Goal: Task Accomplishment & Management: Manage account settings

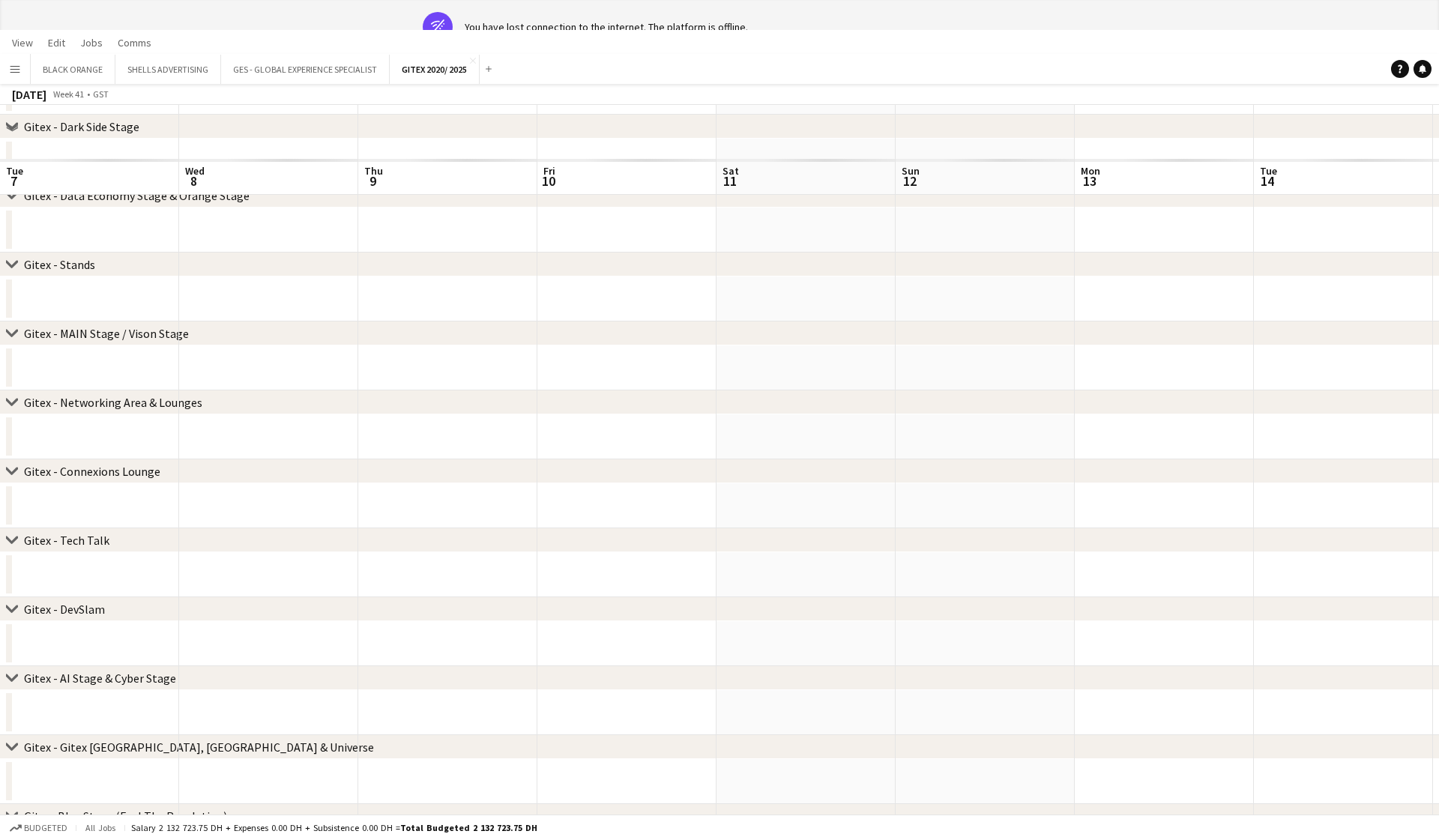
scroll to position [0, 309]
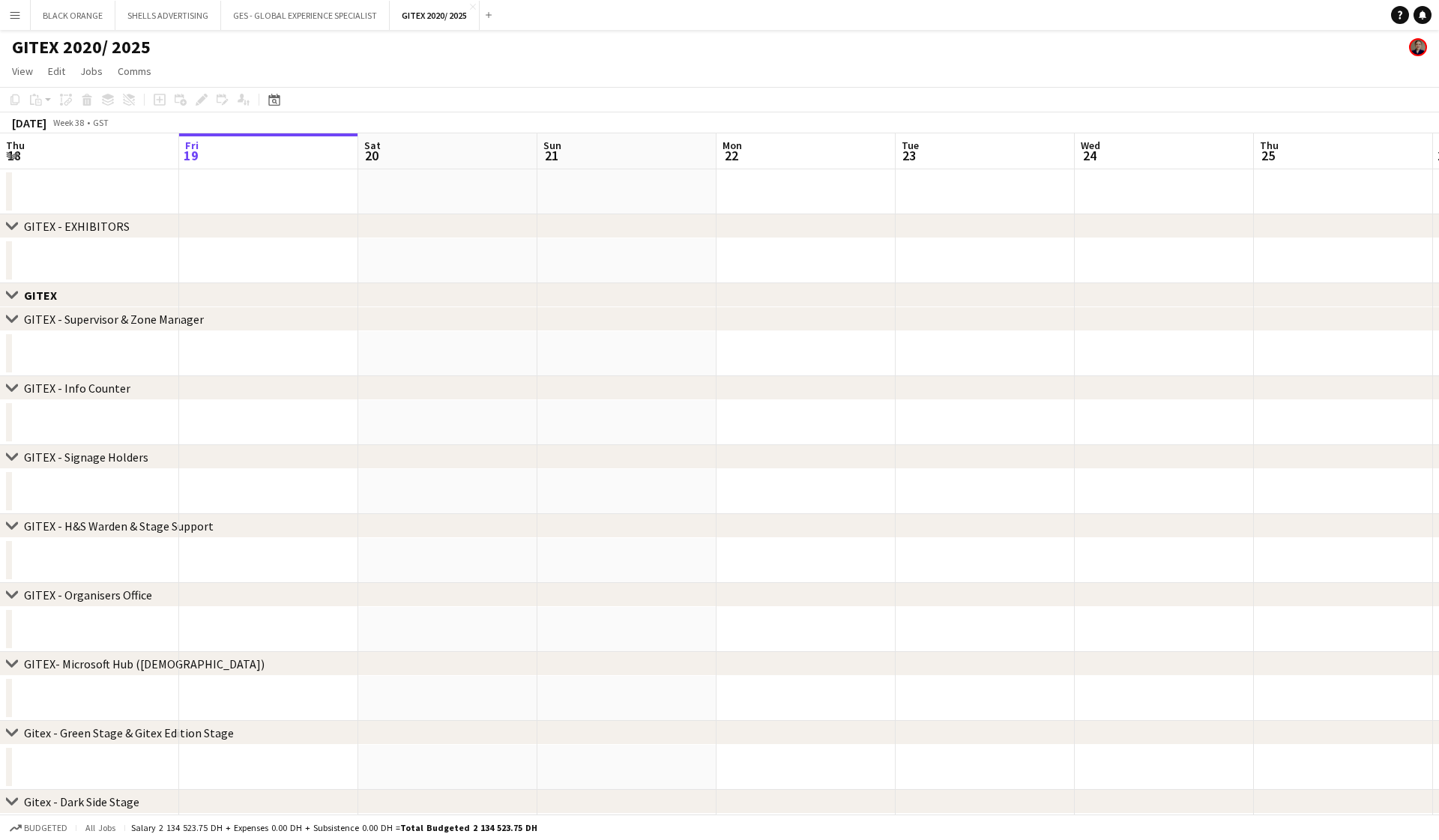
click at [9, 14] on app-icon "Menu" at bounding box center [14, 14] width 12 height 12
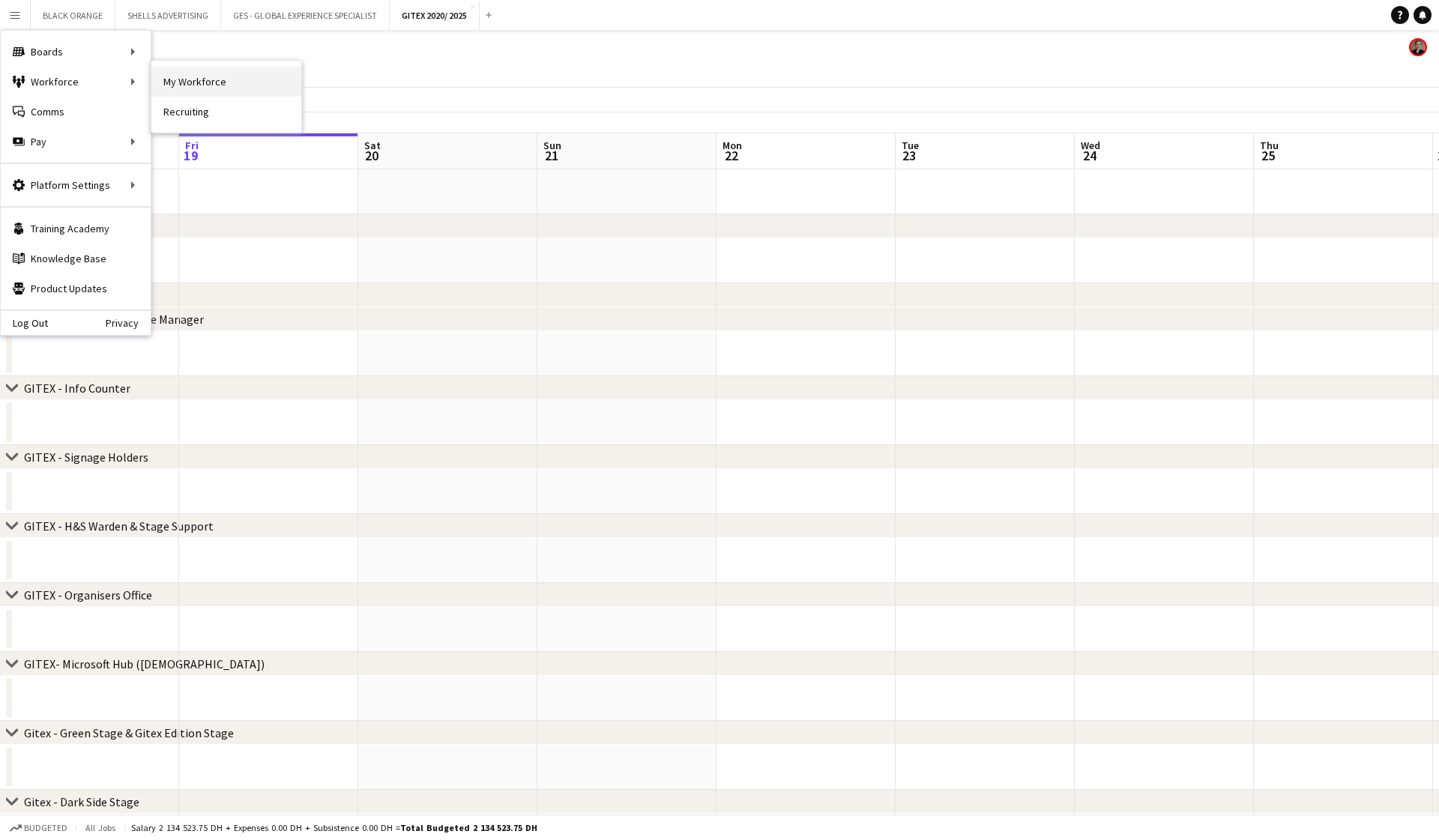
click at [190, 80] on link "My Workforce" at bounding box center [226, 82] width 150 height 30
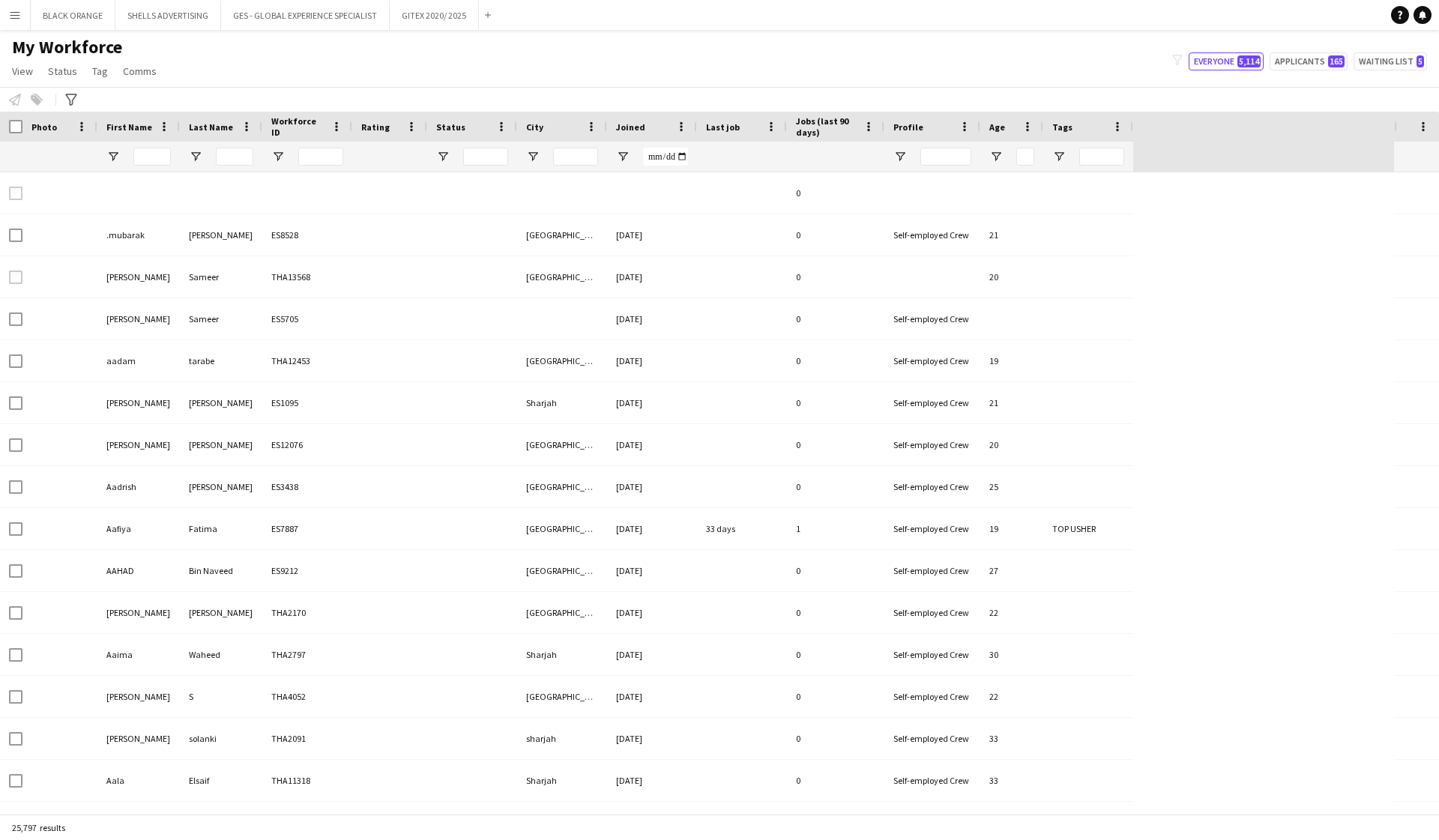
type input "****"
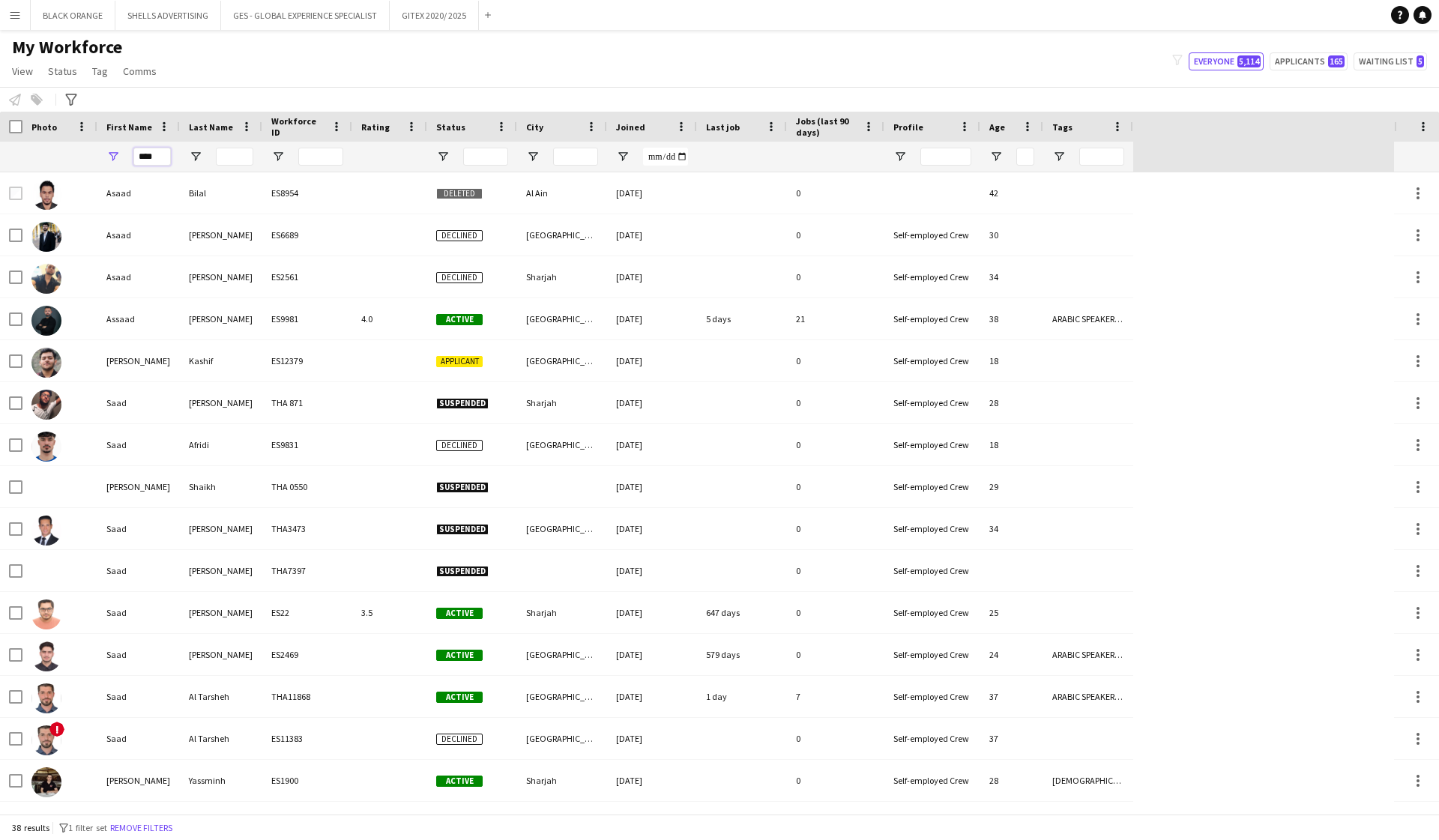
click at [156, 153] on input "****" at bounding box center [152, 156] width 37 height 18
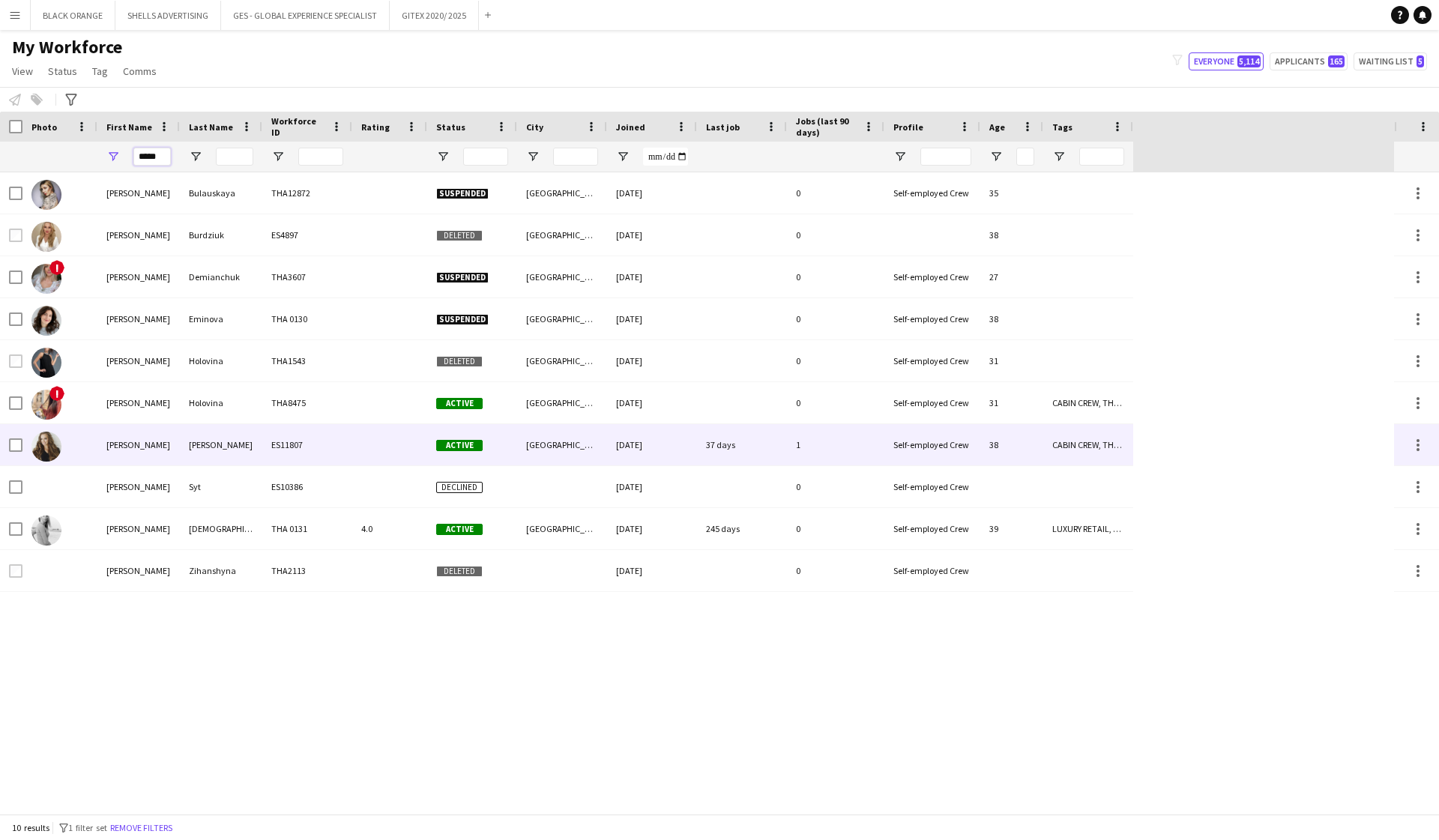
type input "*****"
click at [345, 442] on div "ES11807" at bounding box center [307, 445] width 90 height 41
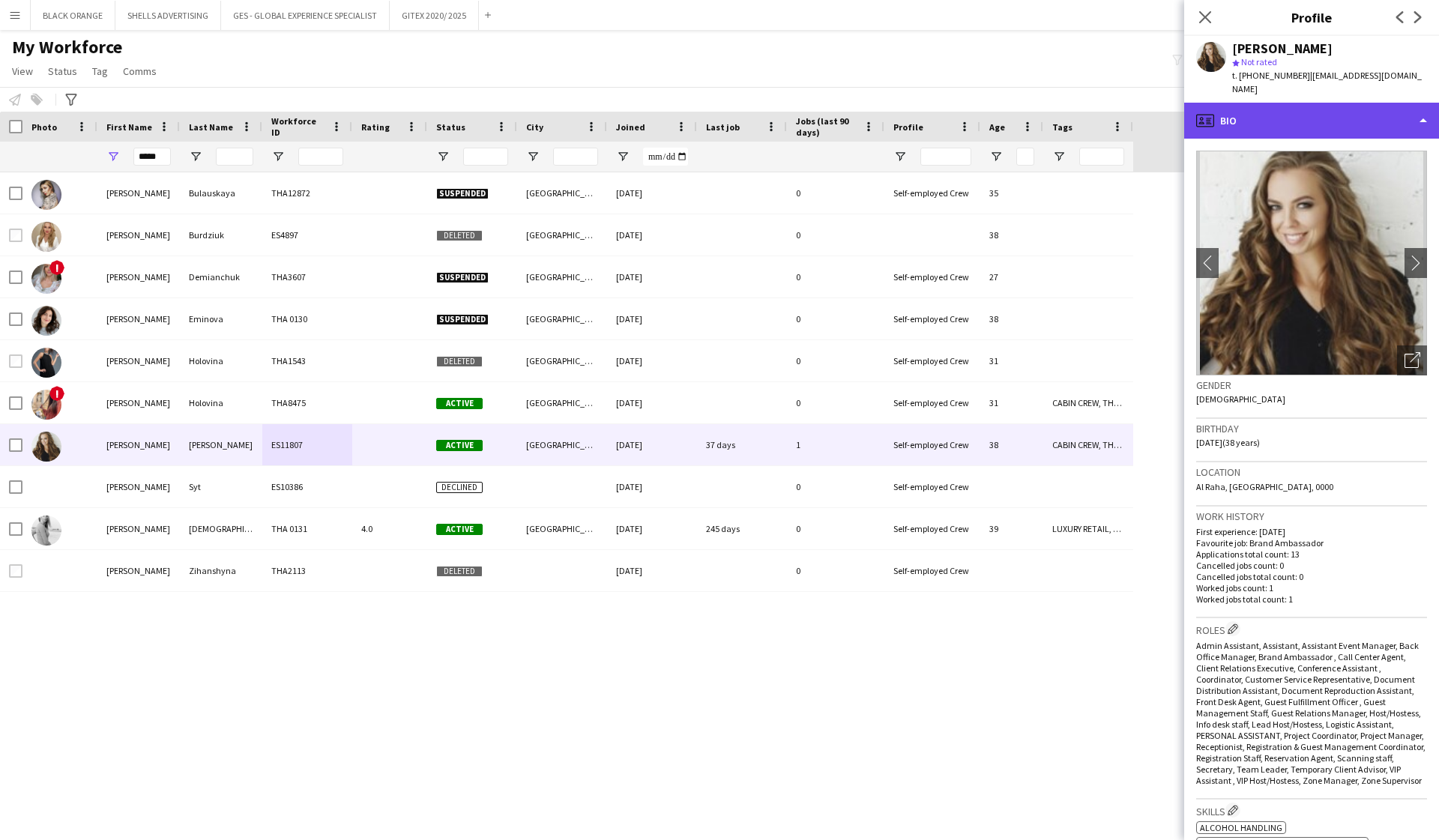
click at [1277, 108] on div "profile Bio" at bounding box center [1312, 120] width 255 height 36
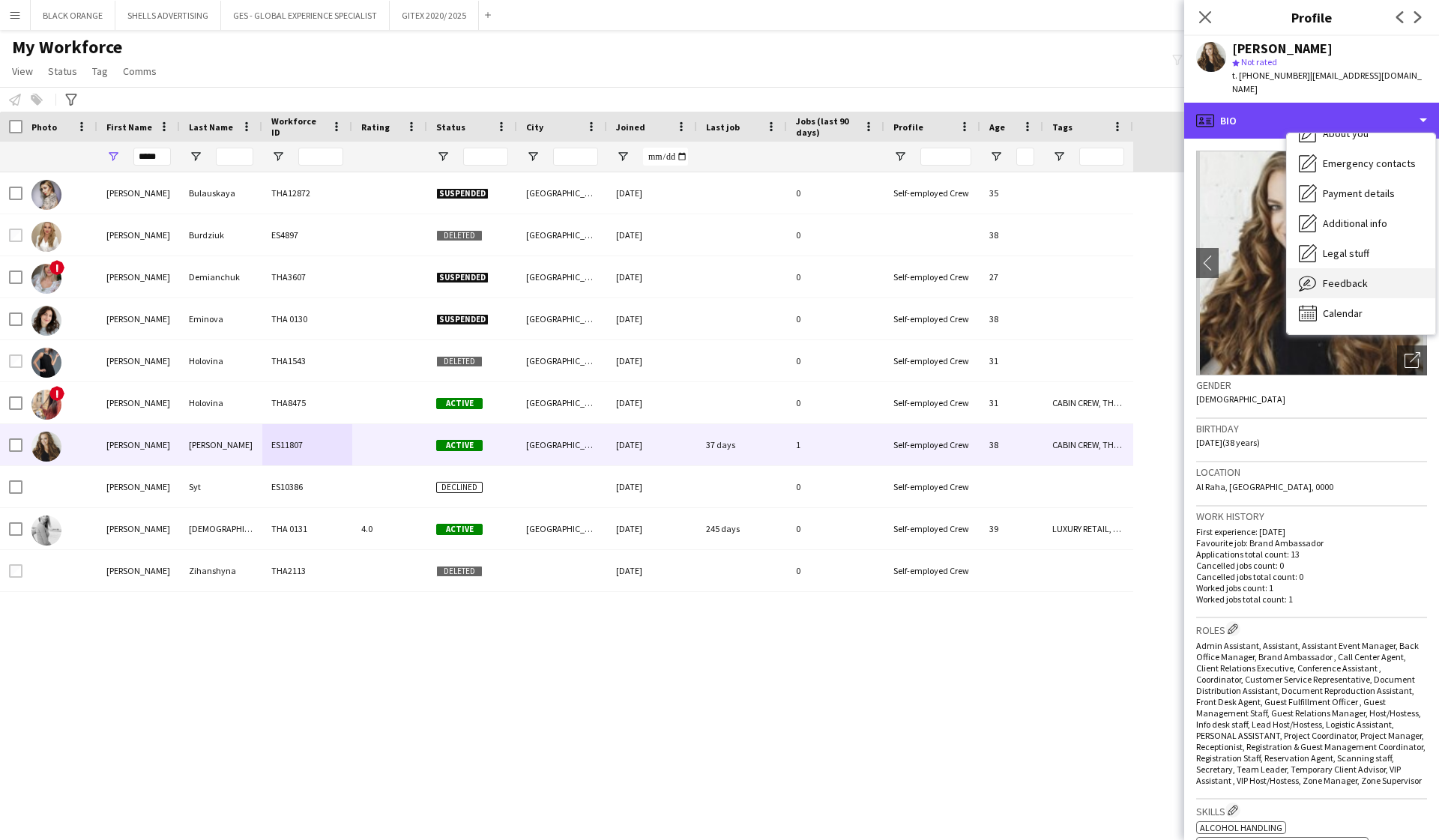
scroll to position [81, 0]
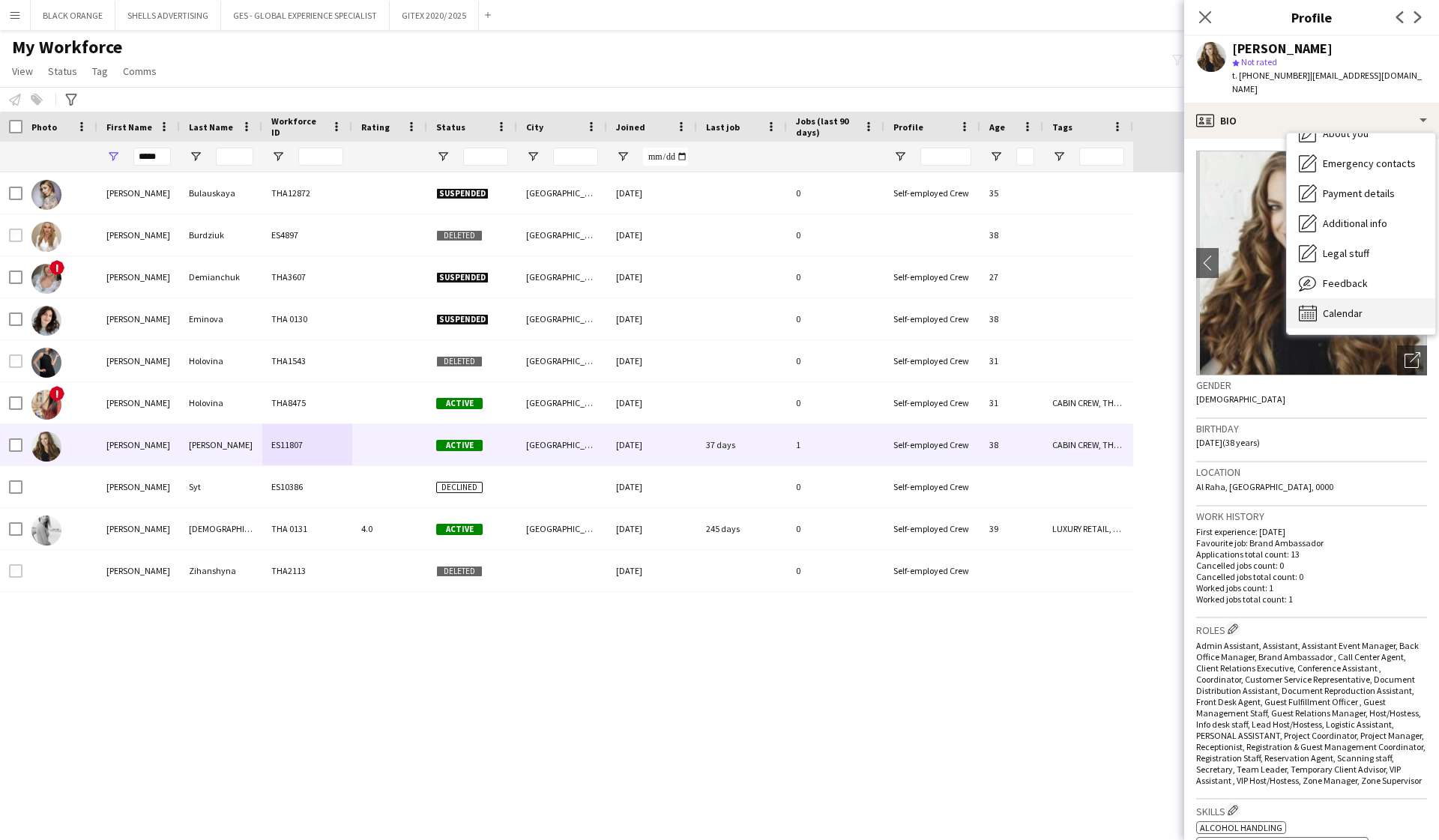
click at [1346, 307] on span "Calendar" at bounding box center [1343, 313] width 40 height 14
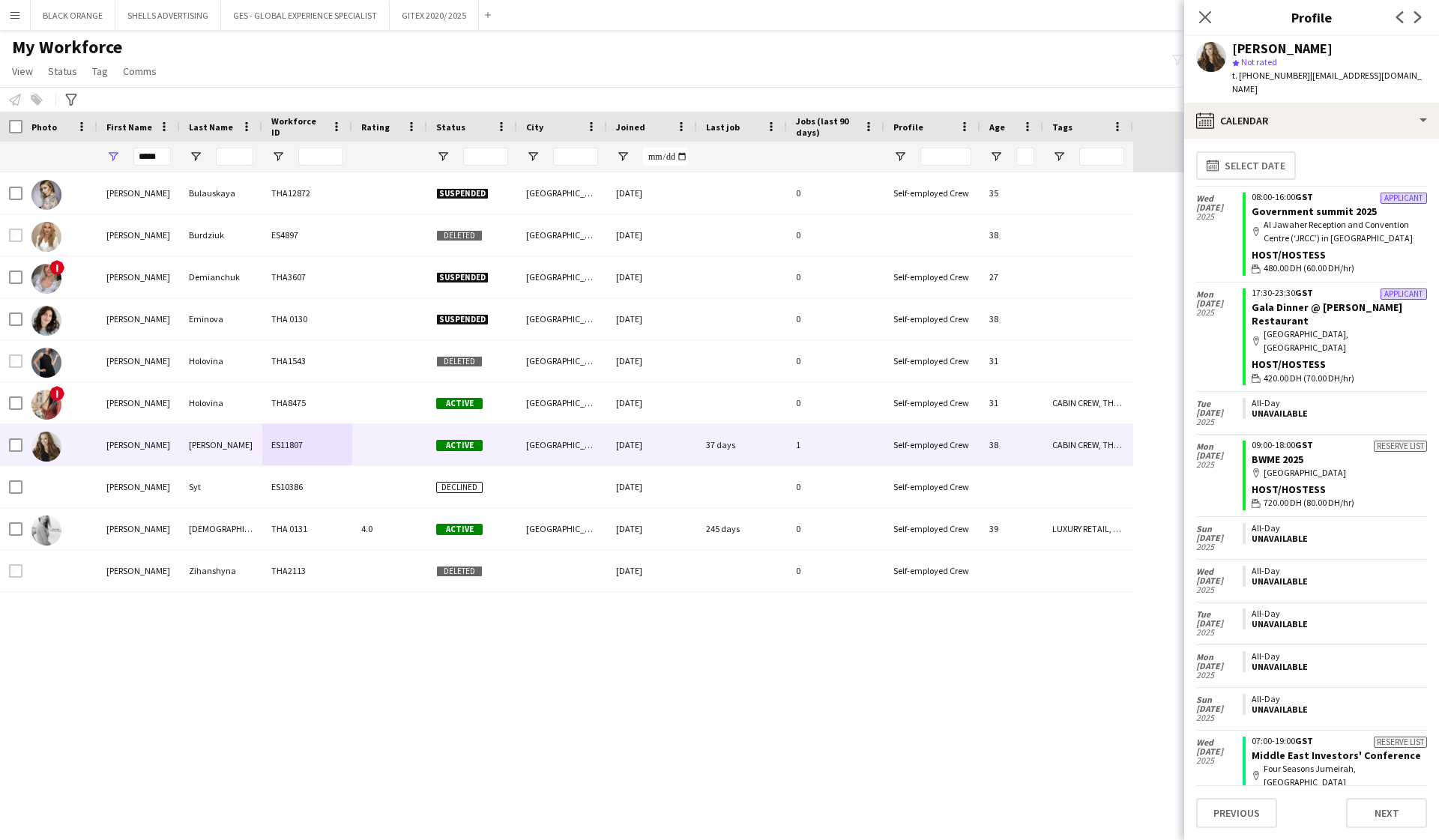
scroll to position [0, 0]
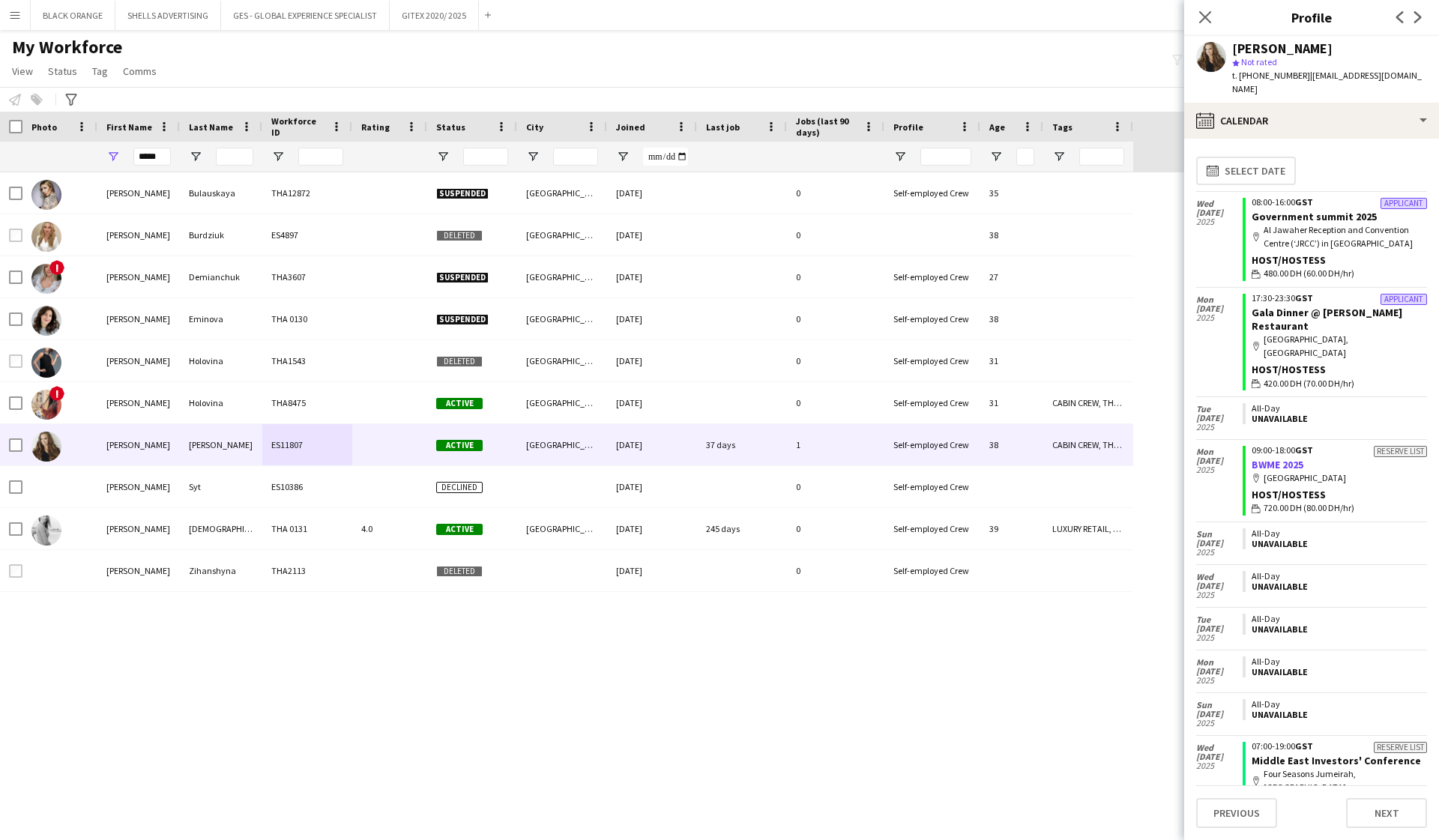
click at [1273, 458] on link "BWME 2025" at bounding box center [1277, 464] width 52 height 14
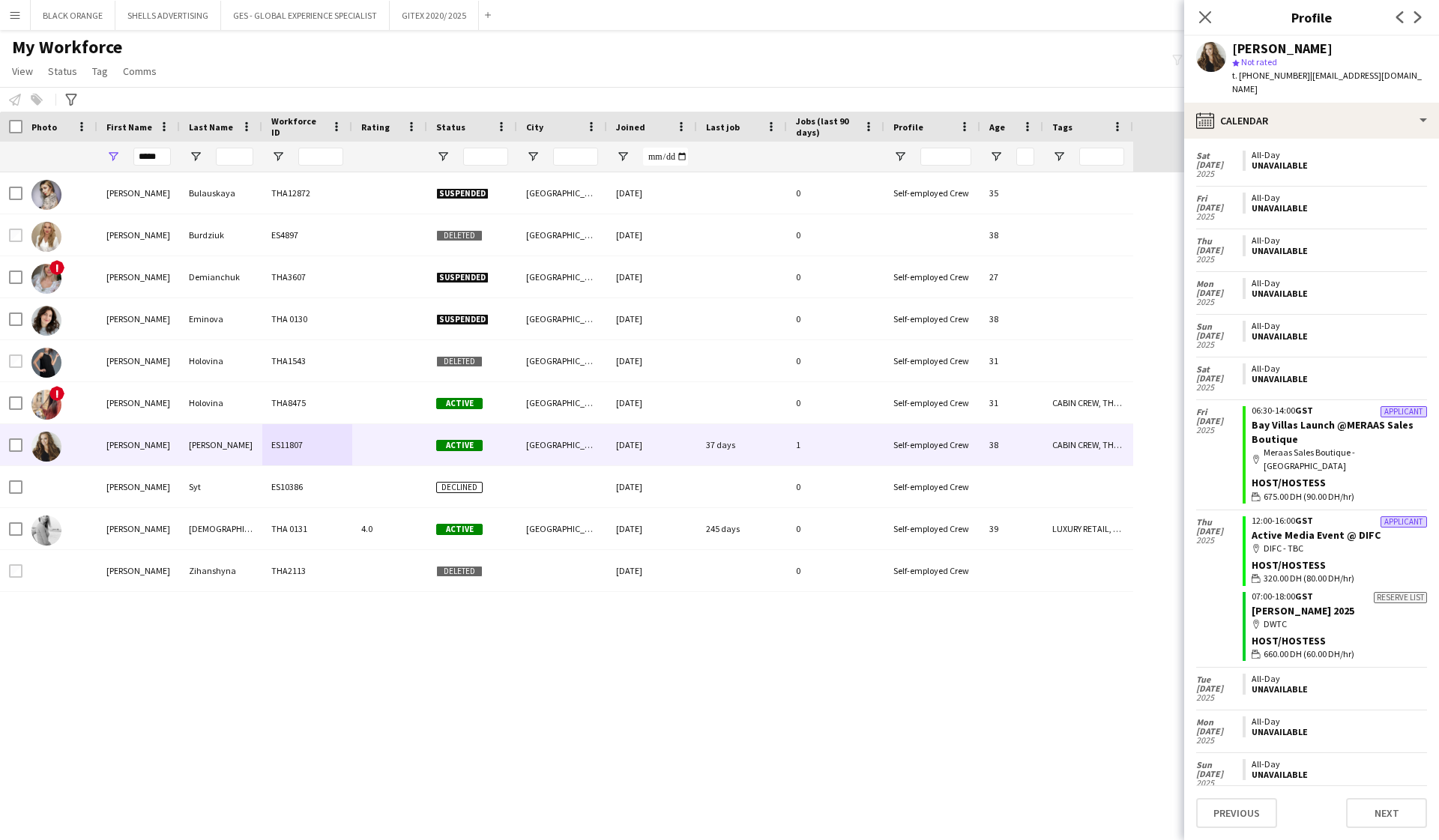
scroll to position [814, 0]
click at [1377, 416] on link "Bay Villas Launch @MERAAS Sales Boutique" at bounding box center [1332, 430] width 162 height 27
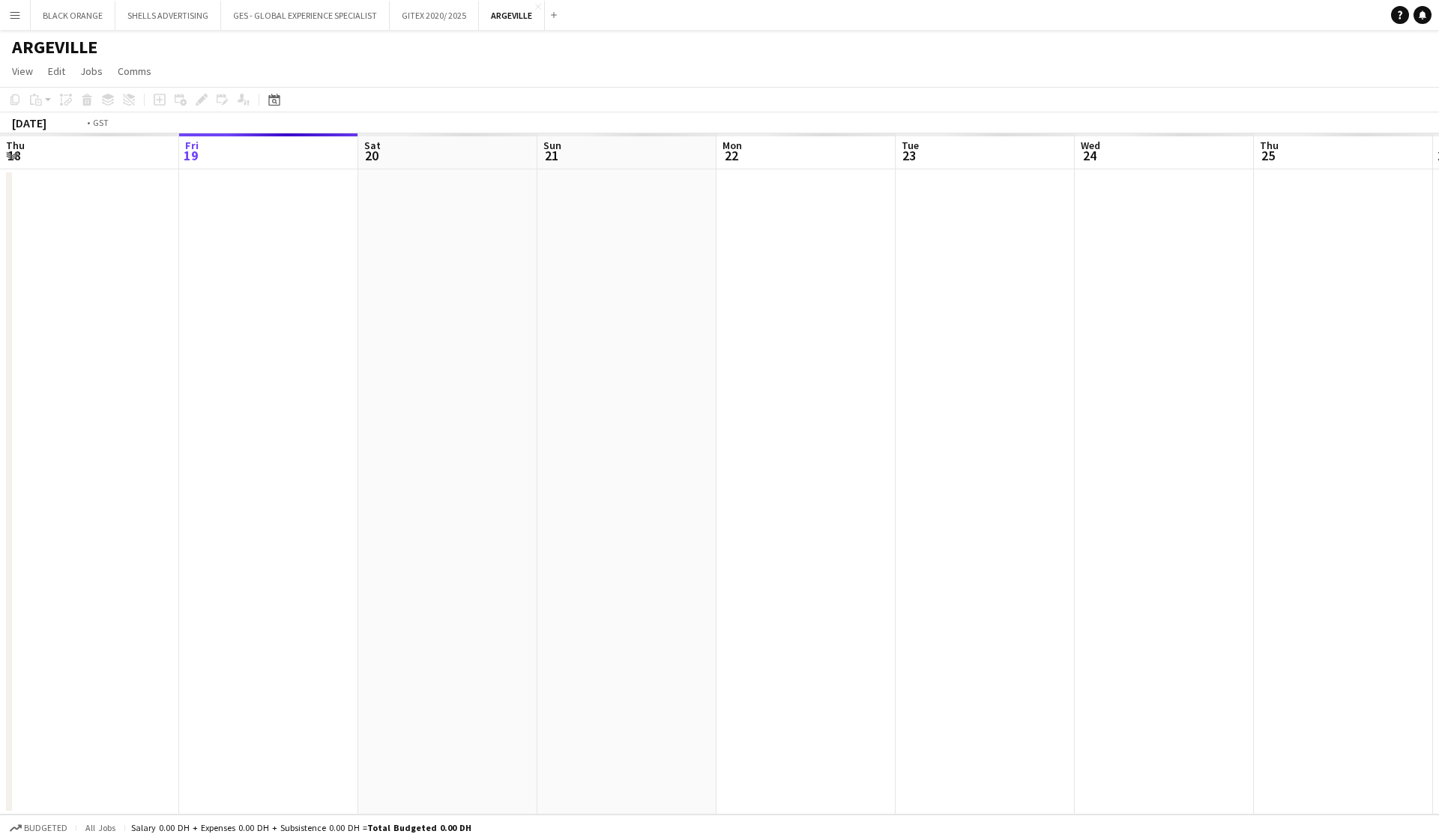
scroll to position [0, 515]
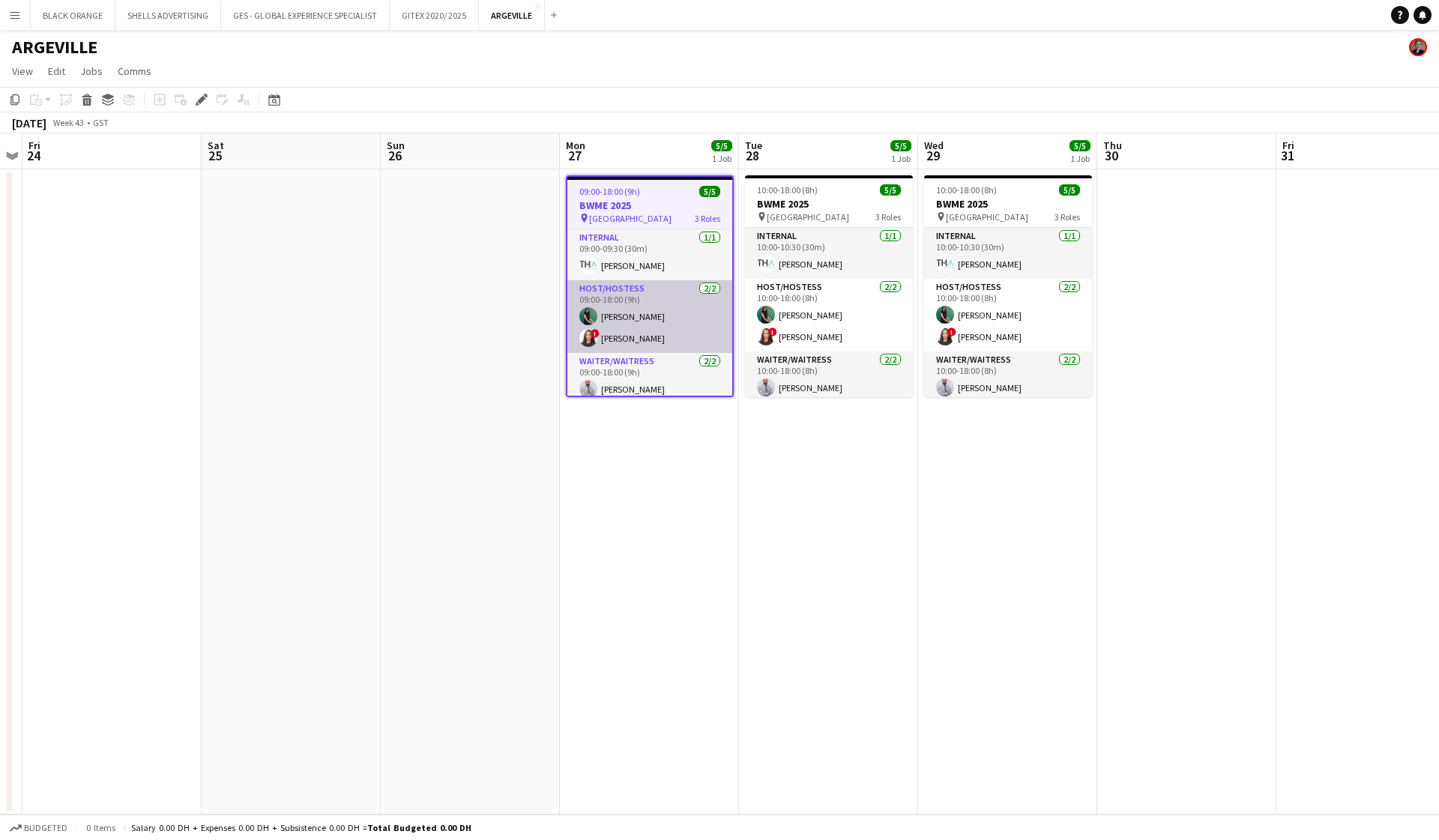
click at [685, 309] on app-card-role "Host/Hostess 2/2 09:00-18:00 (9h) Zineb Seghier ! Amira Malek" at bounding box center [650, 316] width 165 height 72
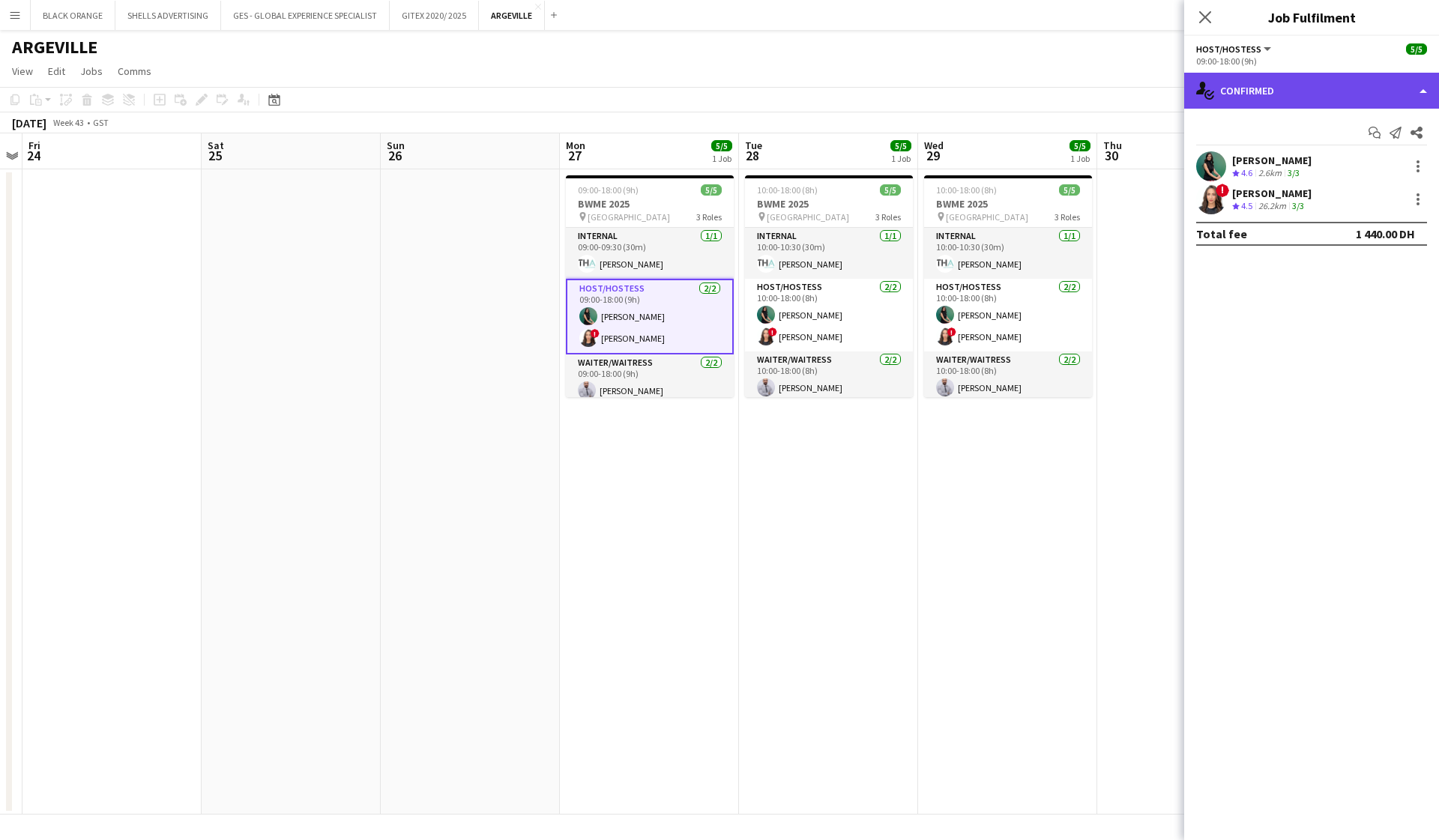
click at [1355, 88] on div "single-neutral-actions-check-2 Confirmed" at bounding box center [1312, 90] width 255 height 36
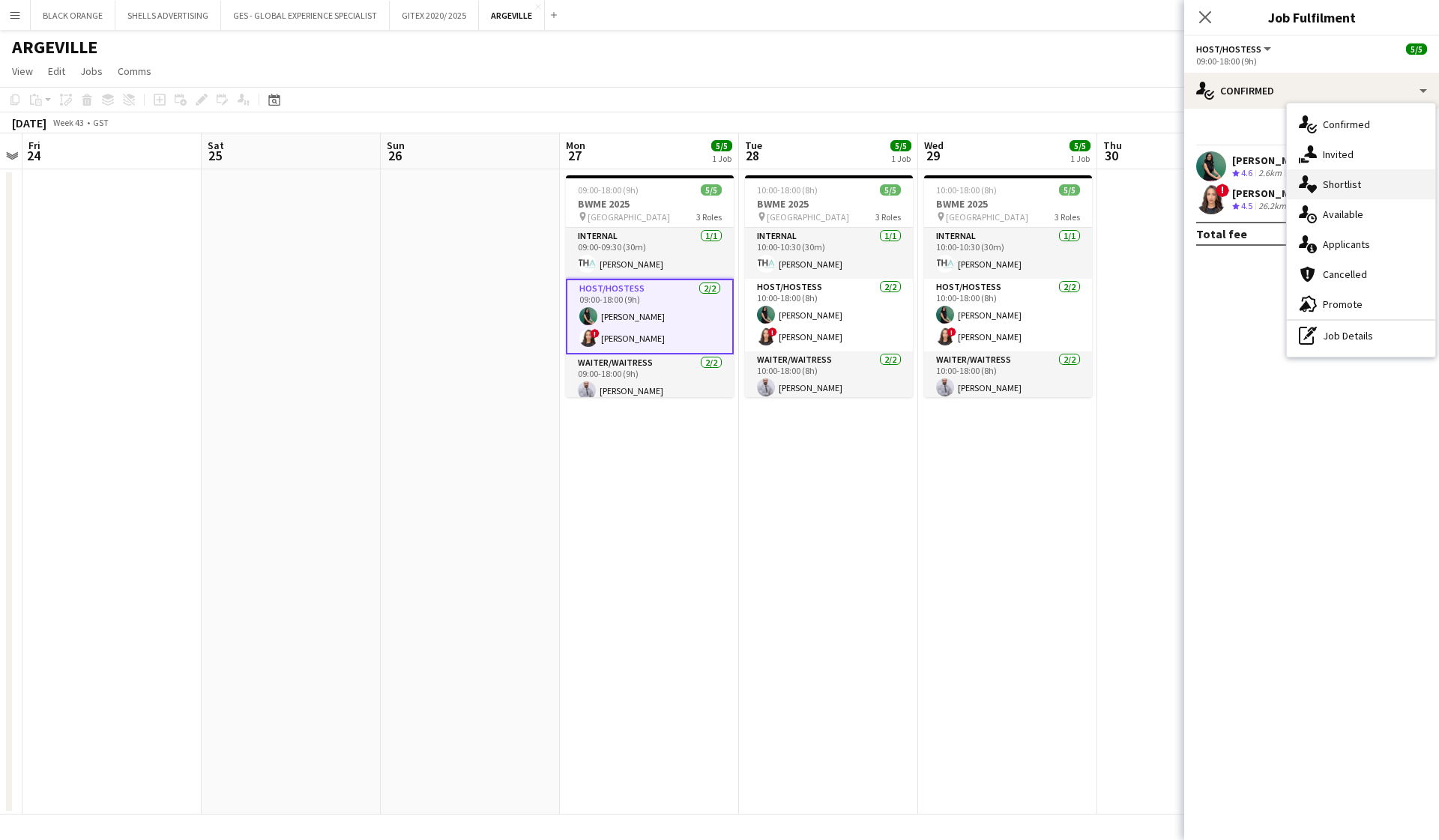
click at [1334, 184] on span "Shortlist" at bounding box center [1342, 184] width 38 height 14
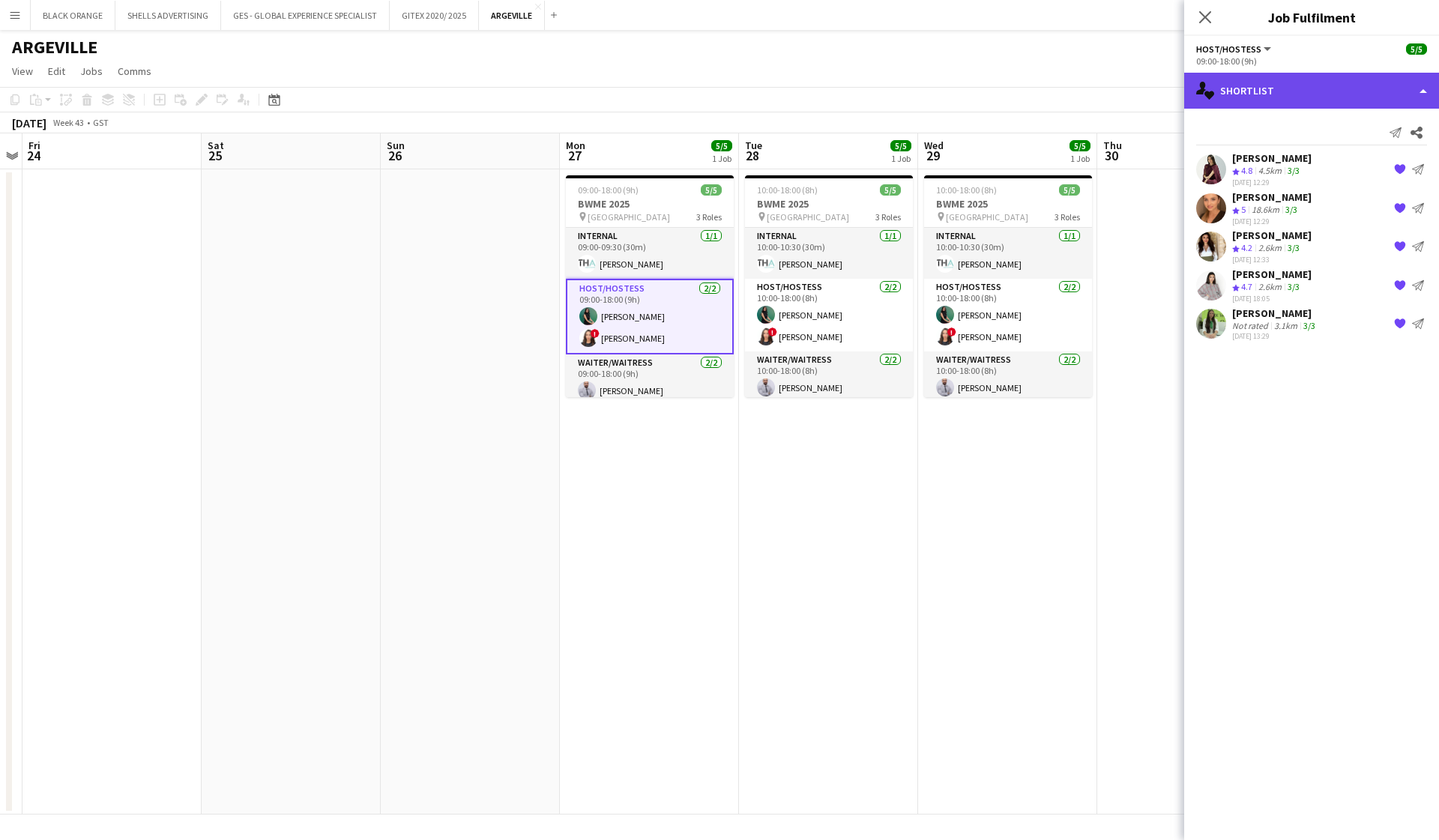
click at [1299, 98] on div "single-neutral-actions-heart Shortlist" at bounding box center [1312, 90] width 255 height 36
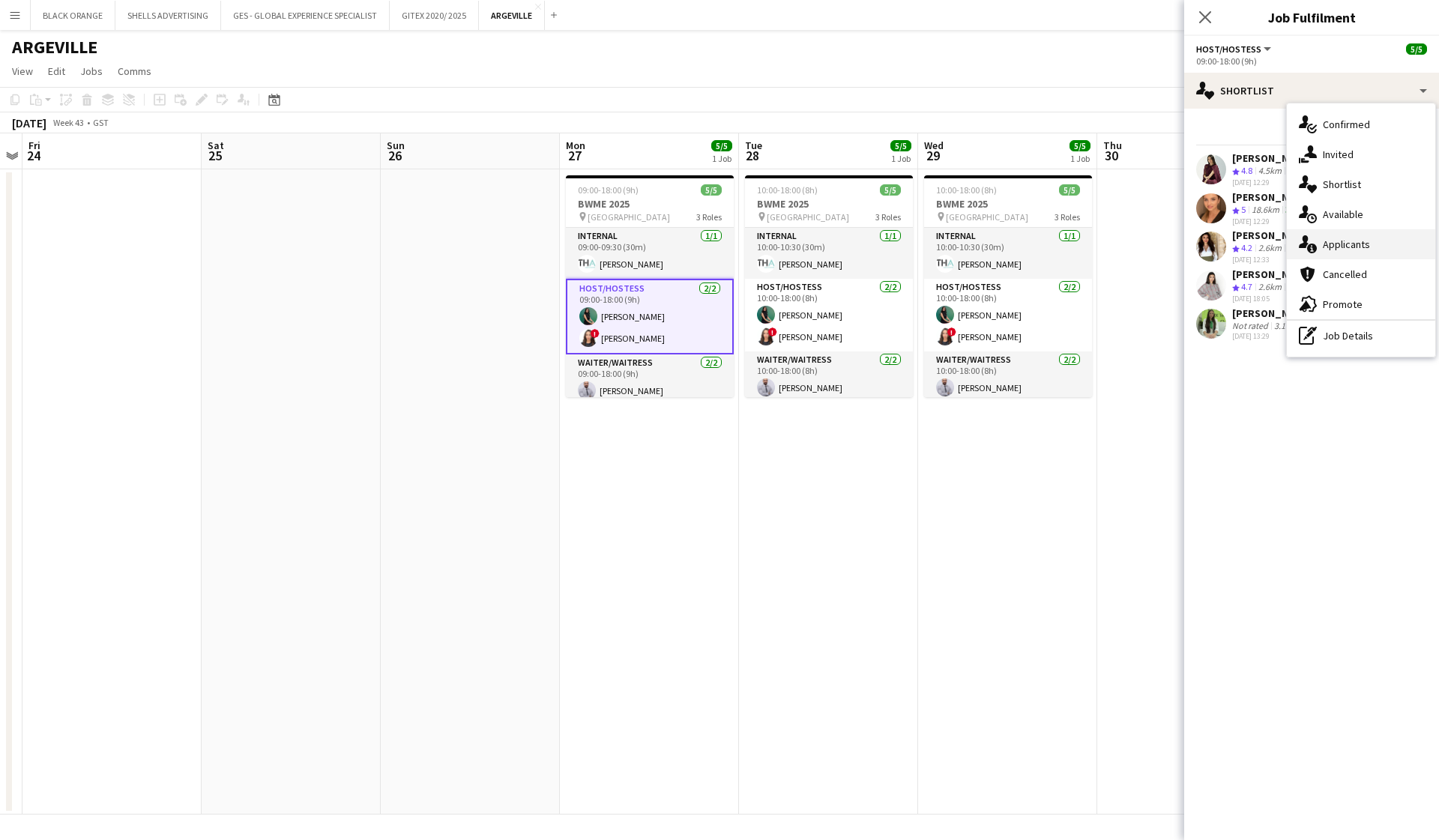
click at [1349, 240] on span "Applicants" at bounding box center [1346, 244] width 47 height 14
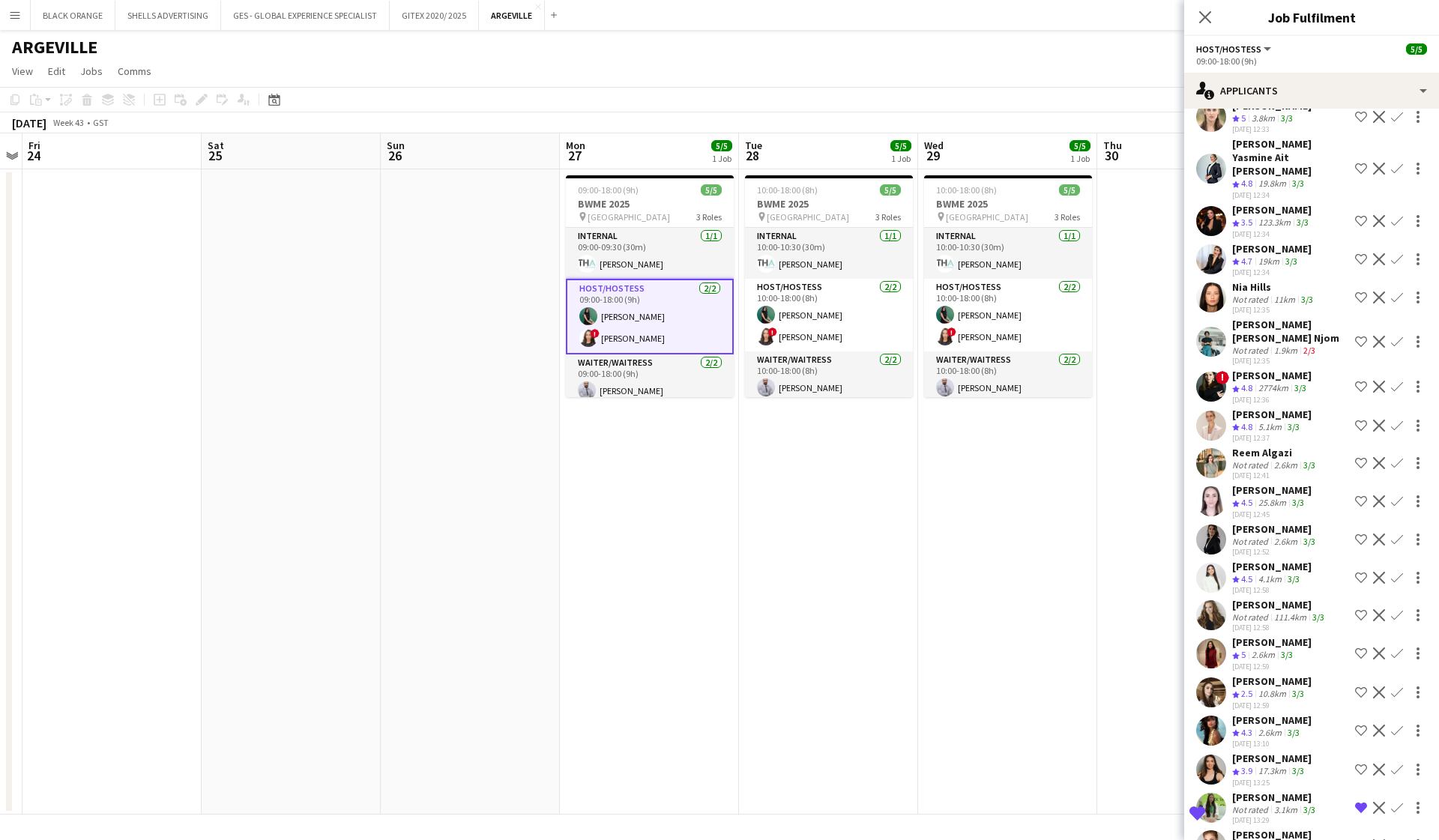
scroll to position [396, 0]
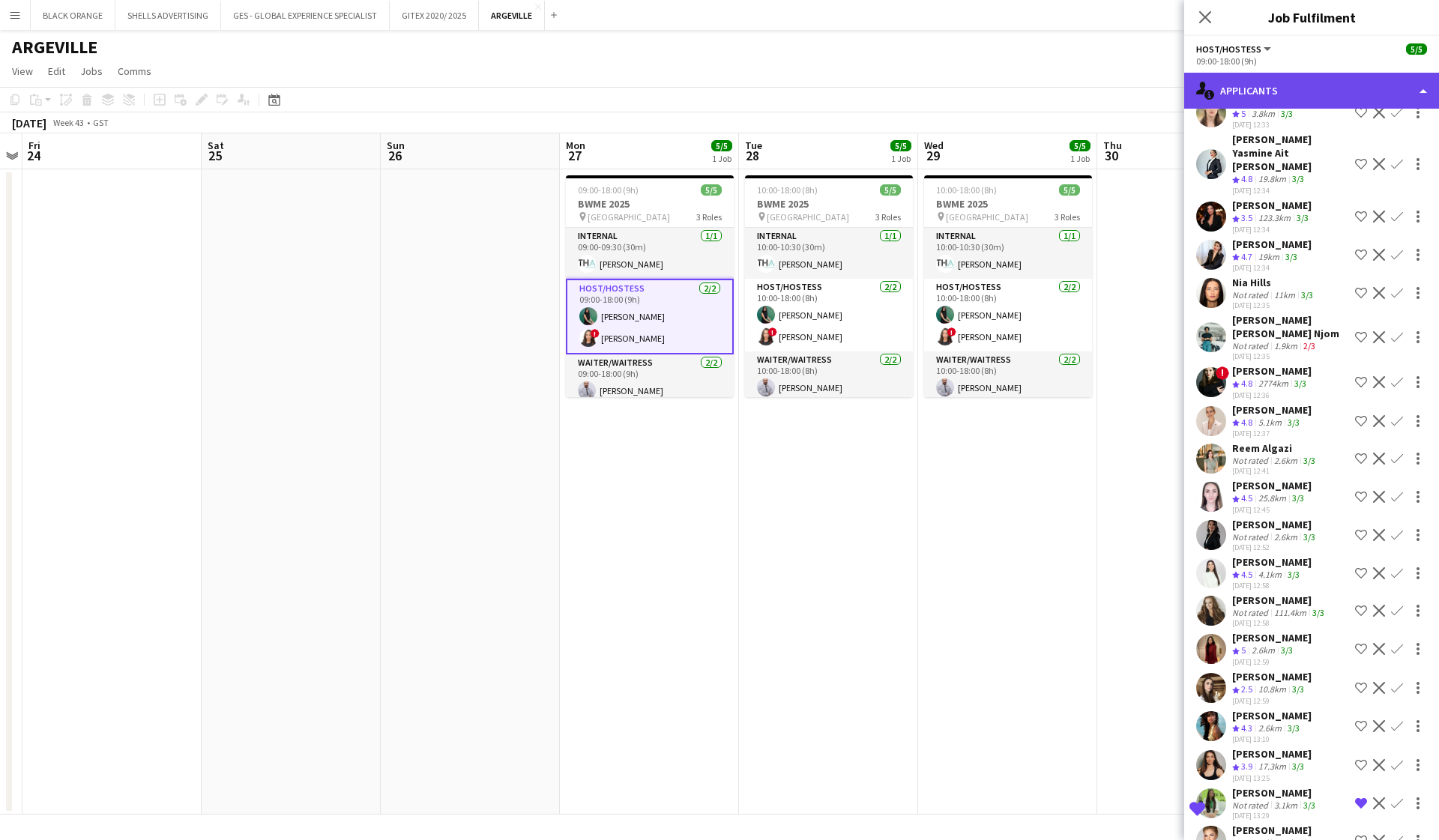
click at [1293, 94] on div "single-neutral-actions-information Applicants" at bounding box center [1312, 90] width 255 height 36
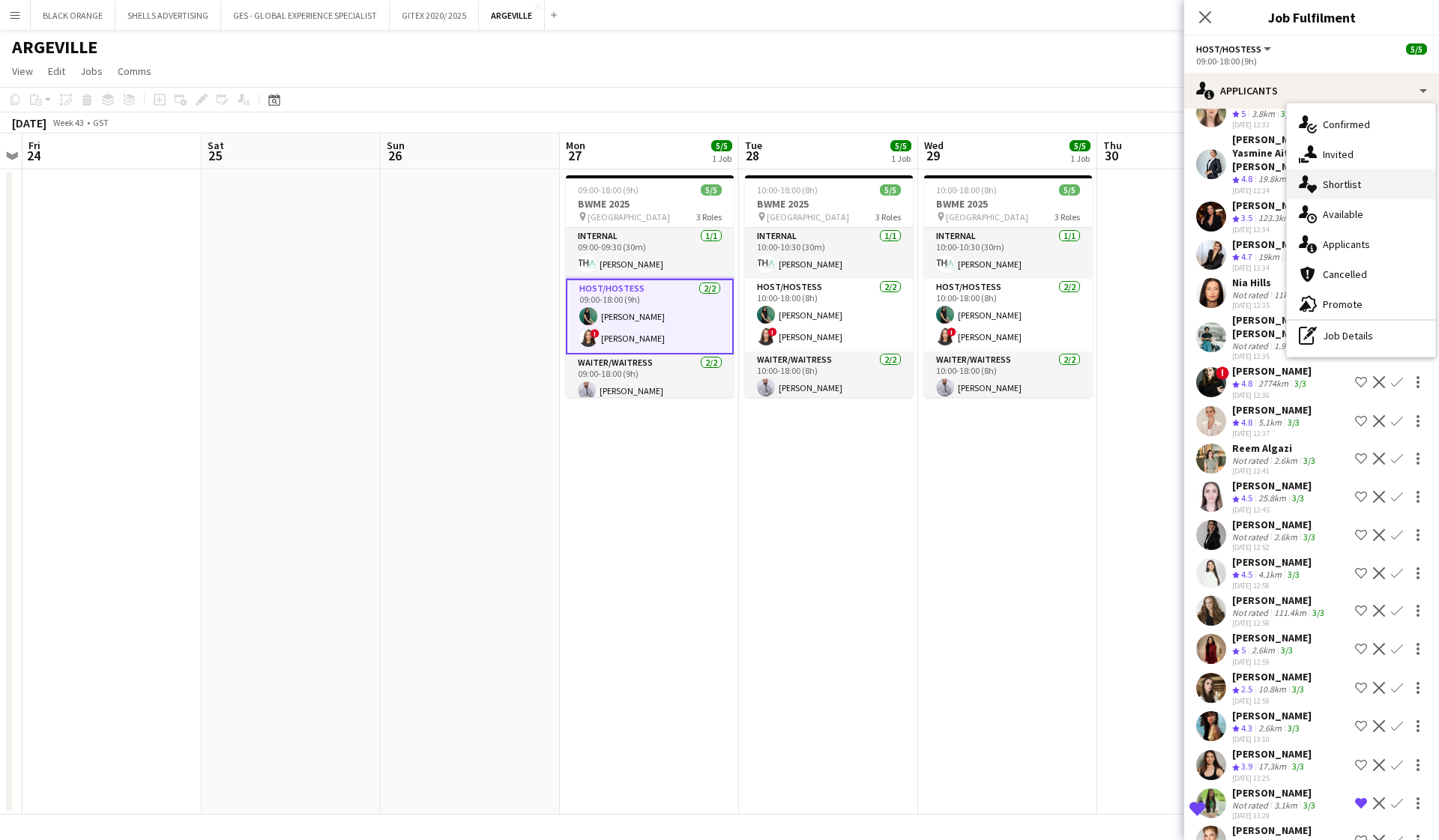
click at [1334, 188] on span "Shortlist" at bounding box center [1342, 184] width 38 height 14
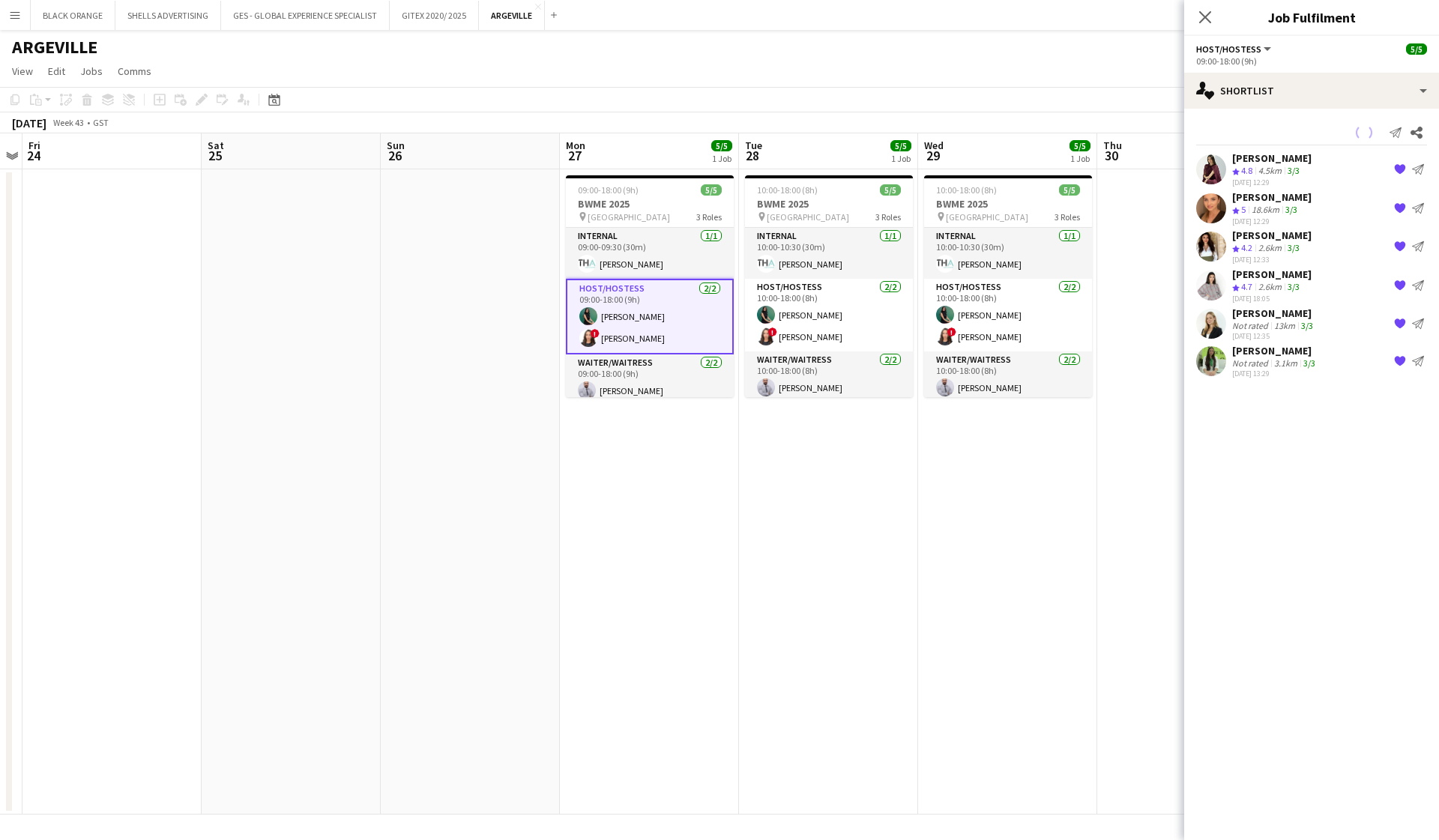
scroll to position [0, 0]
click at [1202, 20] on icon at bounding box center [1205, 17] width 14 height 14
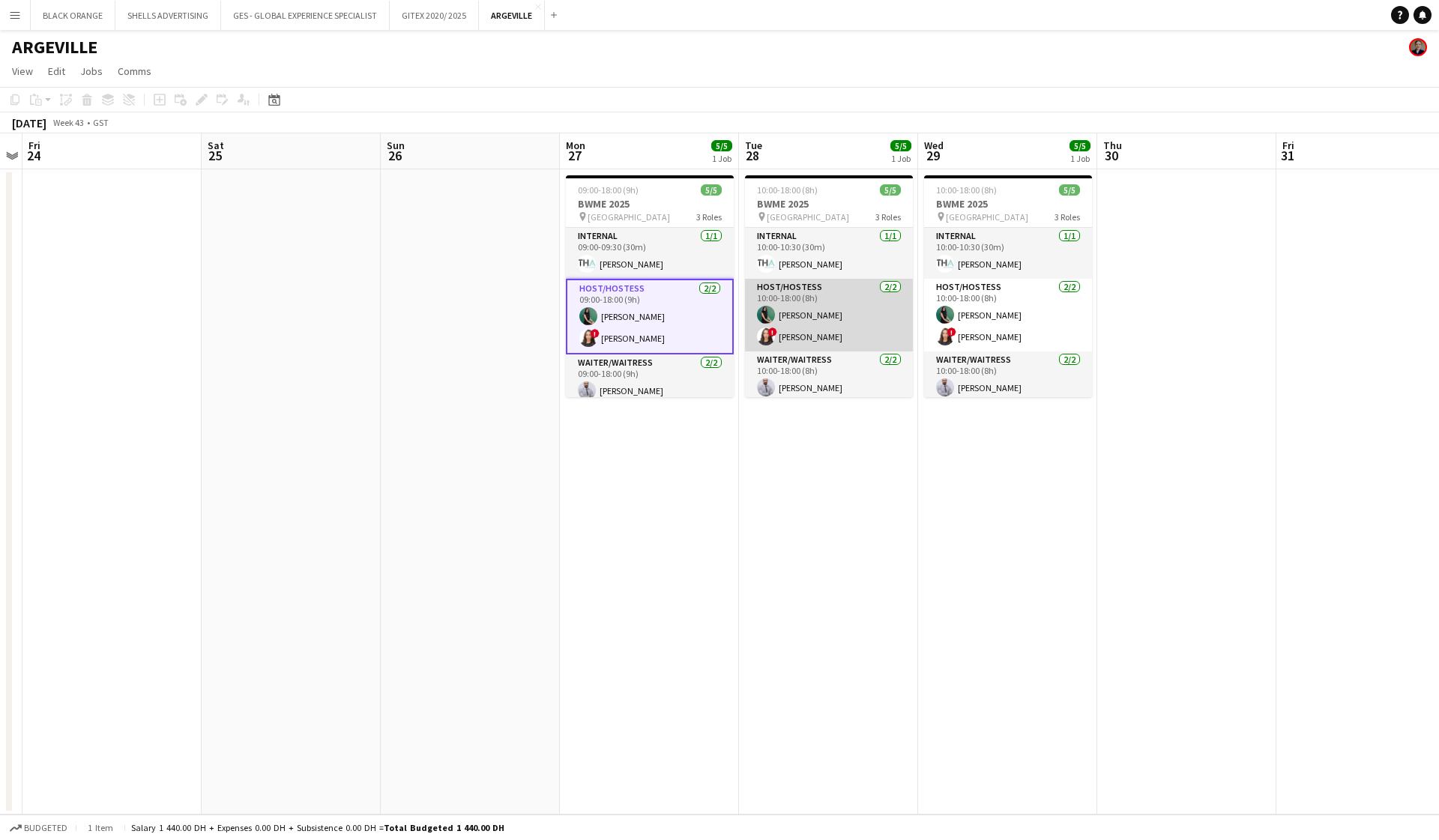
click at [806, 319] on app-card-role "Host/Hostess 2/2 10:00-18:00 (8h) Zineb Seghier ! Amira Malek" at bounding box center [829, 315] width 168 height 72
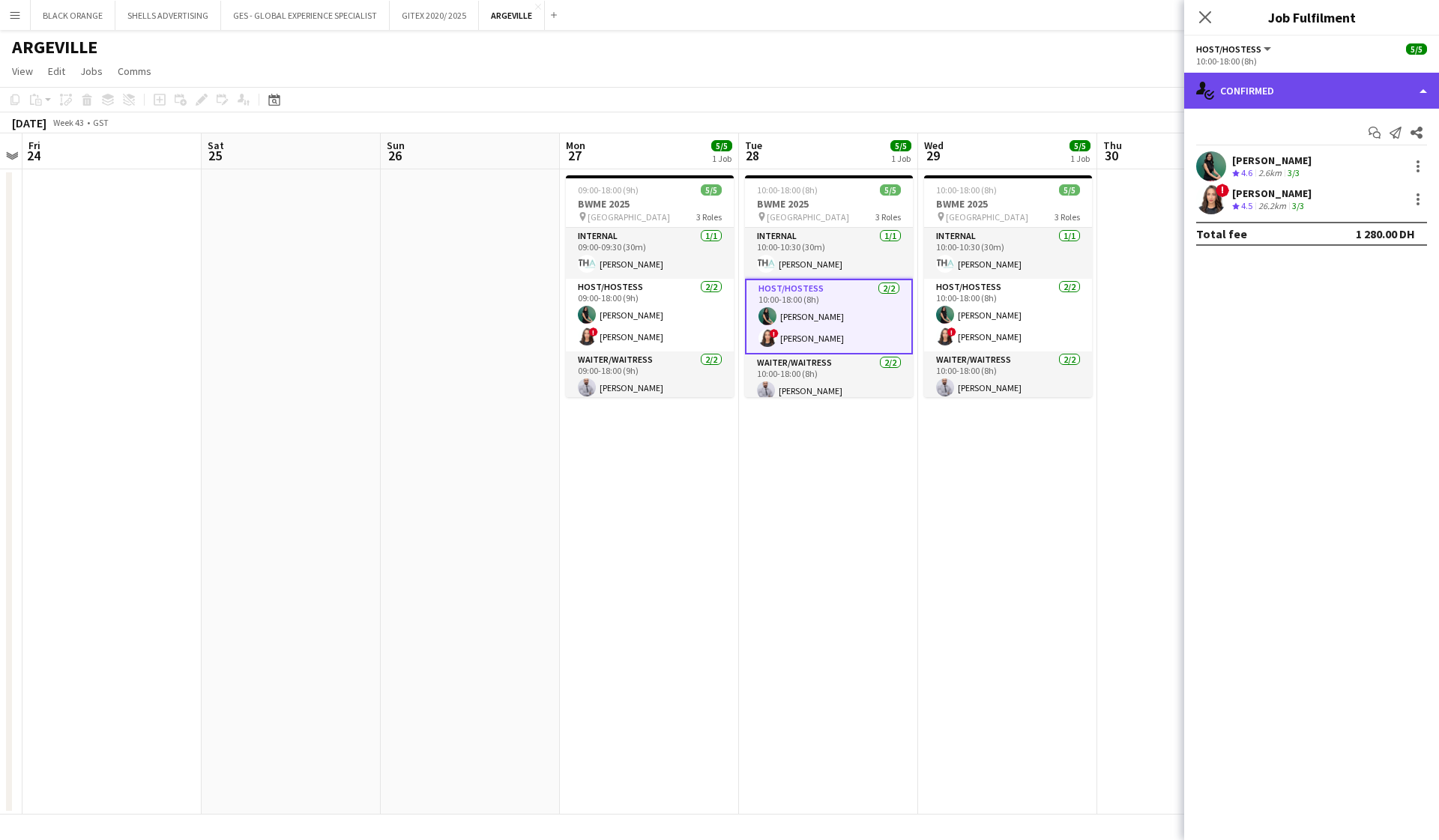
click at [1282, 84] on div "single-neutral-actions-check-2 Confirmed" at bounding box center [1312, 90] width 255 height 36
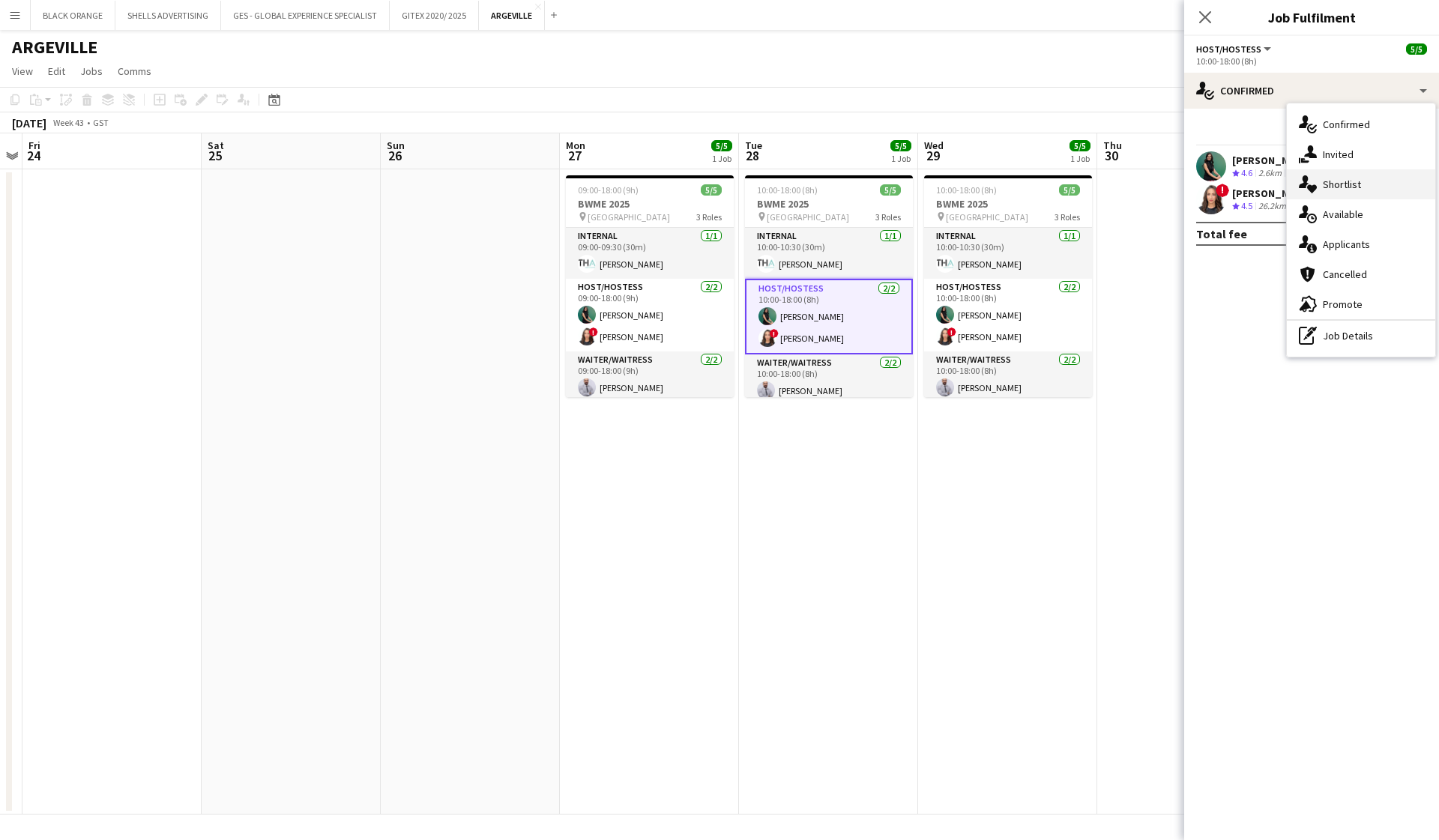
click at [1321, 186] on div "single-neutral-actions-heart Shortlist" at bounding box center [1361, 185] width 148 height 30
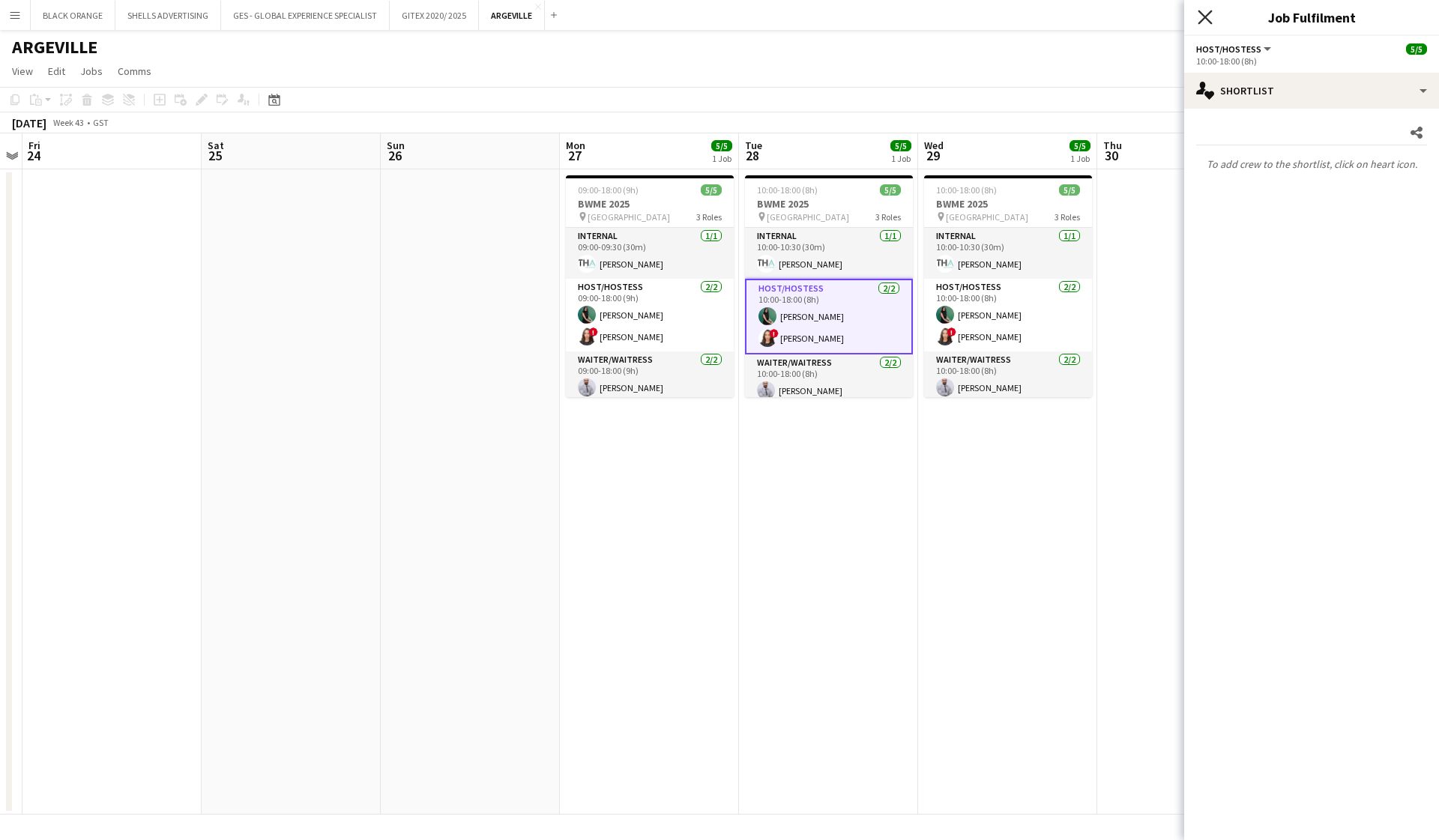
click at [1206, 18] on icon at bounding box center [1205, 17] width 14 height 14
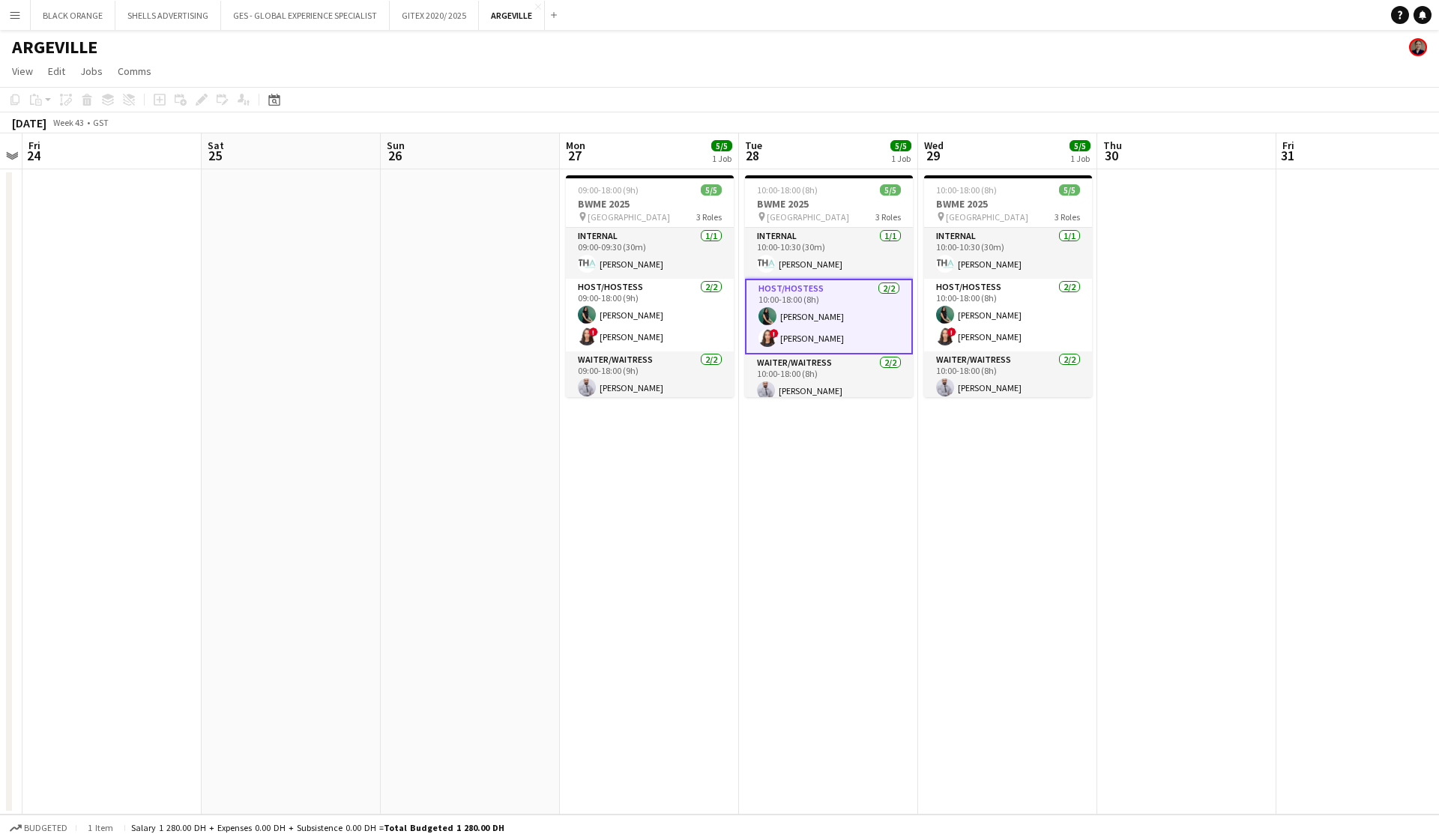
click at [1112, 586] on app-date-cell at bounding box center [1187, 492] width 179 height 645
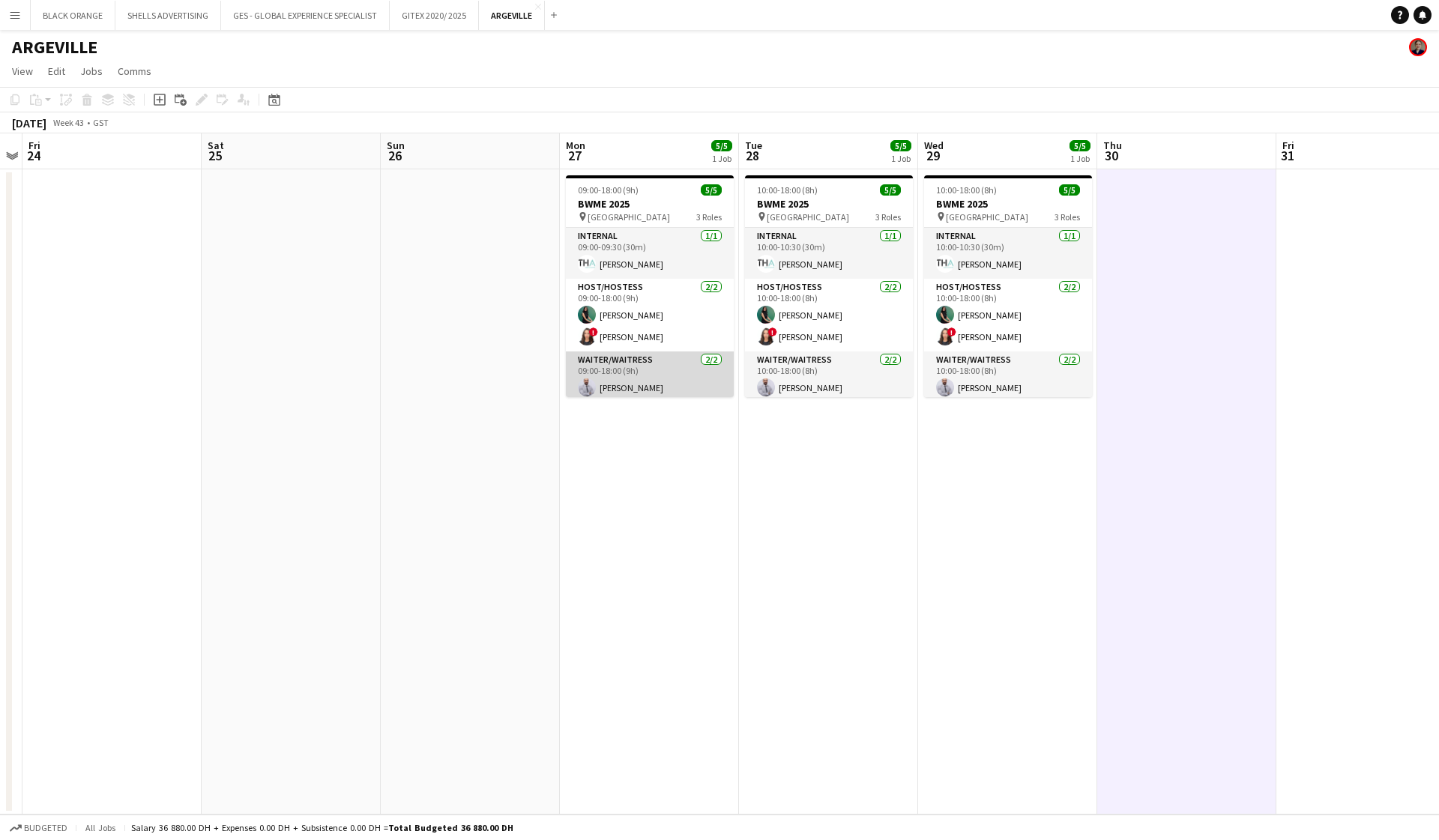
click at [671, 374] on app-card-role "Waiter/Waitress 2/2 09:00-18:00 (9h) Laith Abumusa Mahmoud Moustafa" at bounding box center [650, 387] width 168 height 72
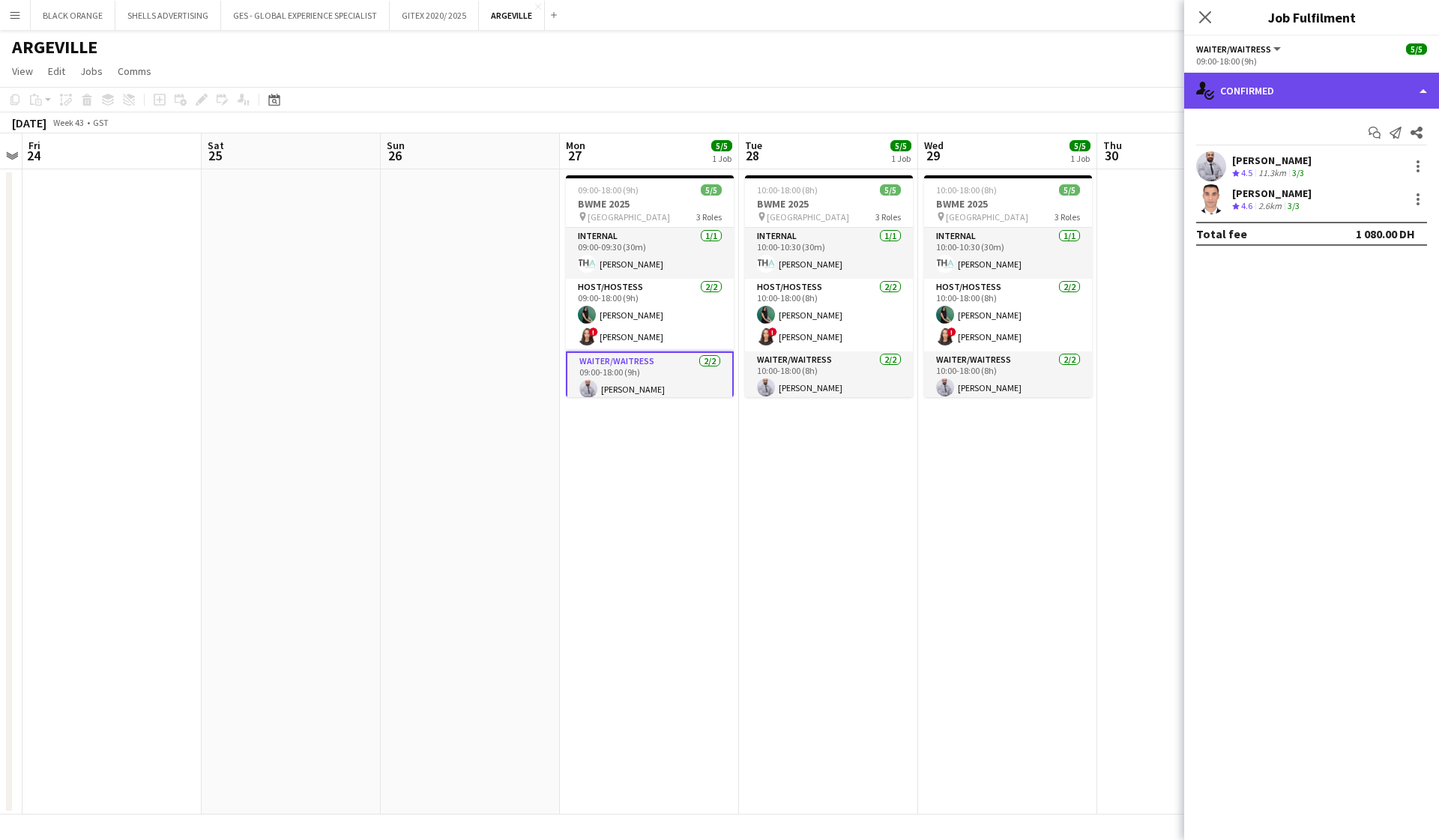
click at [1299, 76] on div "single-neutral-actions-check-2 Confirmed" at bounding box center [1312, 90] width 255 height 36
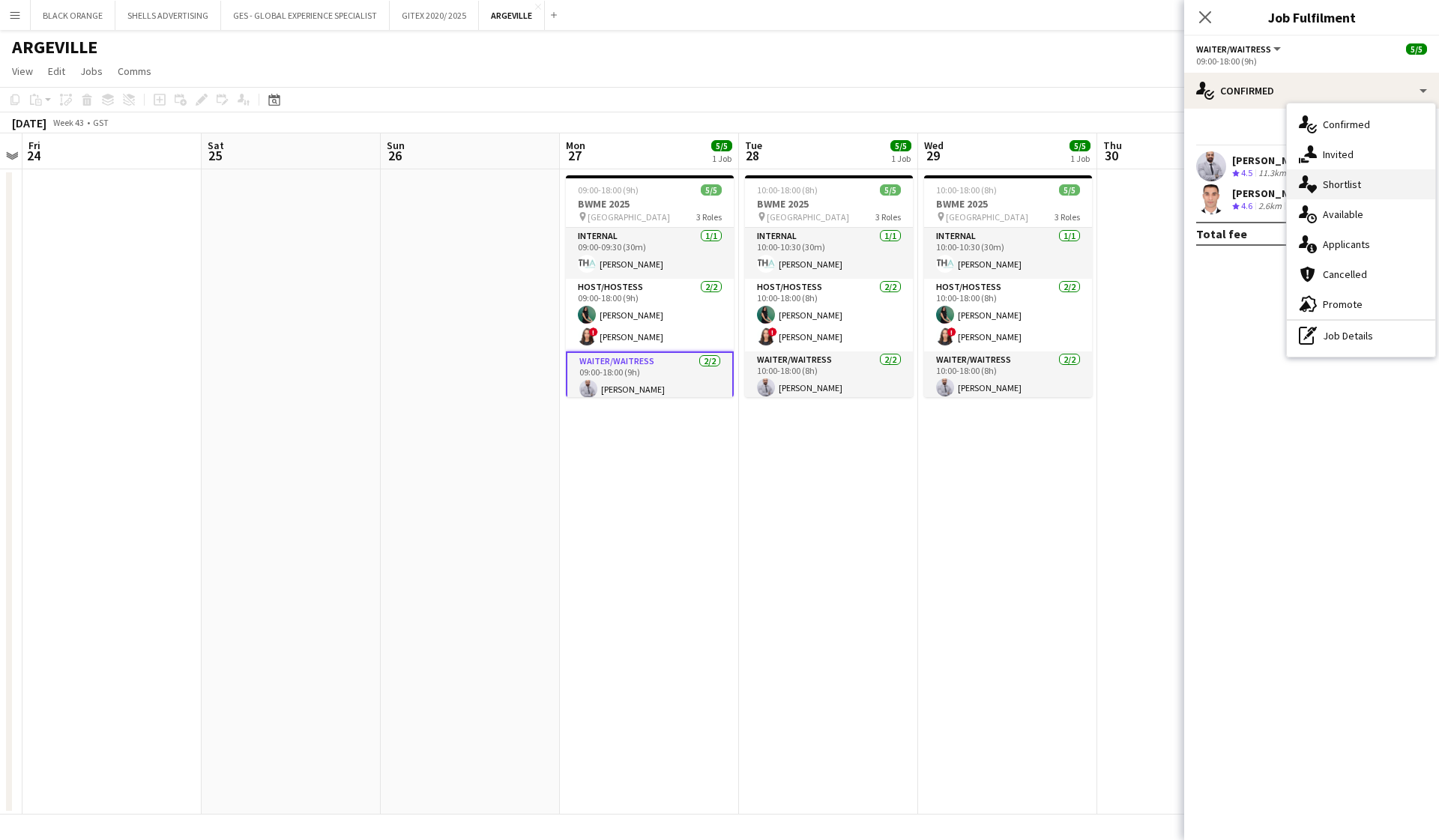
click at [1339, 179] on span "Shortlist" at bounding box center [1342, 184] width 38 height 14
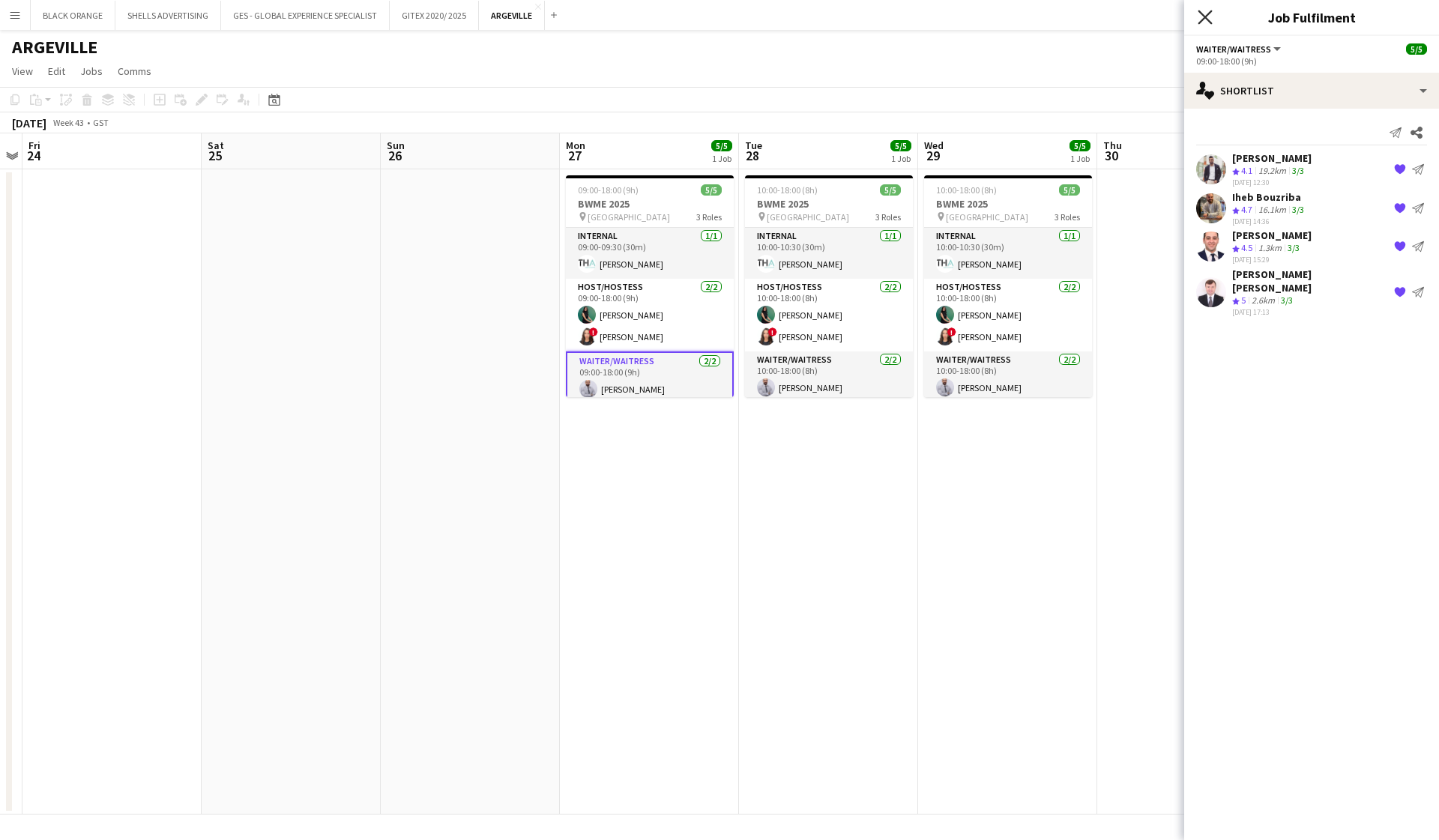
click at [1201, 17] on icon "Close pop-in" at bounding box center [1205, 17] width 14 height 14
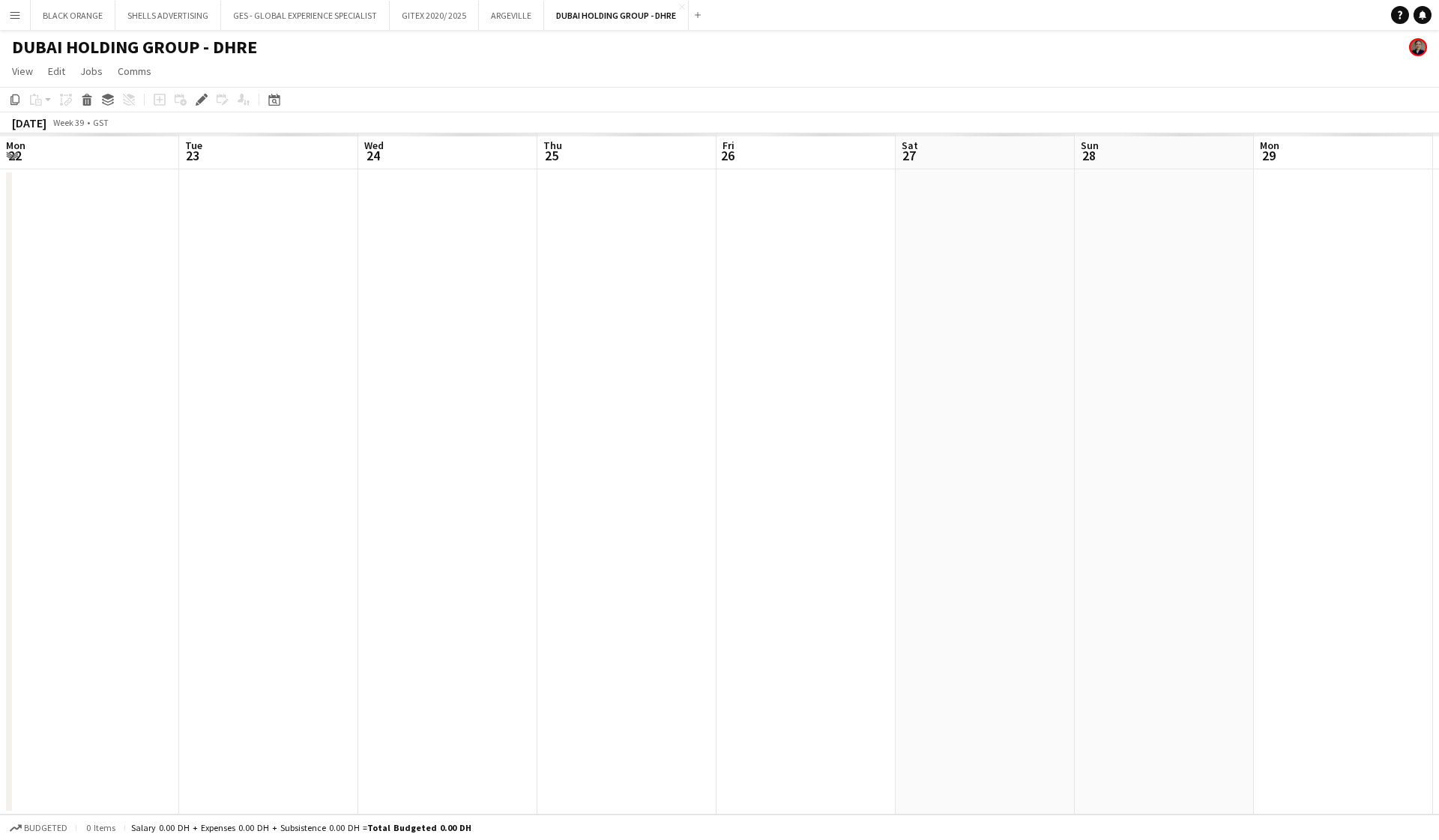
scroll to position [0, 515]
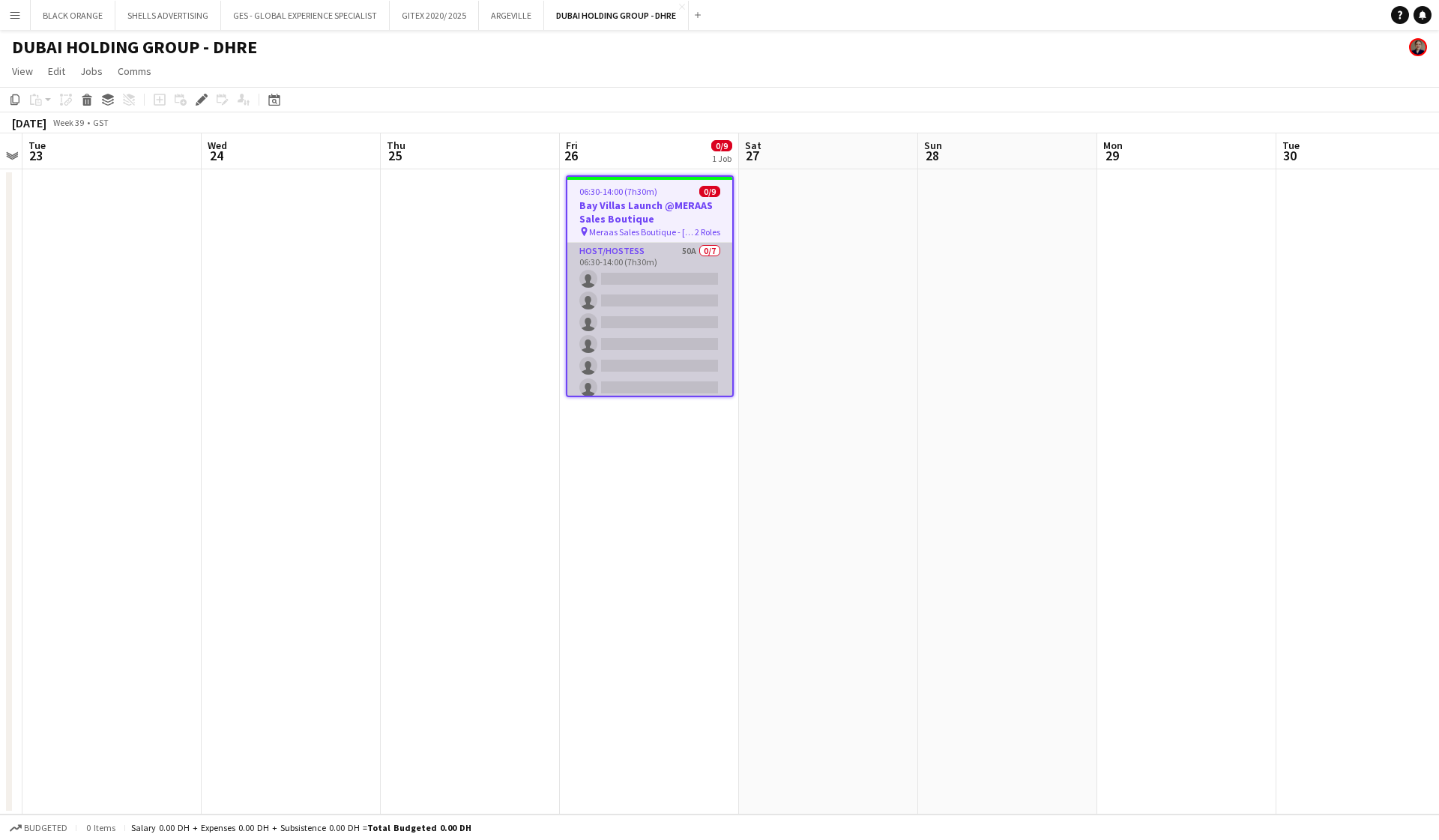
click at [663, 267] on app-card-role "Host/Hostess 50A 0/7 06:30-14:00 (7h30m) single-neutral-actions single-neutral-…" at bounding box center [650, 334] width 165 height 182
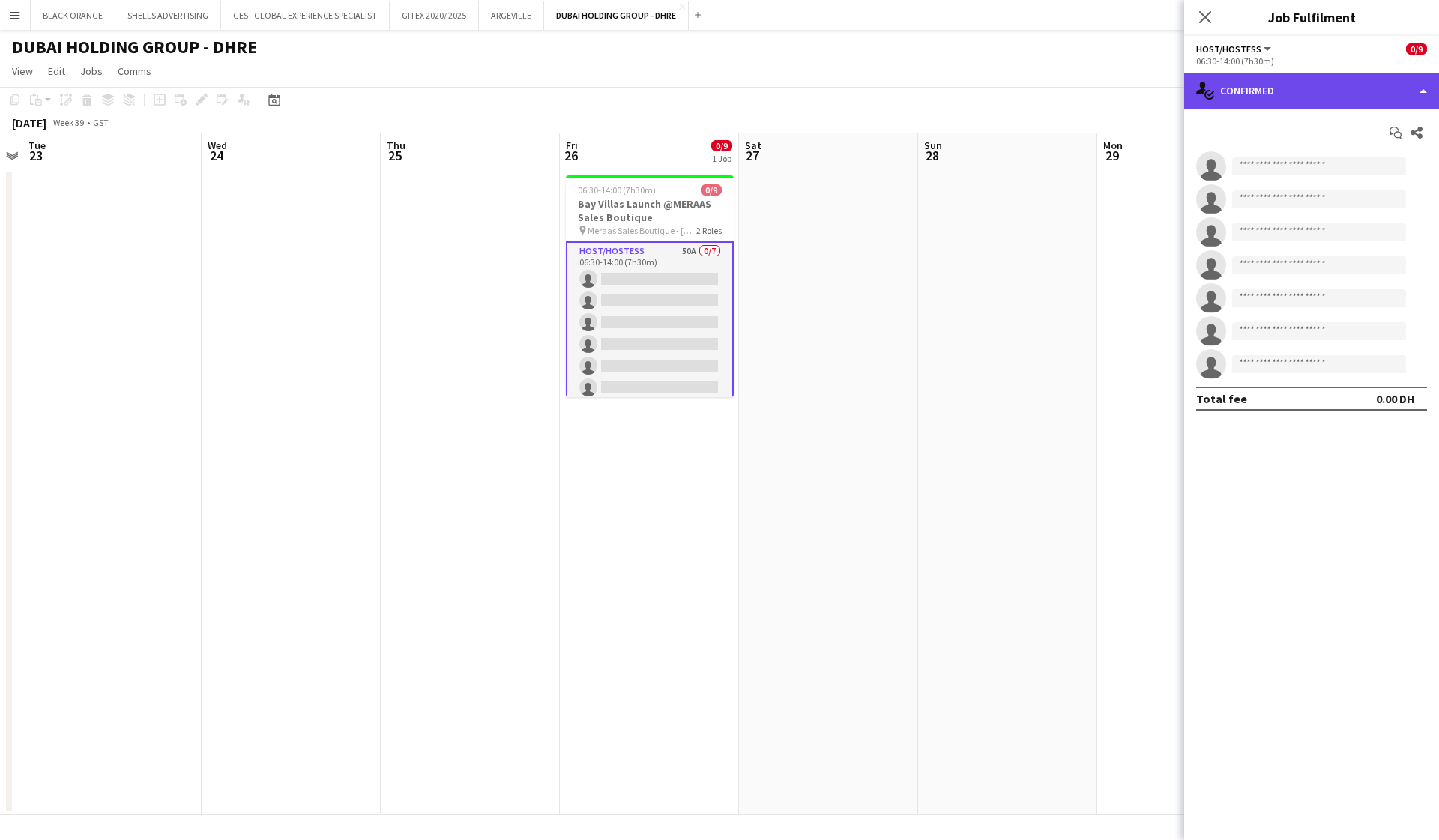
click at [1351, 93] on div "single-neutral-actions-check-2 Confirmed" at bounding box center [1312, 90] width 255 height 36
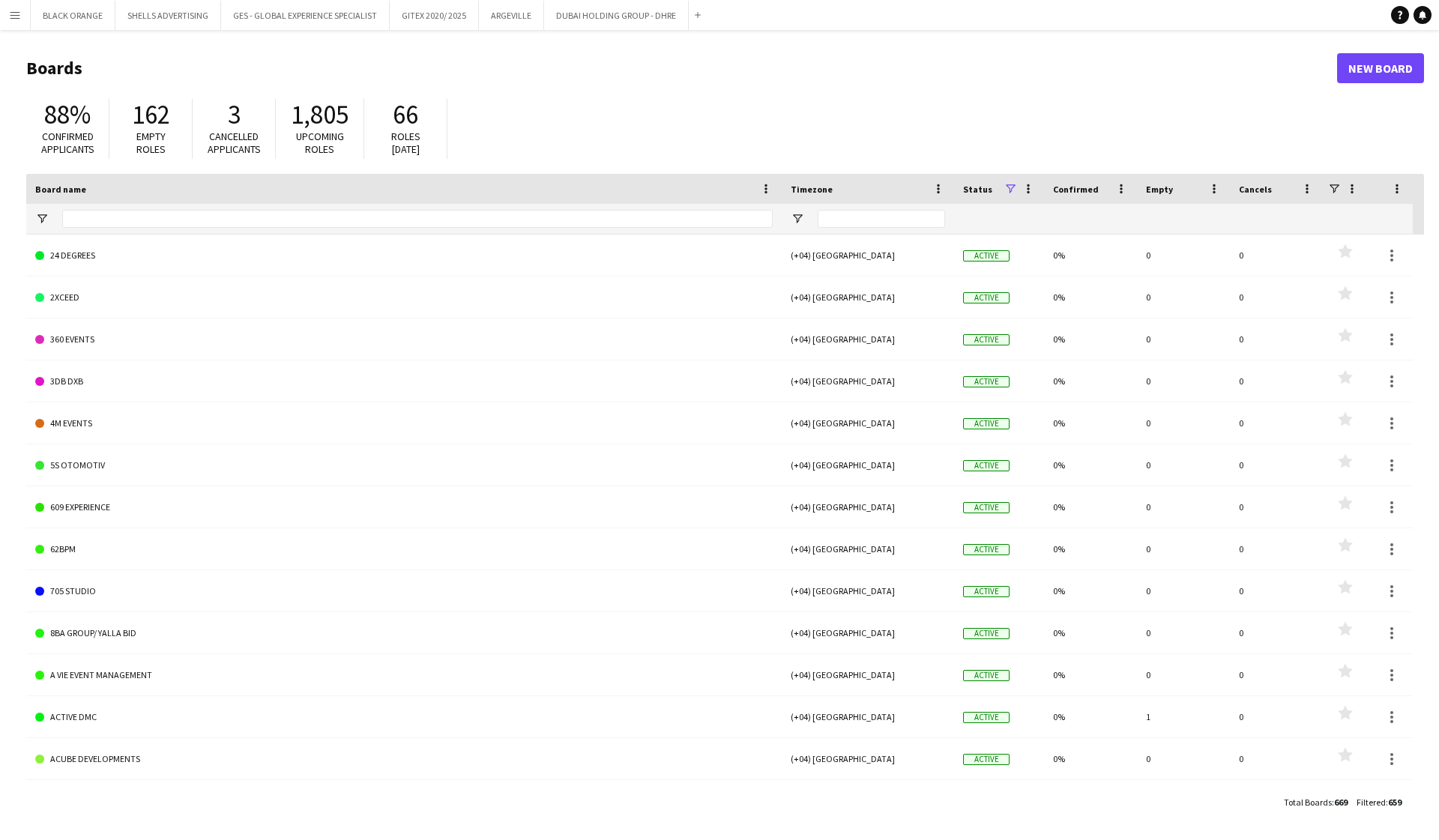
click at [12, 17] on app-icon "Menu" at bounding box center [14, 14] width 12 height 12
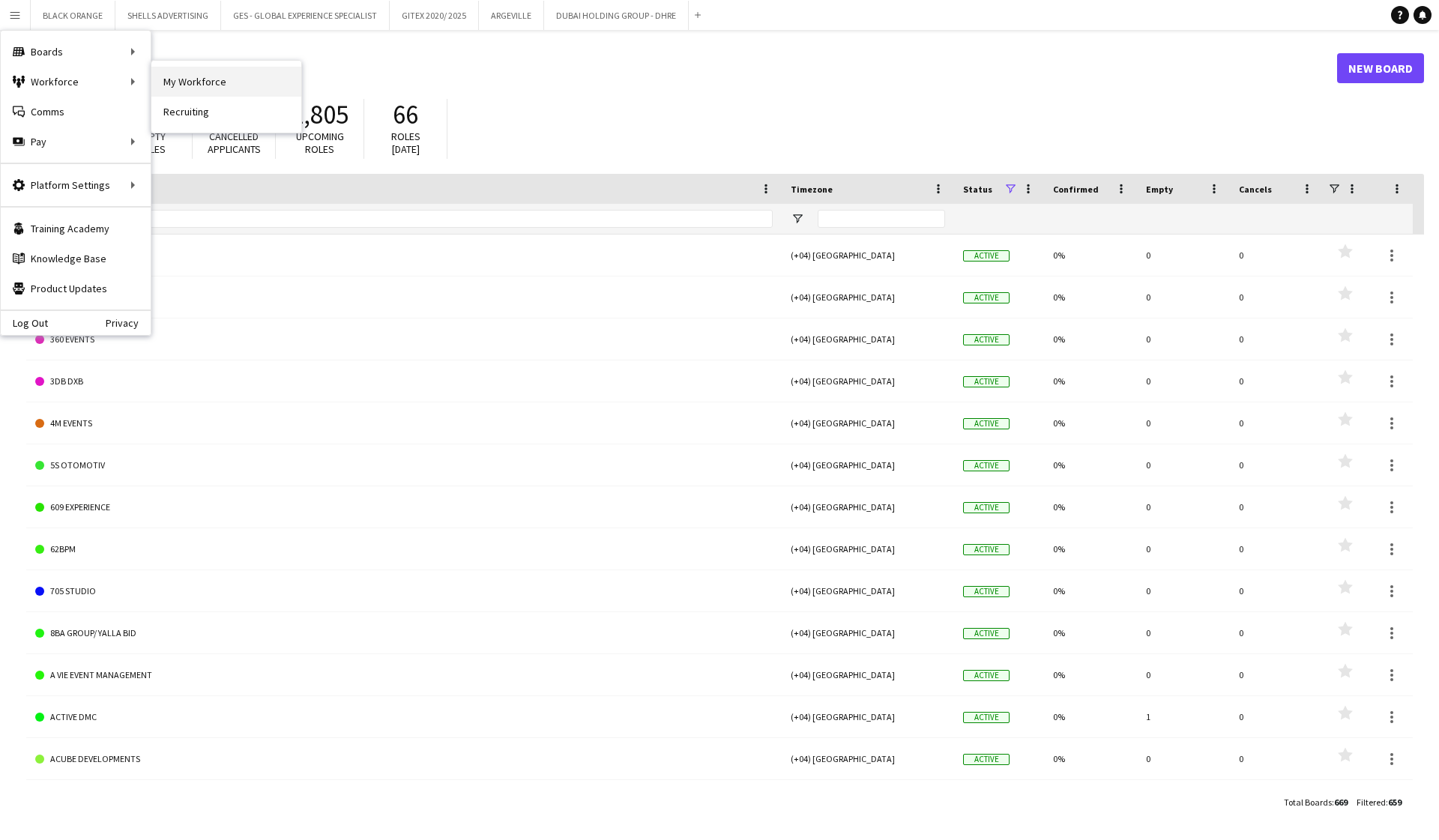
click at [205, 83] on link "My Workforce" at bounding box center [226, 82] width 150 height 30
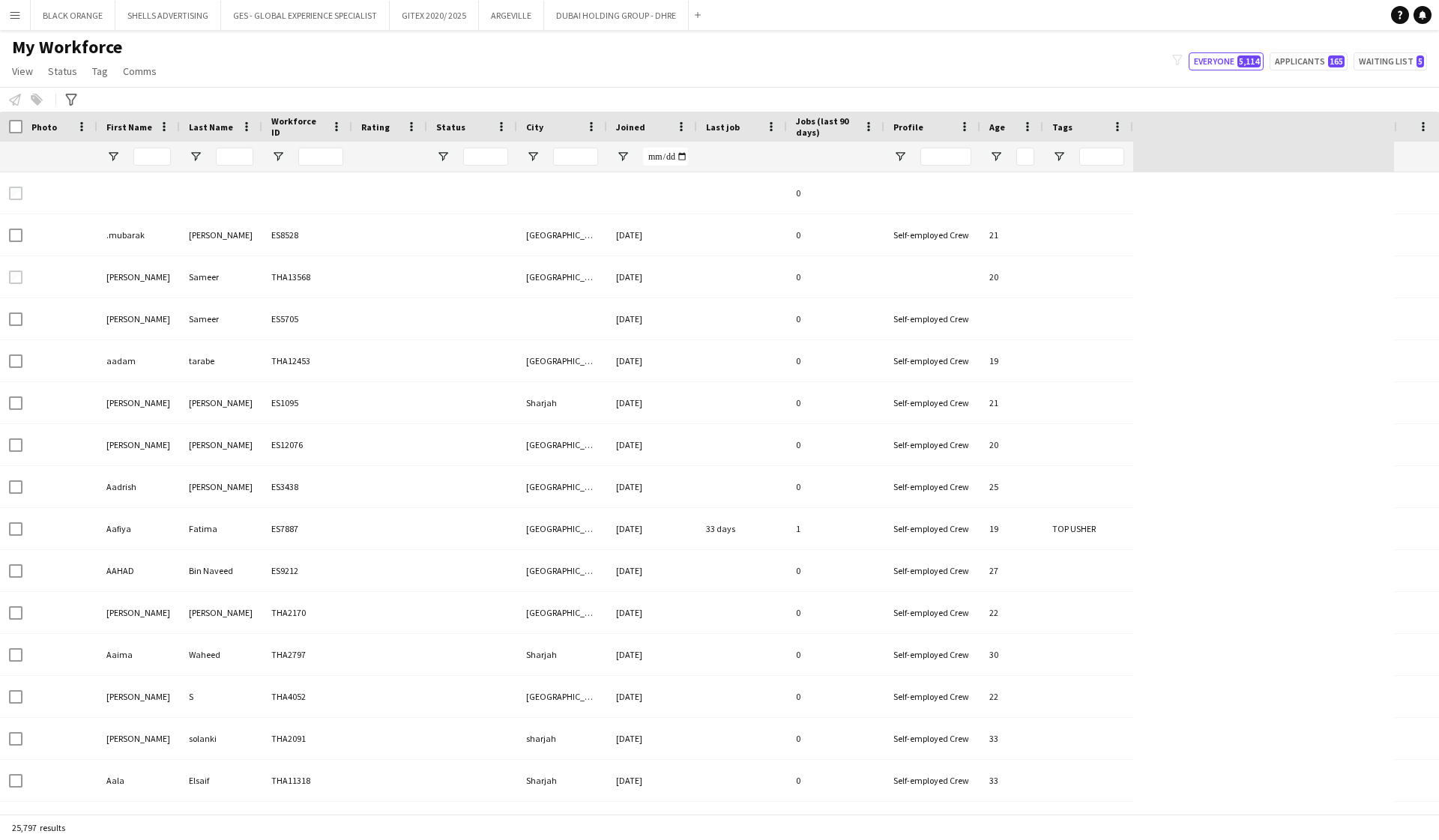
type input "*****"
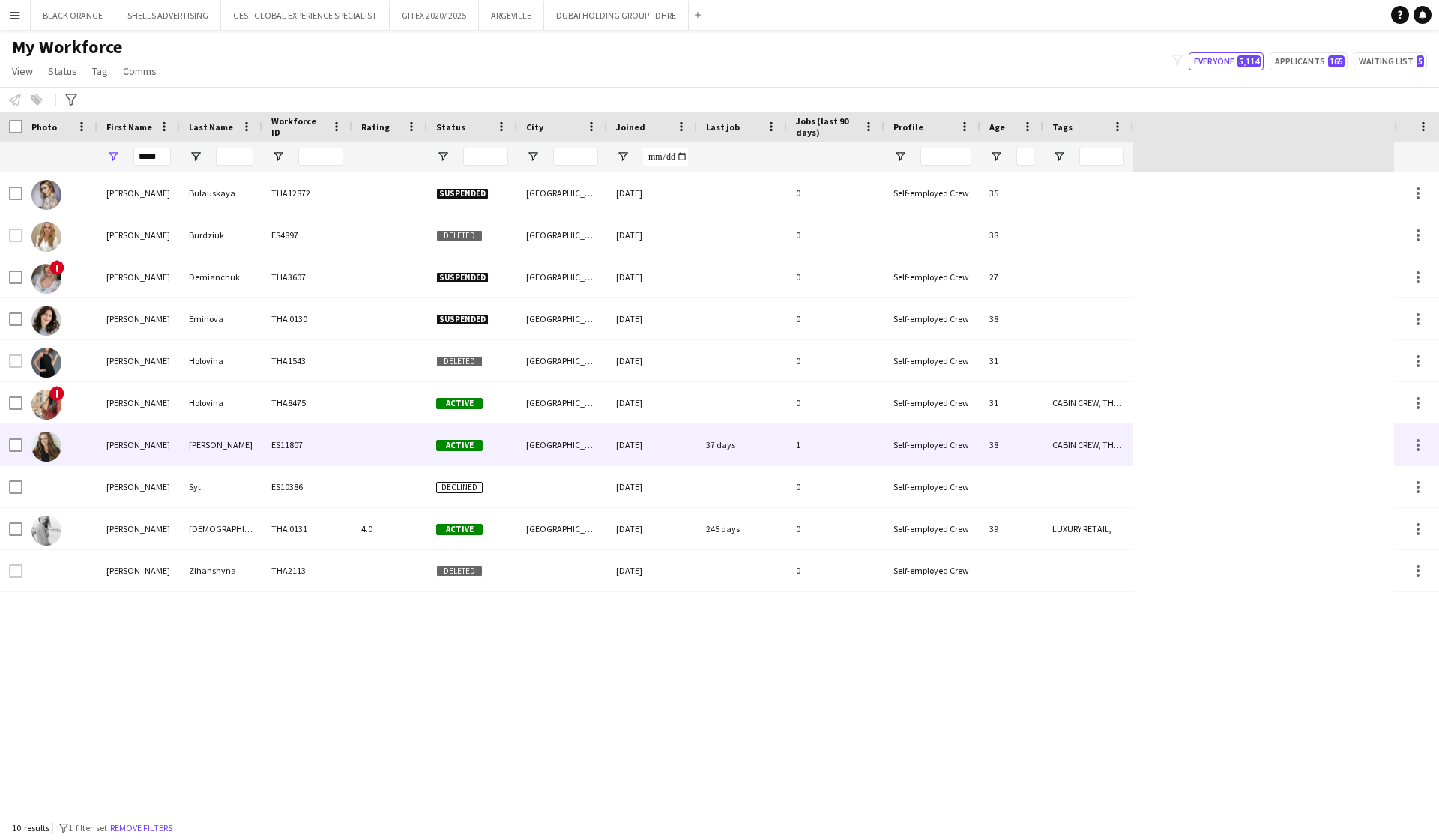
click at [110, 447] on div "Iryna" at bounding box center [139, 445] width 83 height 41
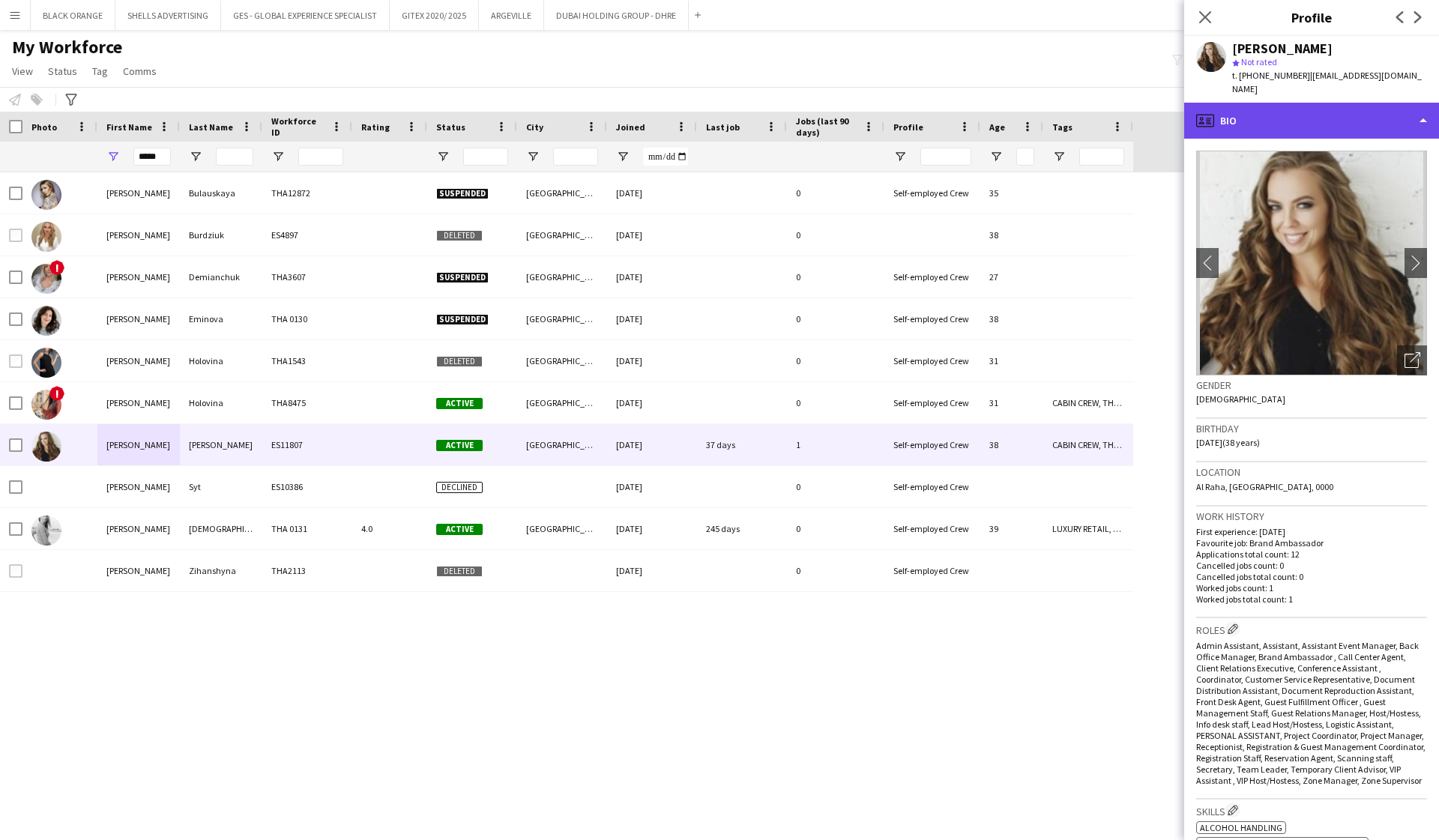
click at [1253, 104] on div "profile Bio" at bounding box center [1312, 120] width 255 height 36
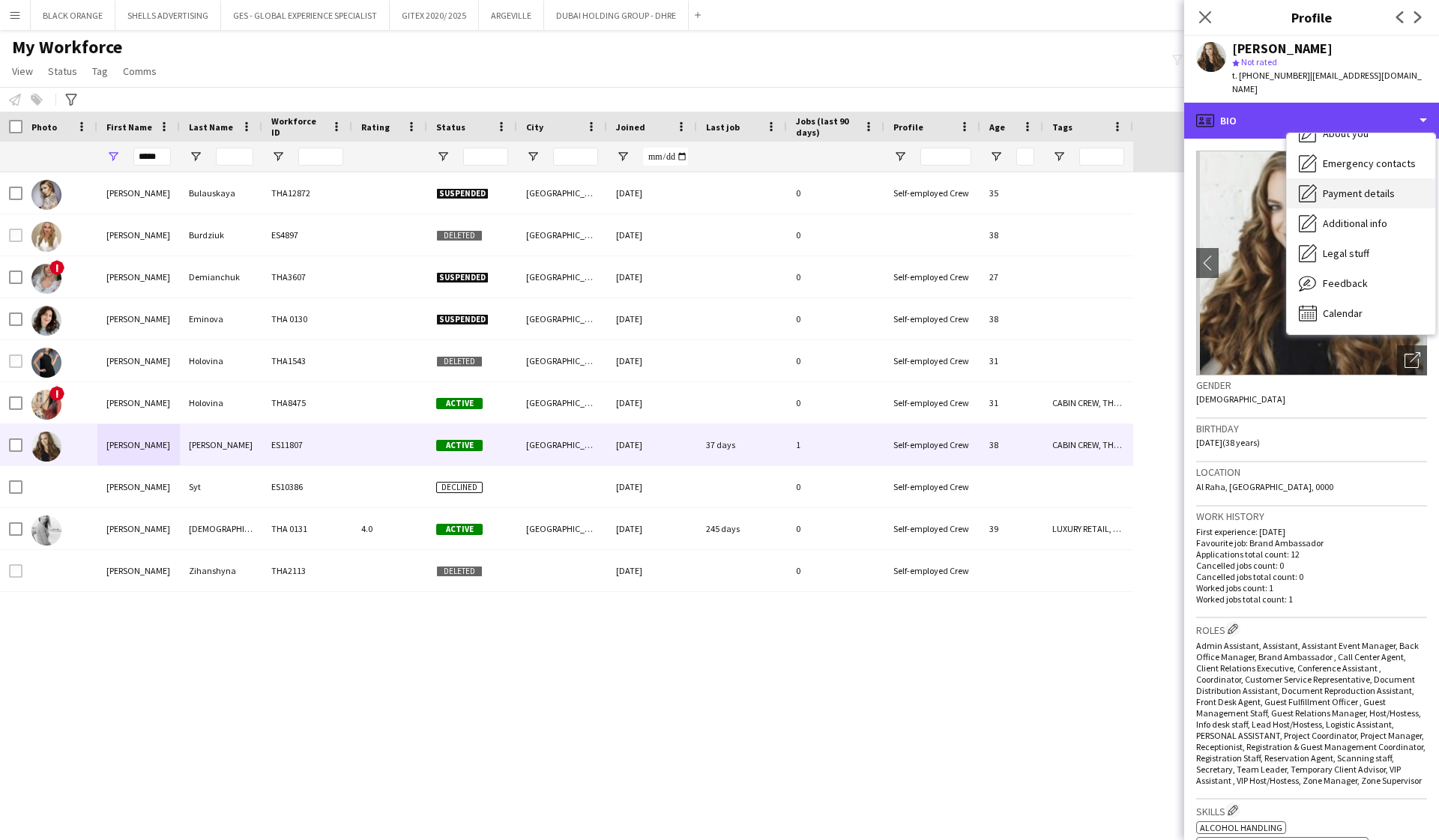
scroll to position [81, 0]
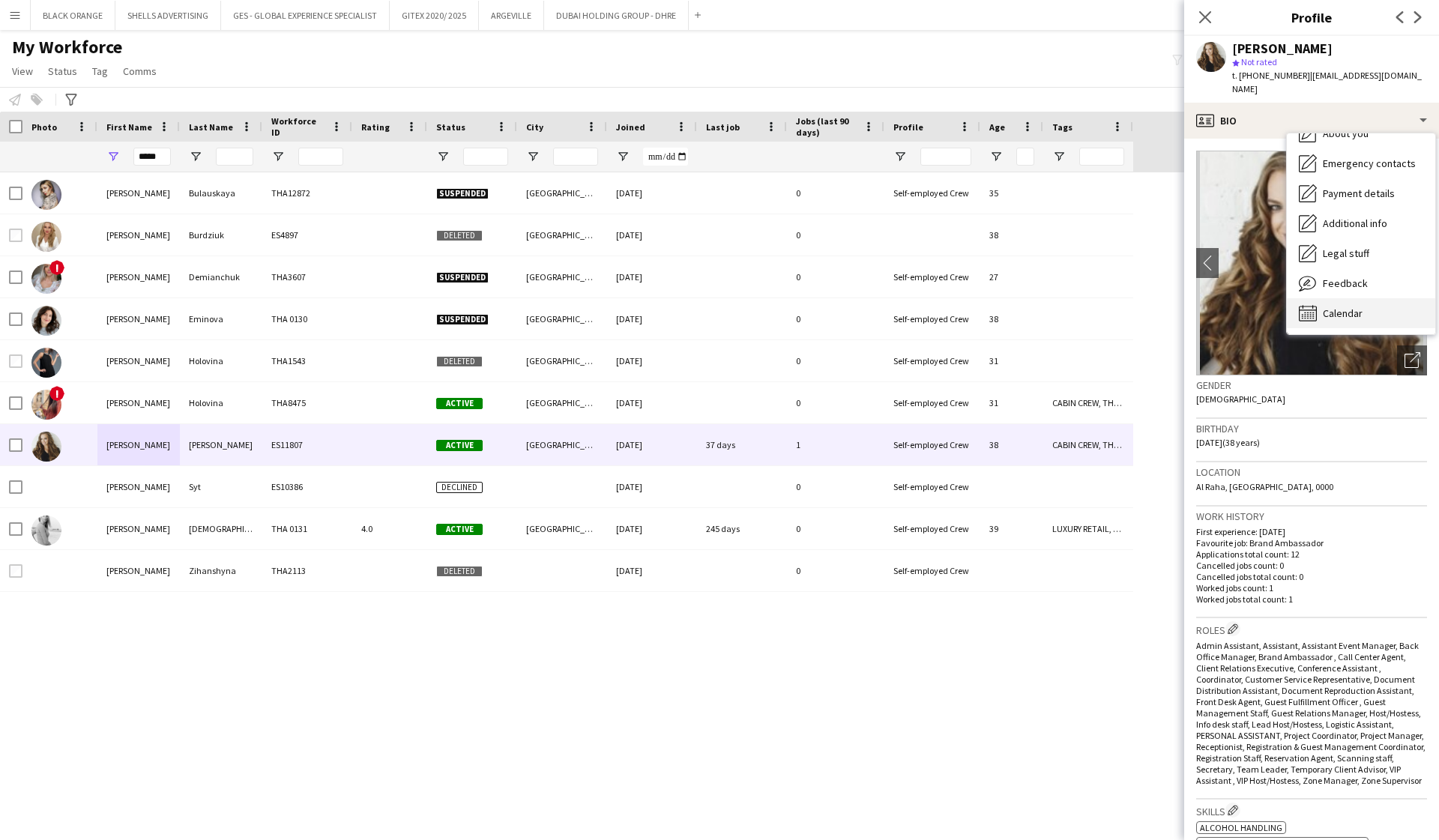
click at [1355, 307] on span "Calendar" at bounding box center [1343, 313] width 40 height 14
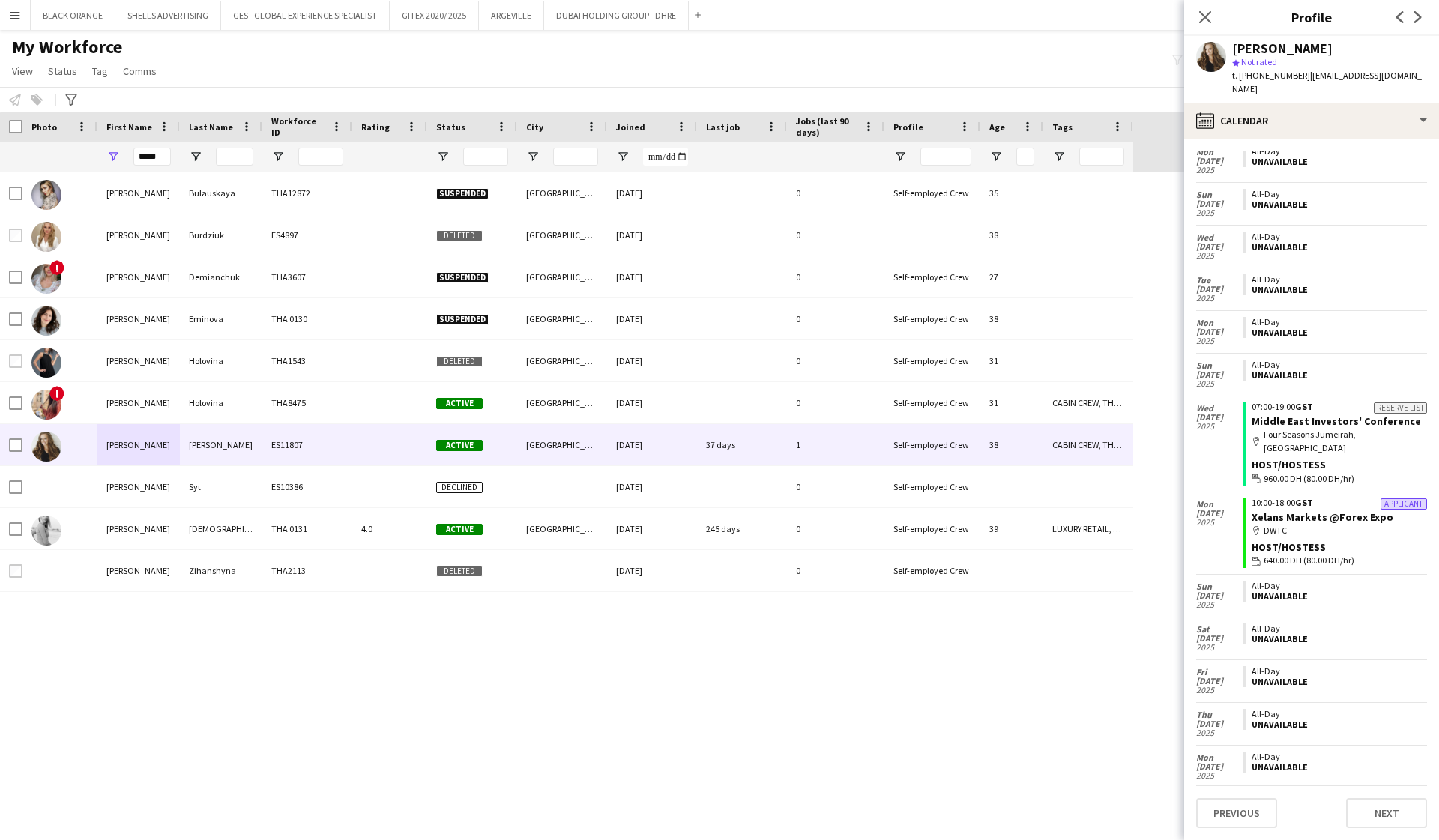
scroll to position [307, 0]
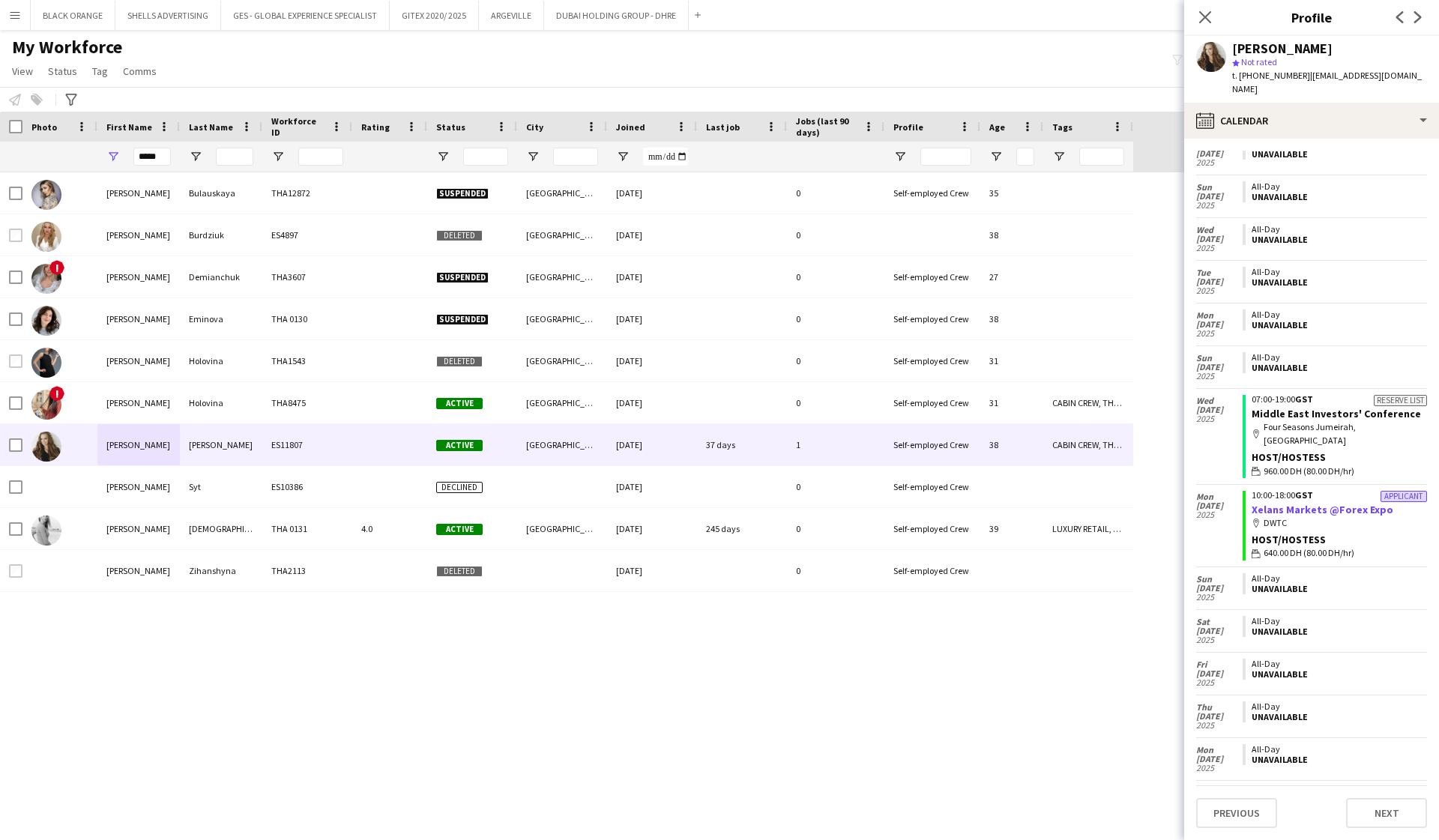
click at [1366, 503] on link "Xelans Markets @Forex Expo" at bounding box center [1323, 510] width 142 height 14
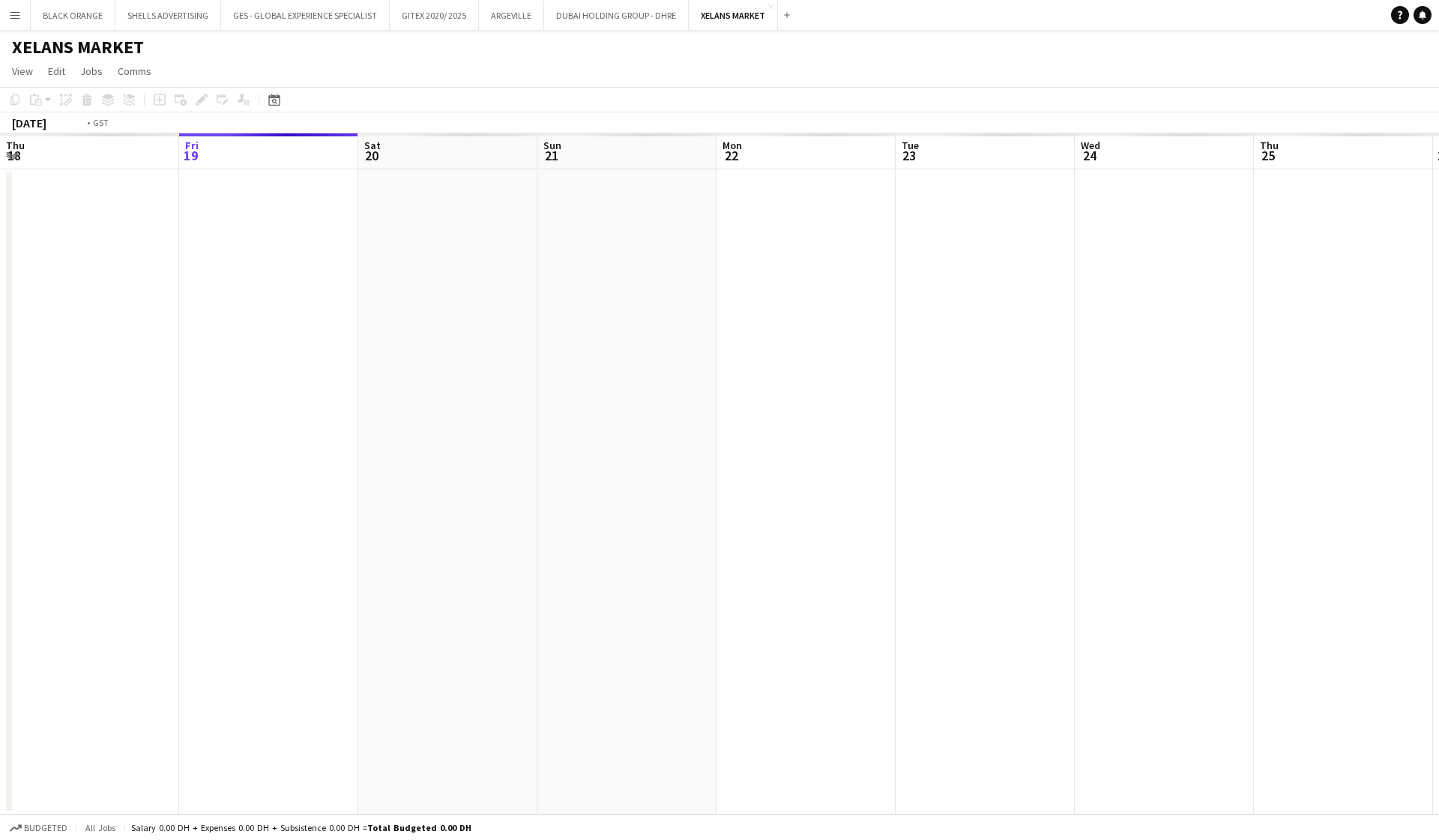
scroll to position [0, 515]
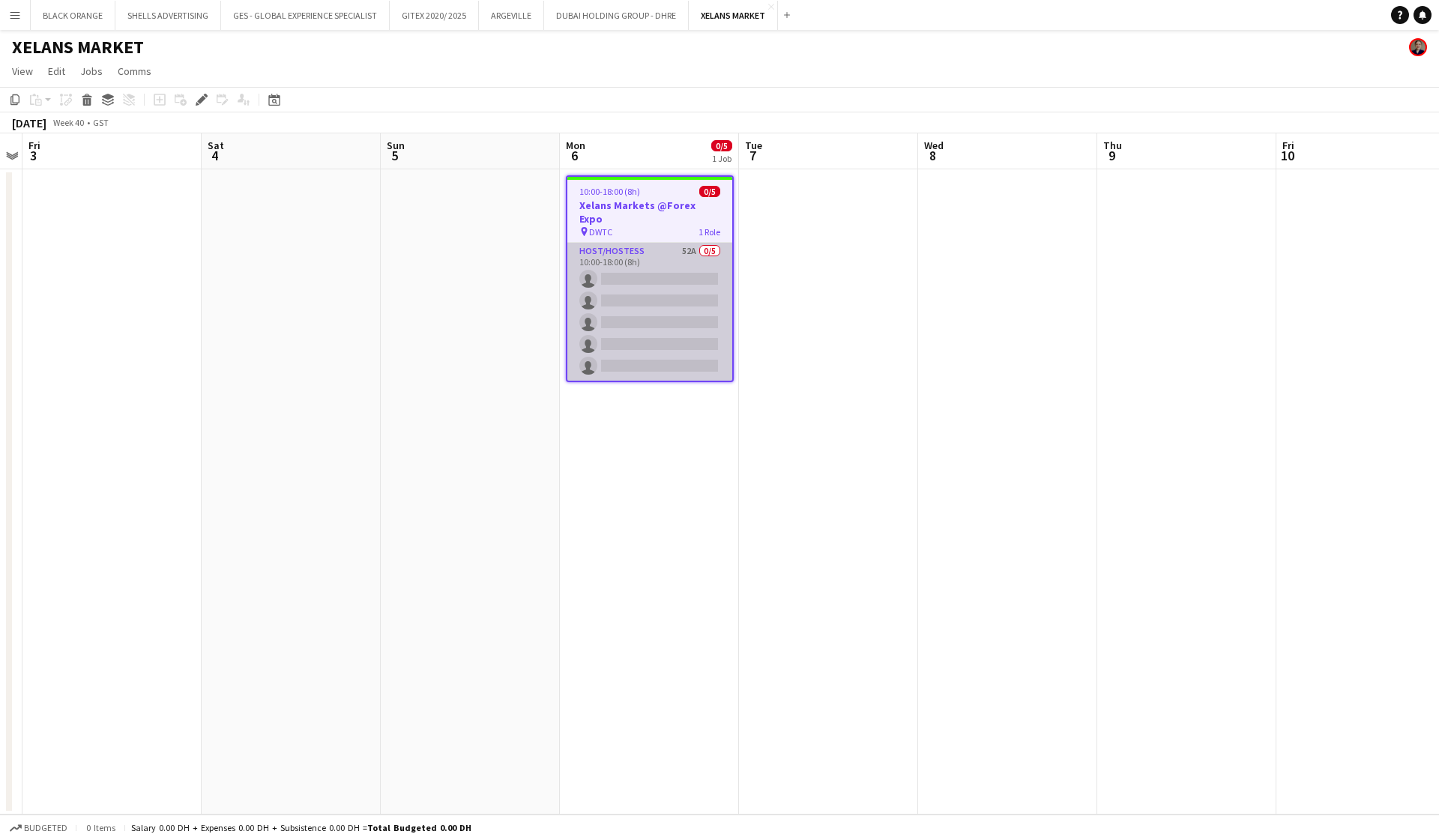
click at [662, 248] on app-card-role "Host/Hostess 52A 0/5 10:00-18:00 (8h) single-neutral-actions single-neutral-act…" at bounding box center [650, 311] width 165 height 138
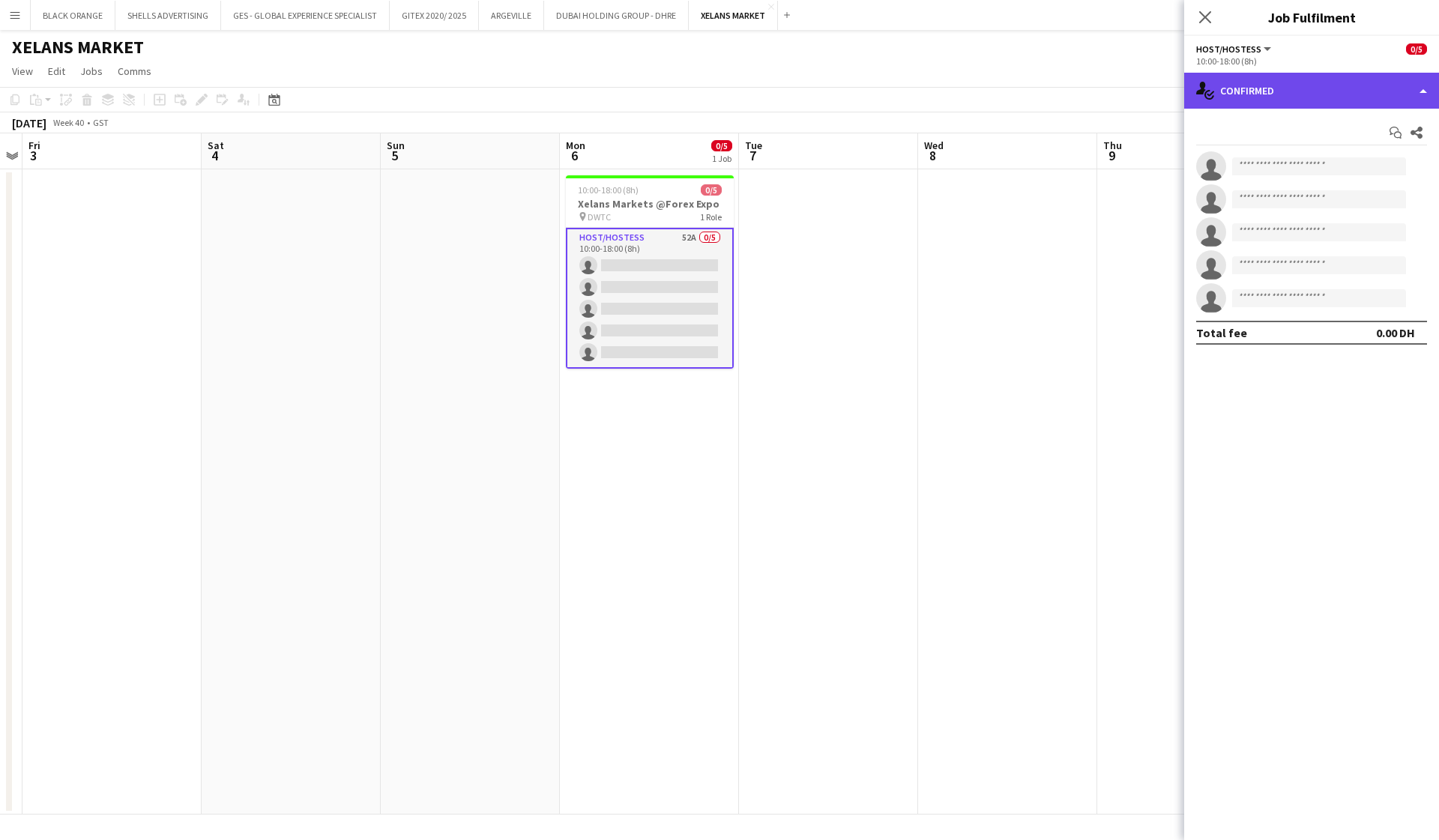
click at [1335, 83] on div "single-neutral-actions-check-2 Confirmed" at bounding box center [1312, 90] width 255 height 36
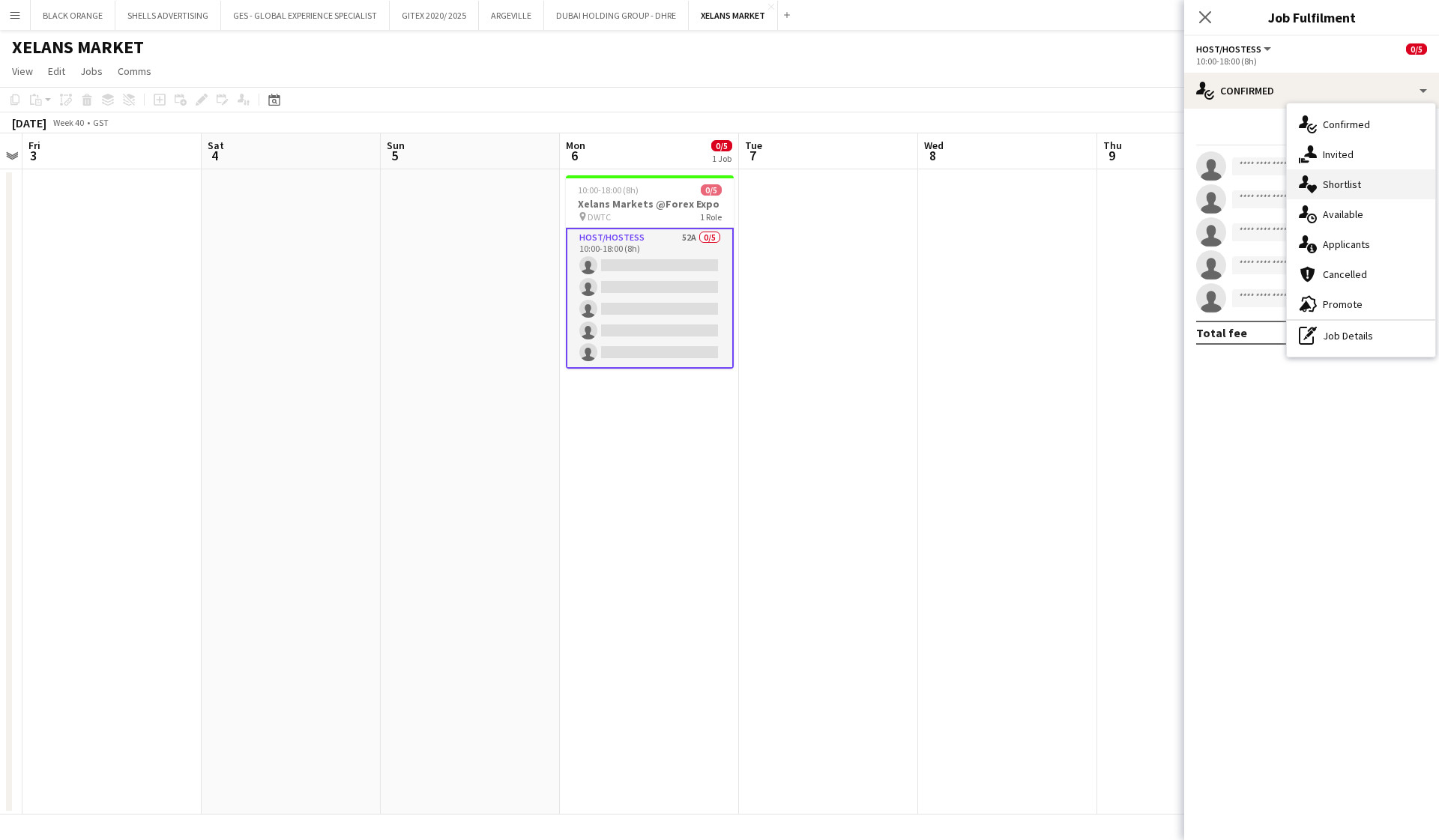
click at [1368, 186] on div "single-neutral-actions-heart Shortlist" at bounding box center [1361, 185] width 148 height 30
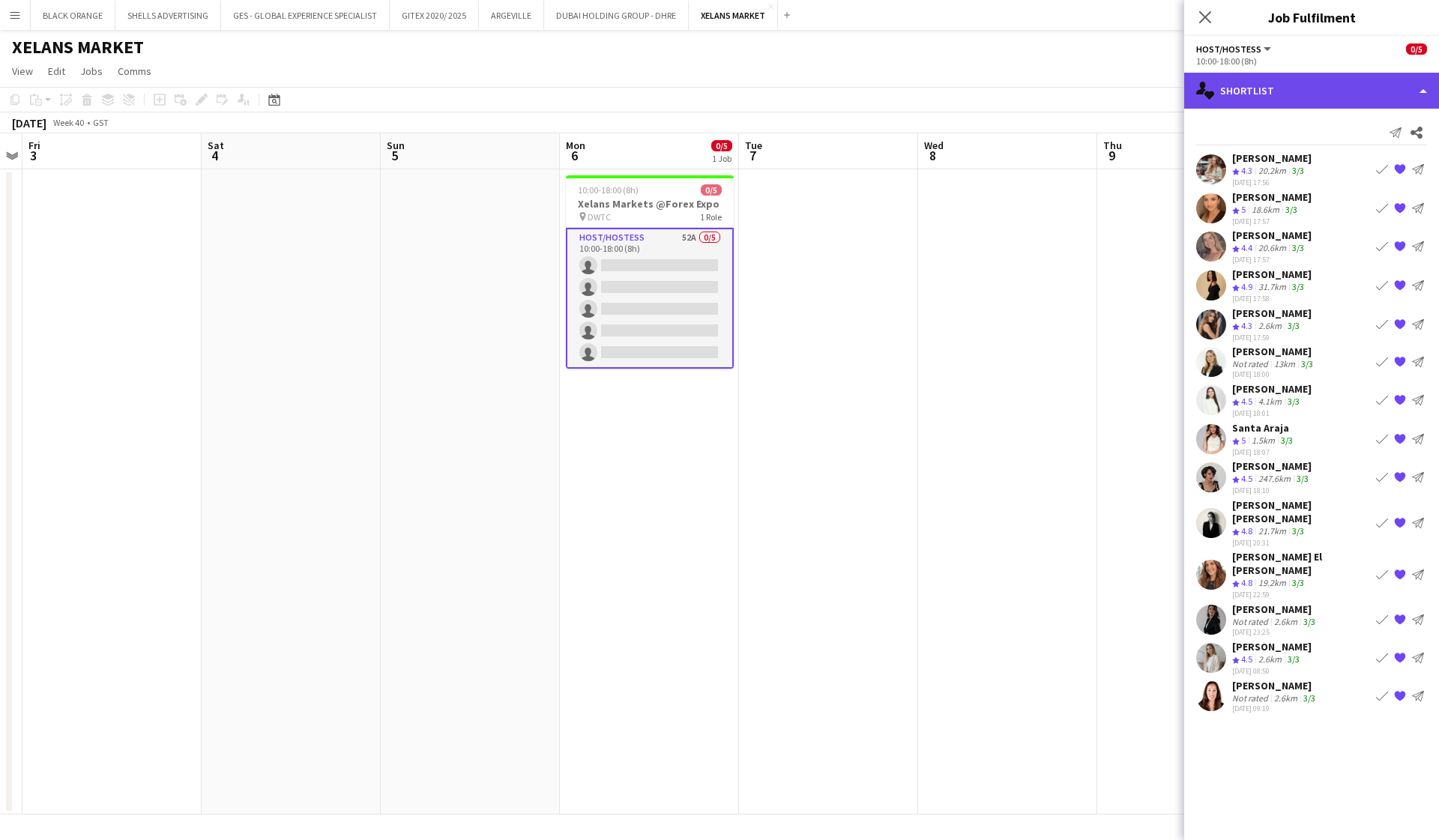
click at [1251, 89] on div "single-neutral-actions-heart Shortlist" at bounding box center [1312, 90] width 255 height 36
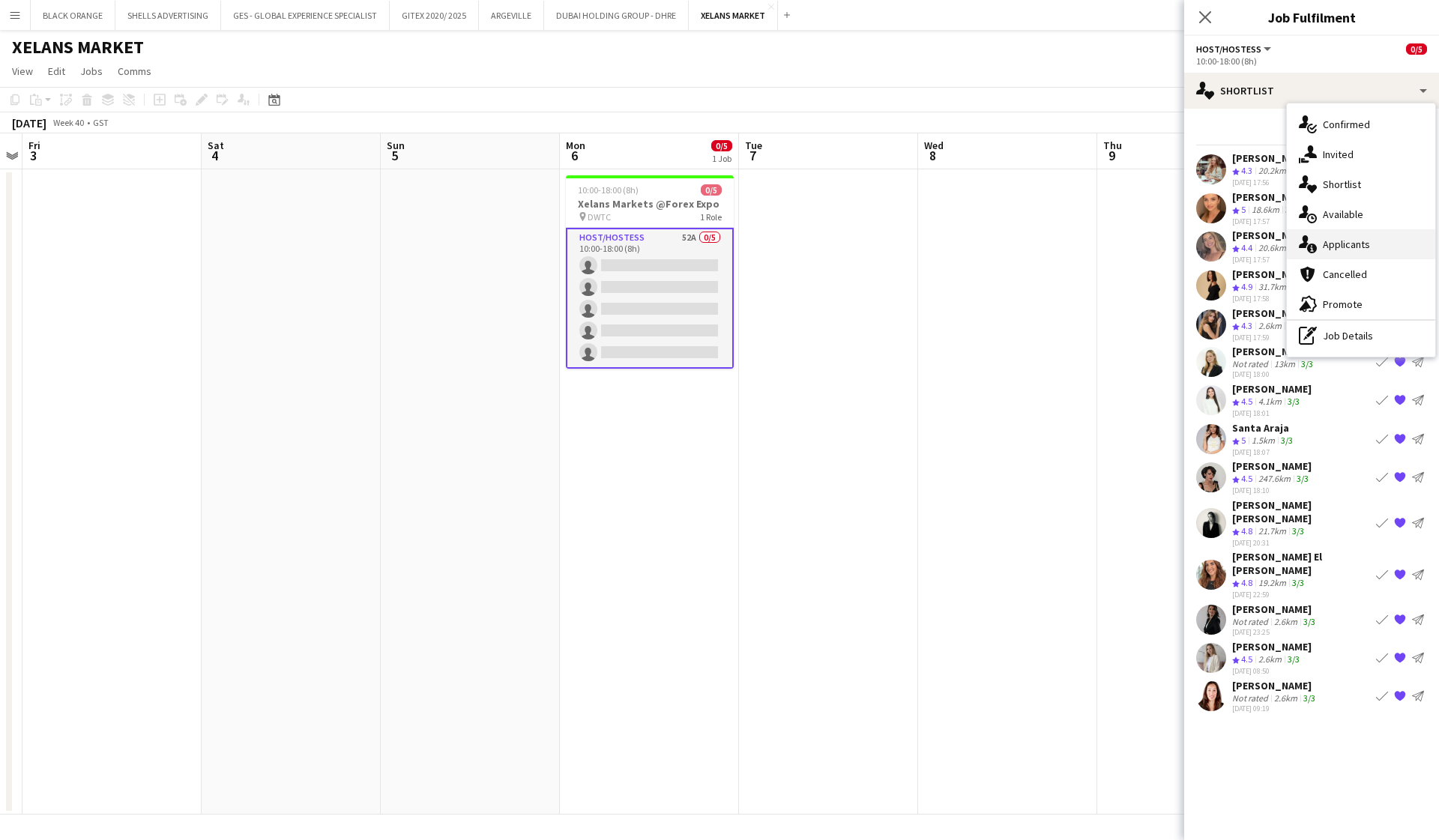
click at [1337, 244] on span "Applicants" at bounding box center [1346, 244] width 47 height 14
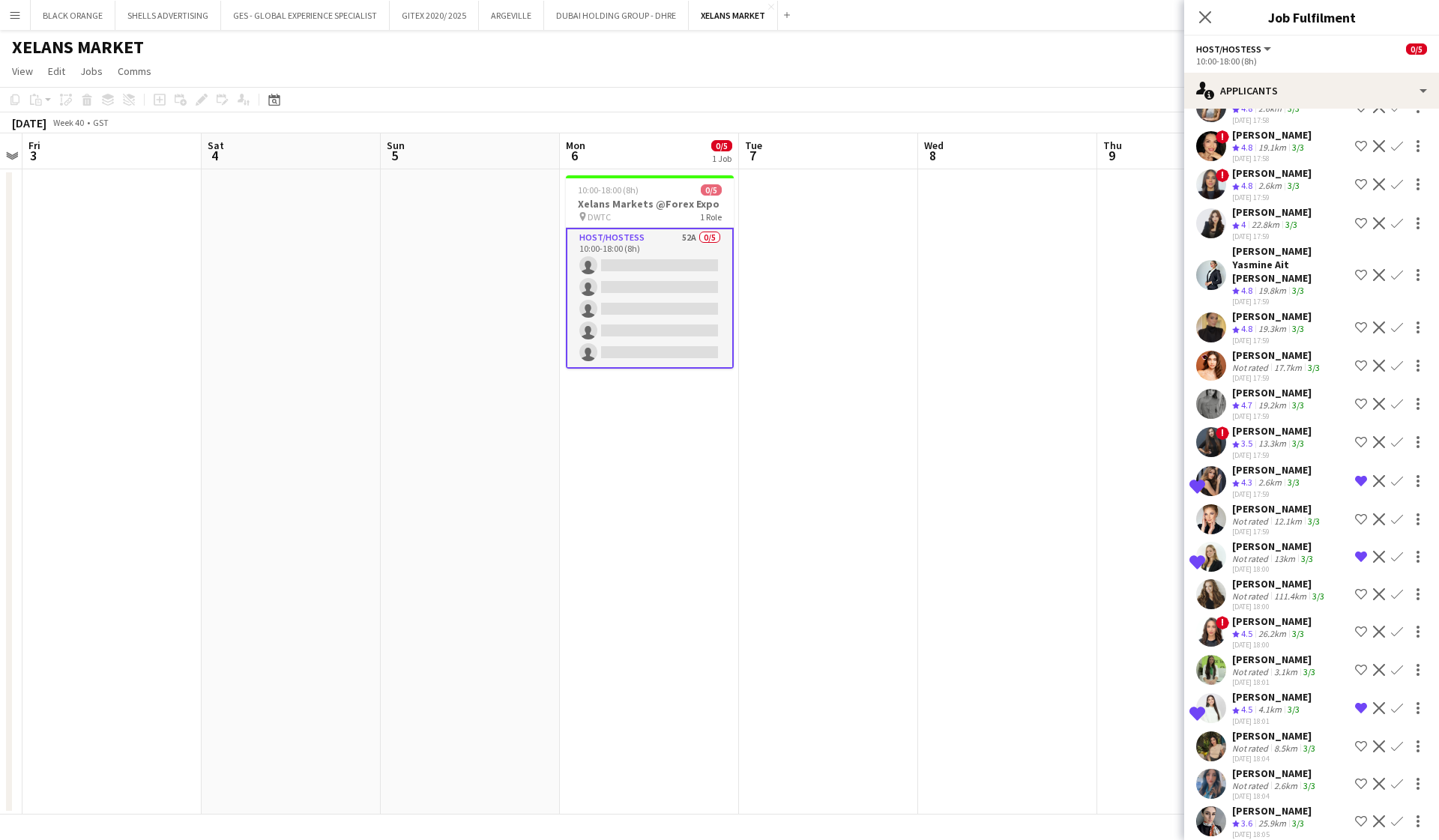
scroll to position [646, 0]
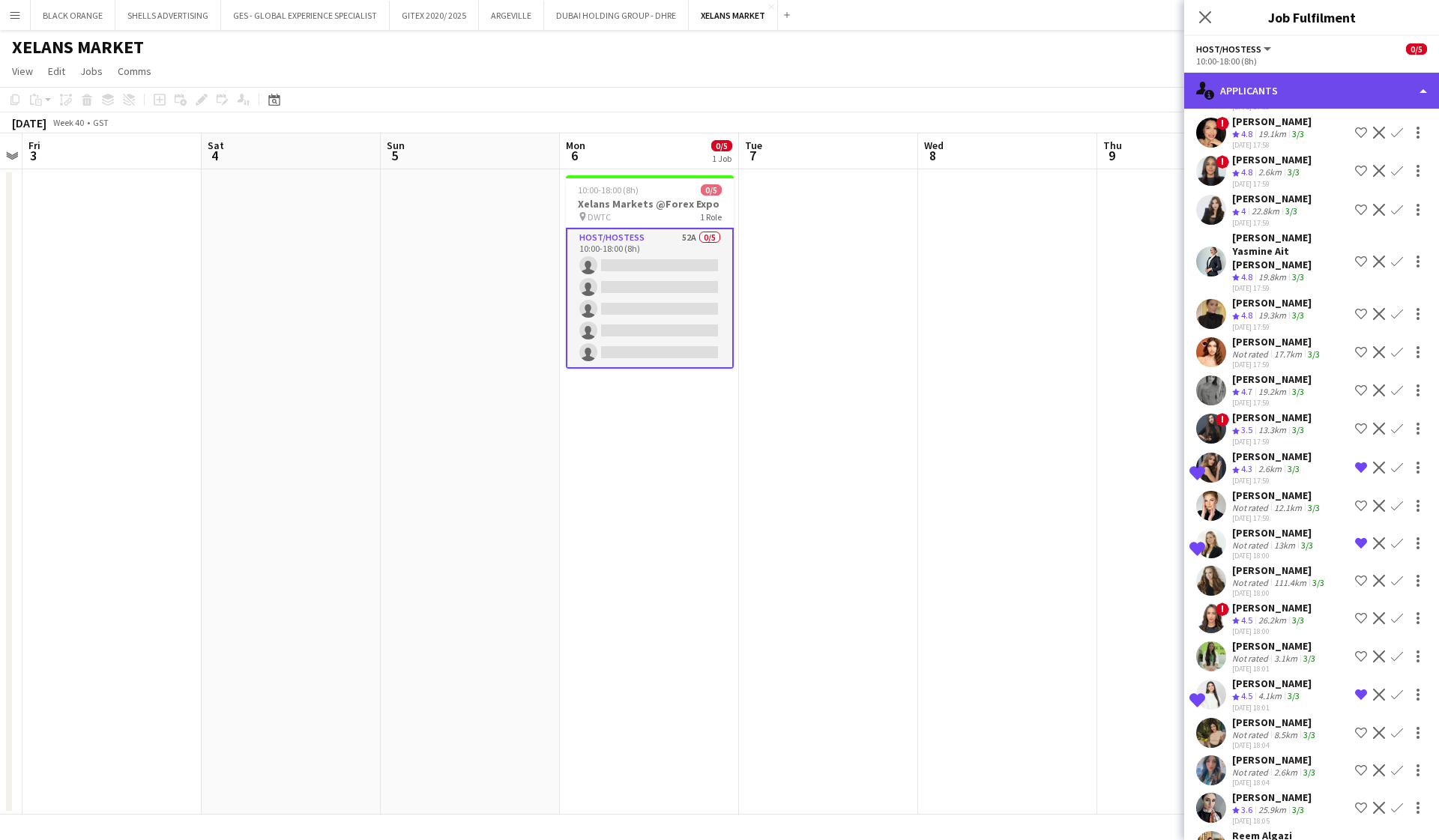
click at [1328, 88] on div "single-neutral-actions-information Applicants" at bounding box center [1312, 90] width 255 height 36
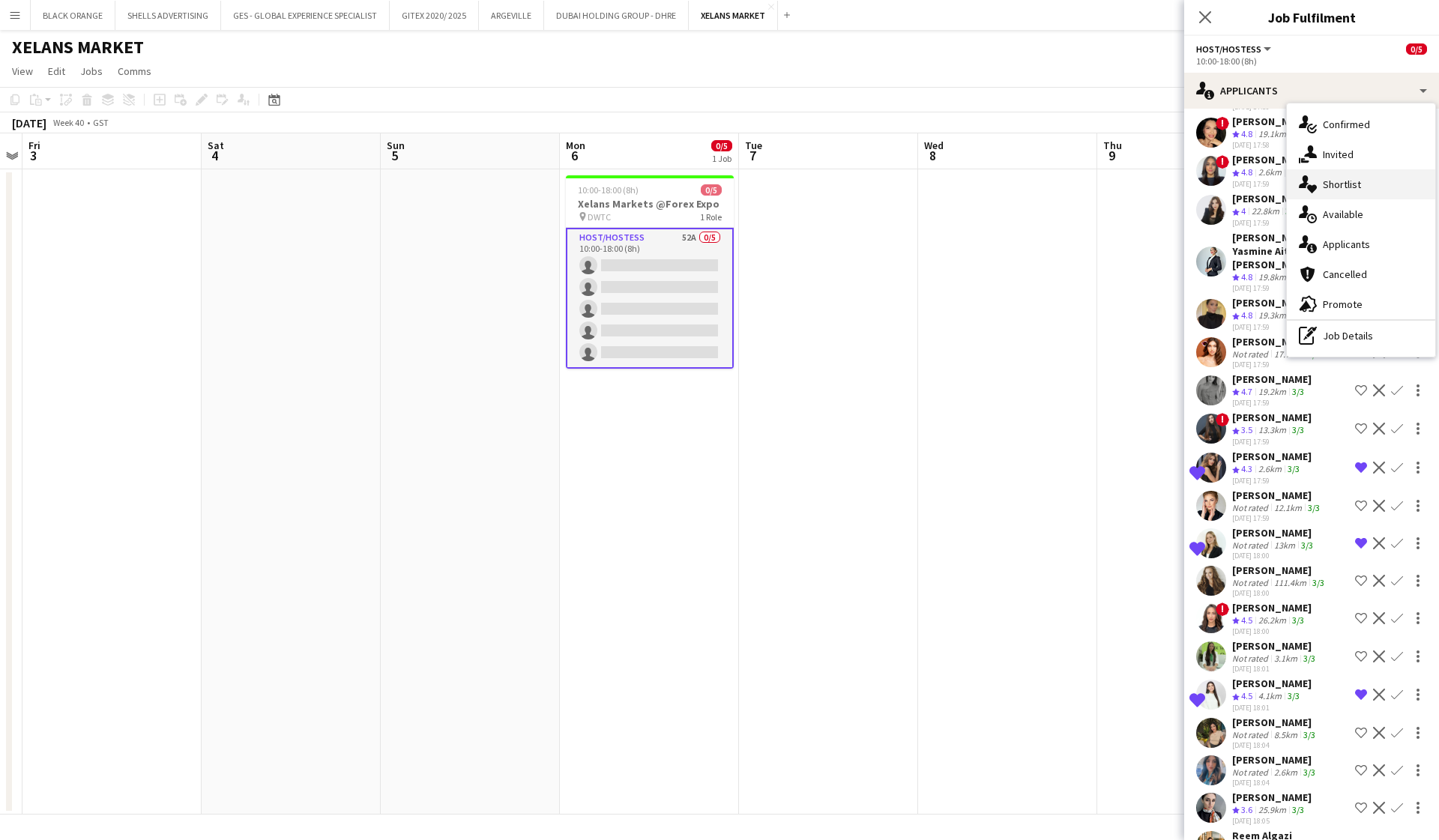
click at [1328, 183] on span "Shortlist" at bounding box center [1342, 184] width 38 height 14
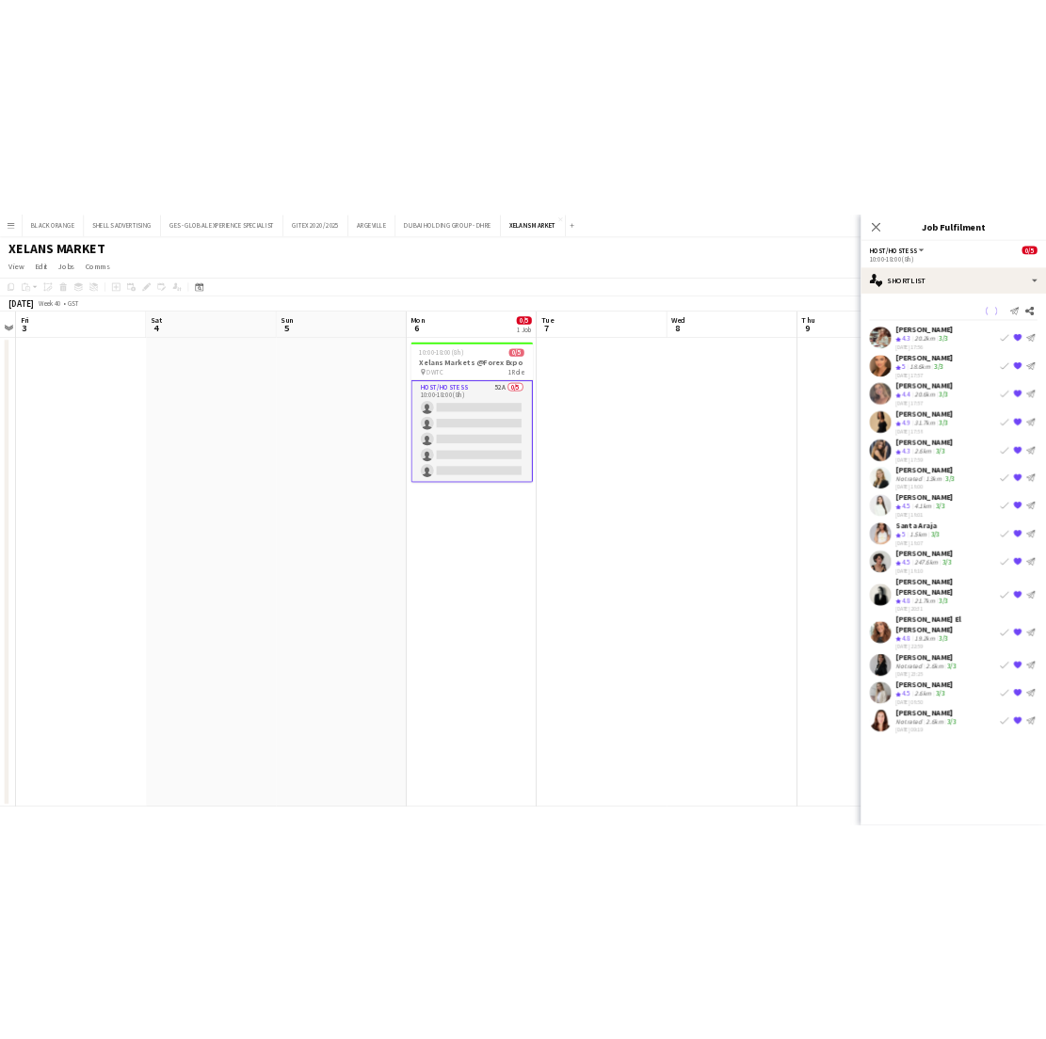
scroll to position [0, 0]
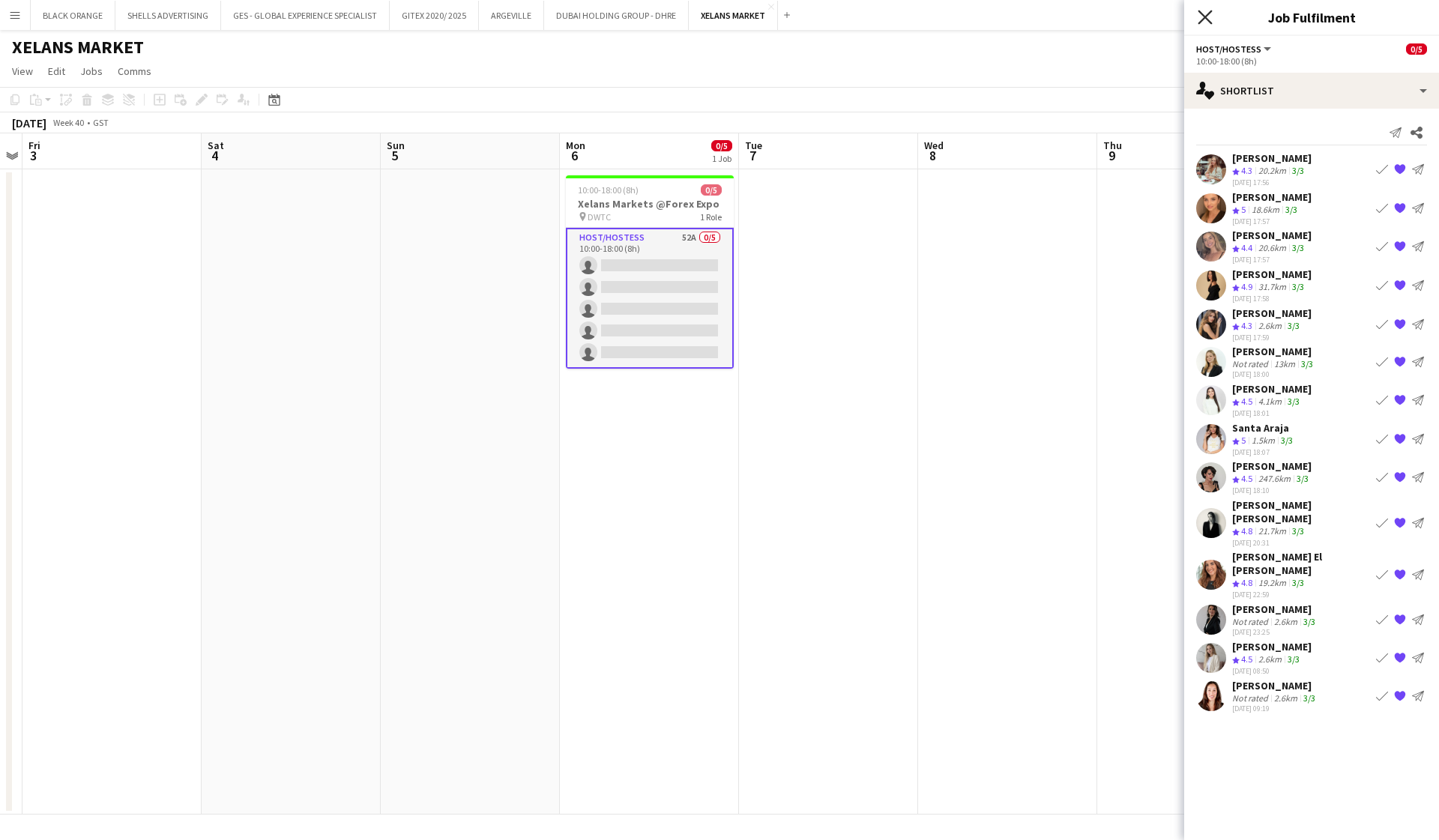
click at [1206, 19] on icon "Close pop-in" at bounding box center [1205, 17] width 14 height 14
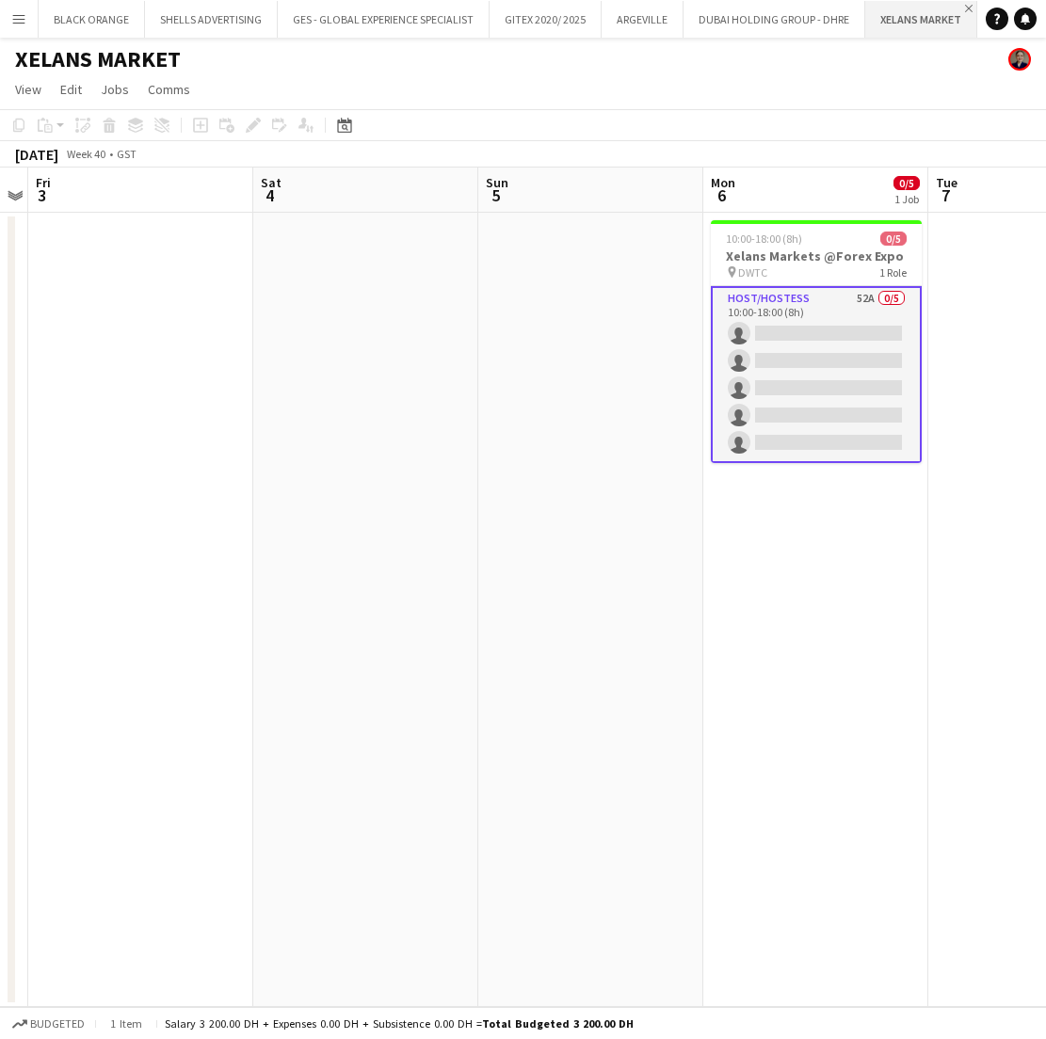
click at [965, 8] on app-icon "Close" at bounding box center [969, 9] width 8 height 8
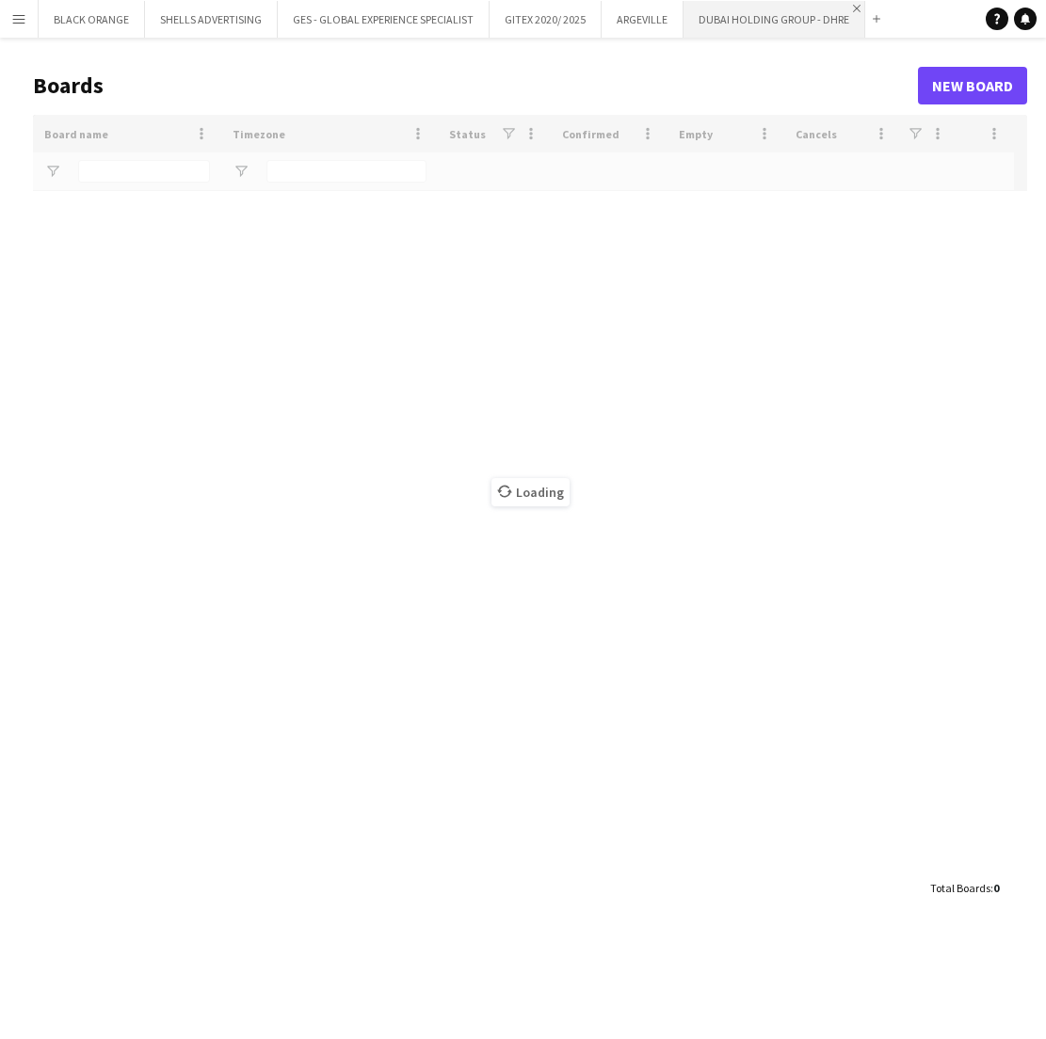
click at [853, 8] on app-icon "Close" at bounding box center [857, 9] width 8 height 8
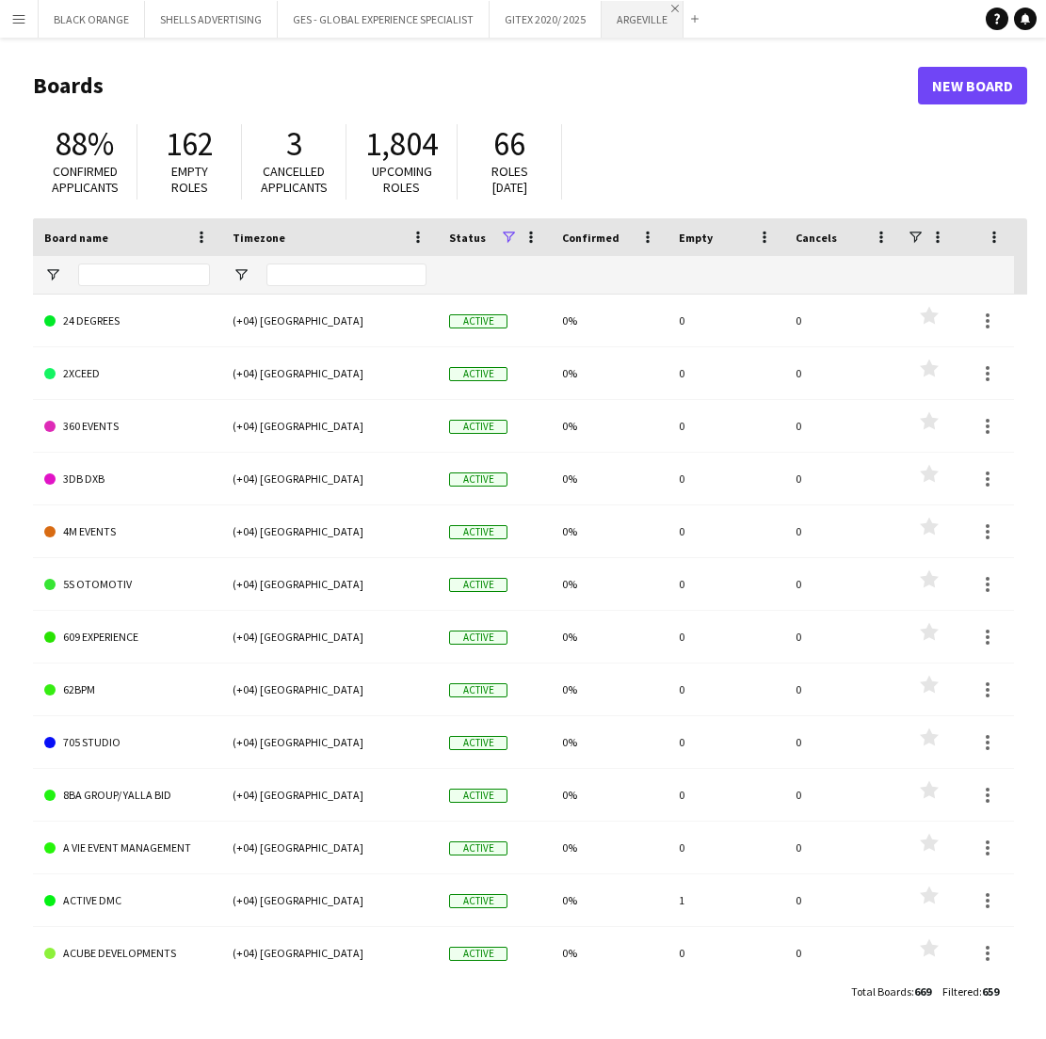
click at [674, 8] on app-icon "Close" at bounding box center [675, 9] width 8 height 8
click at [18, 22] on app-icon "Menu" at bounding box center [18, 18] width 15 height 15
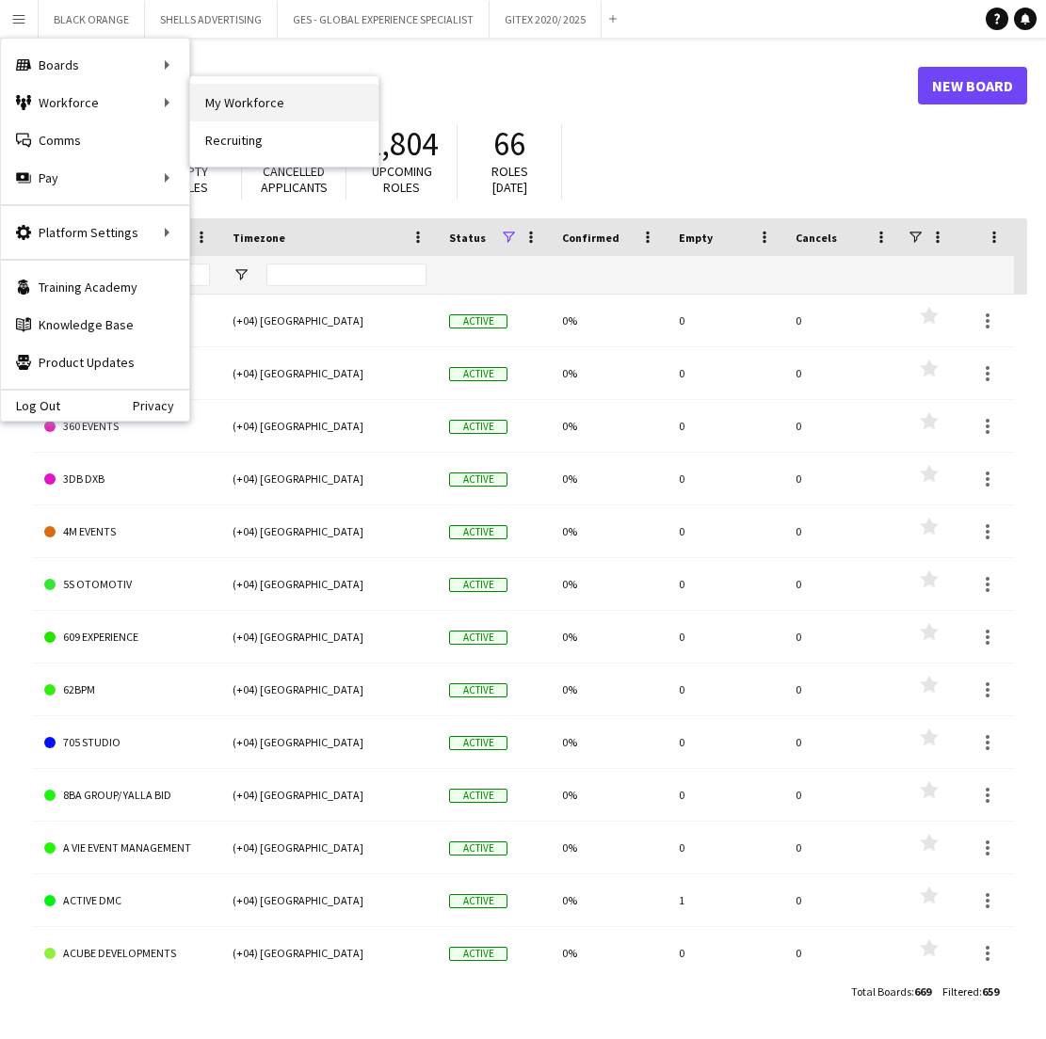
click at [232, 103] on link "My Workforce" at bounding box center [284, 103] width 188 height 38
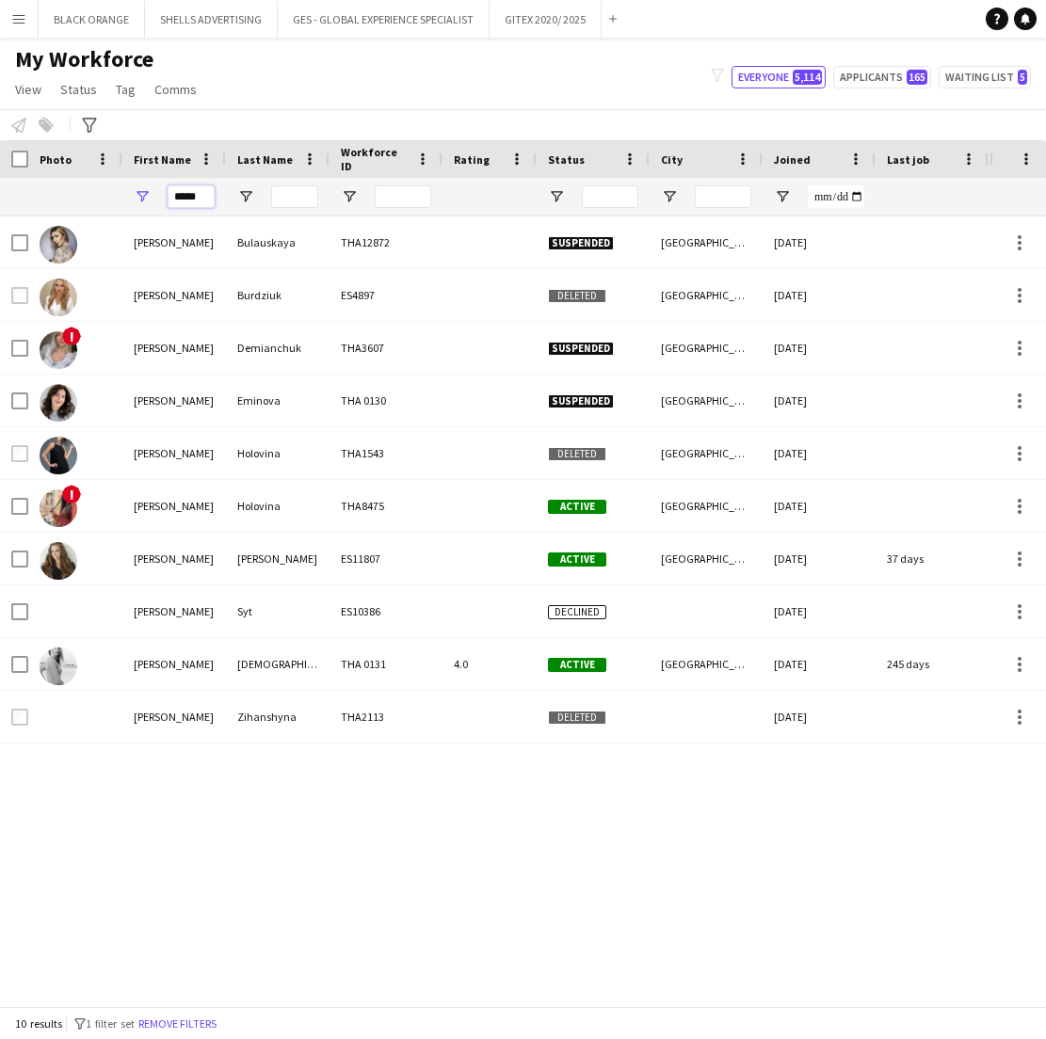
click at [201, 199] on input "*****" at bounding box center [191, 196] width 47 height 23
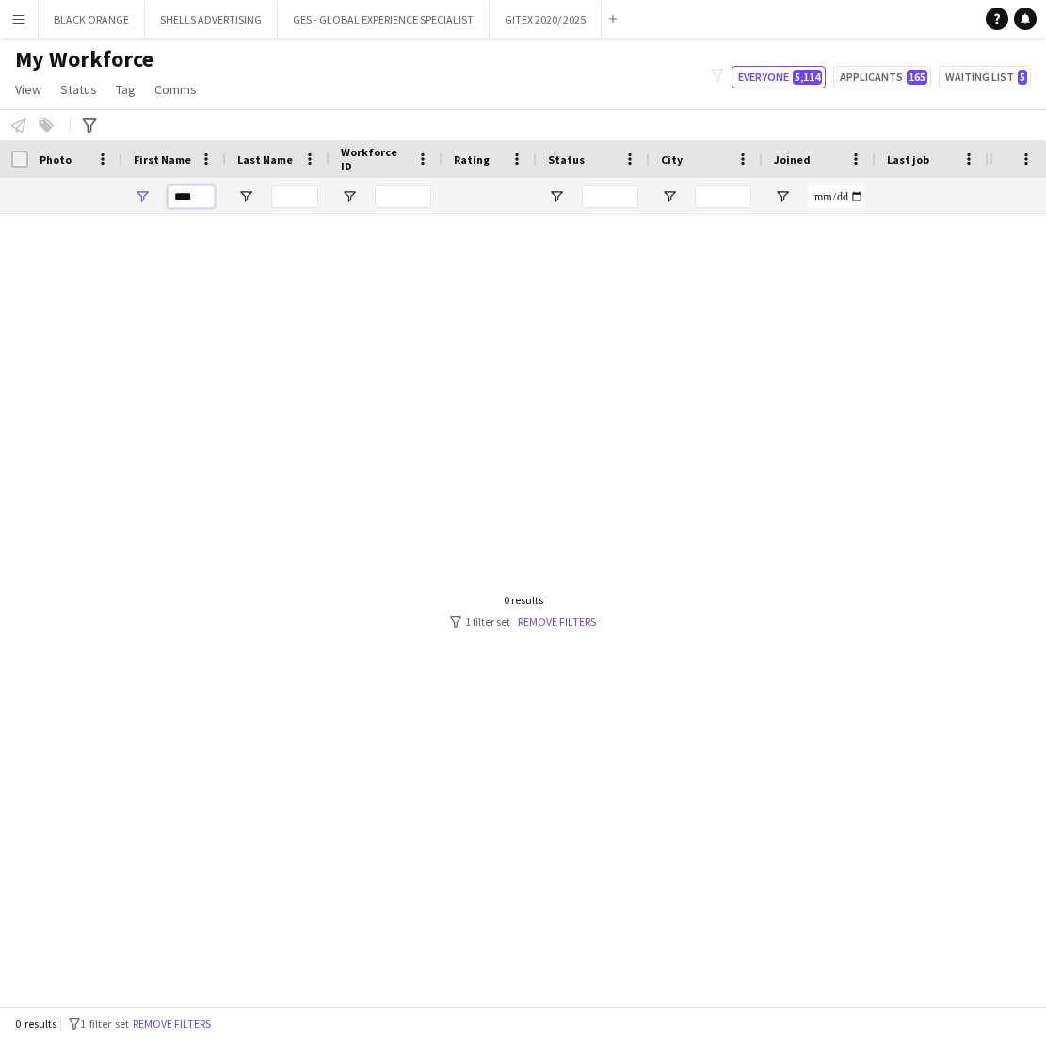
drag, startPoint x: 198, startPoint y: 205, endPoint x: 184, endPoint y: 196, distance: 17.0
click at [184, 196] on input "****" at bounding box center [191, 196] width 47 height 23
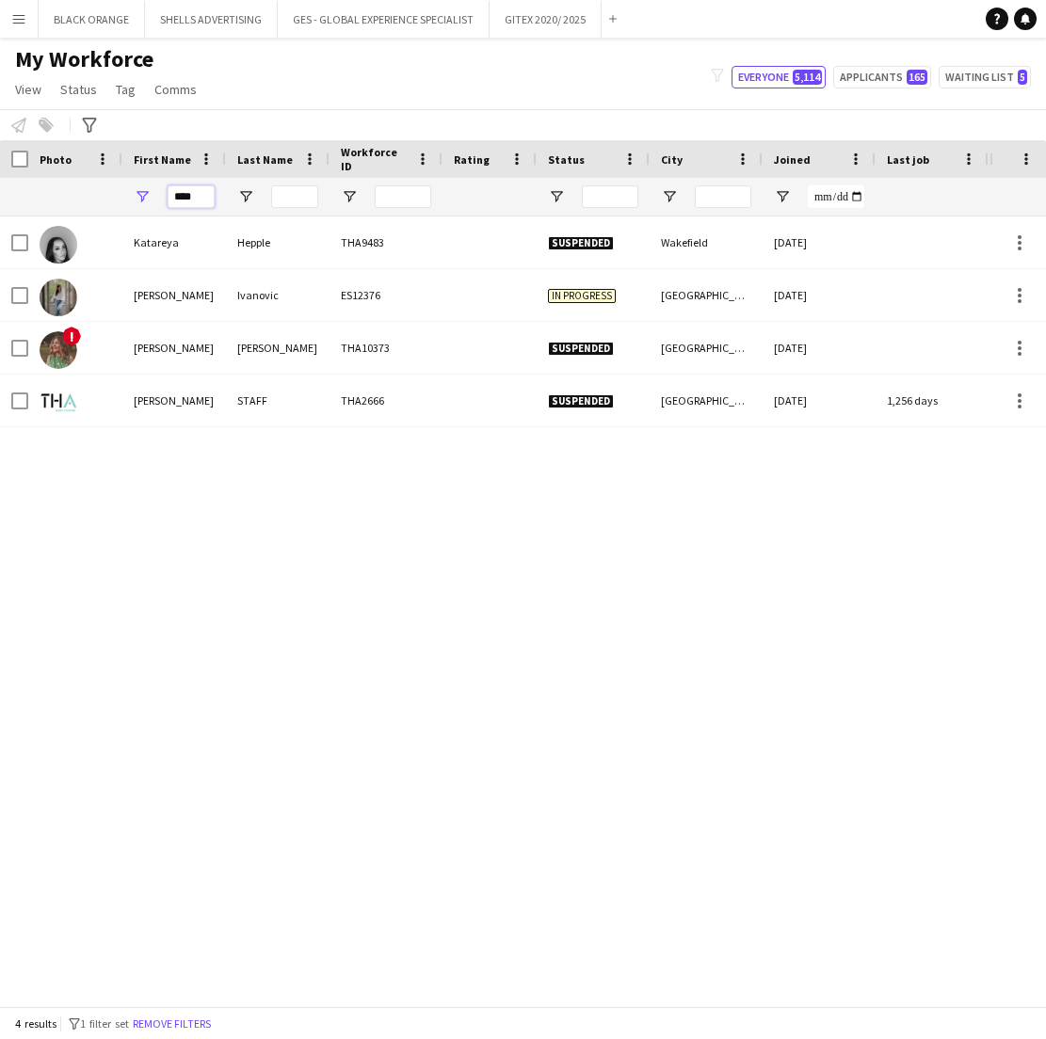
click at [206, 200] on input "****" at bounding box center [191, 196] width 47 height 23
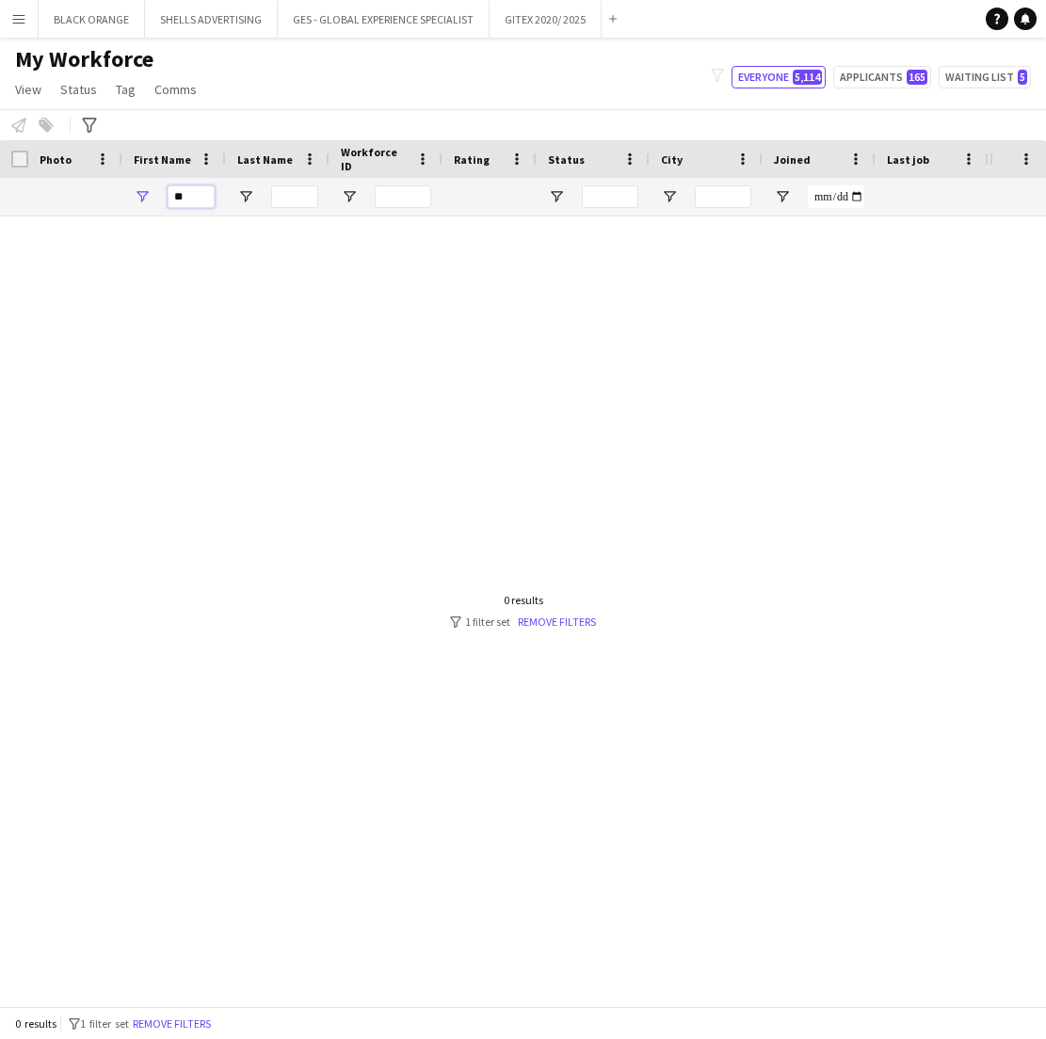
type input "*"
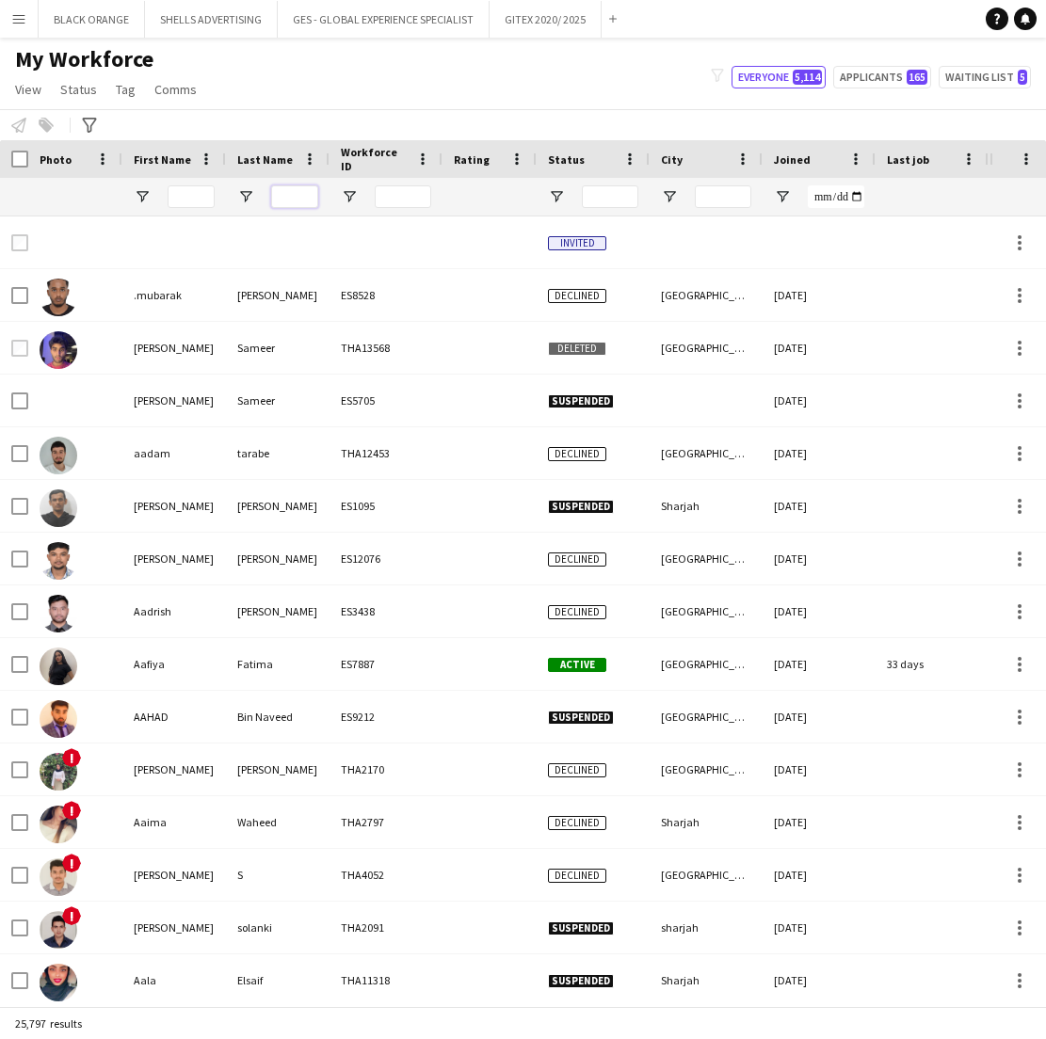
click at [293, 196] on input "Last Name Filter Input" at bounding box center [294, 196] width 47 height 23
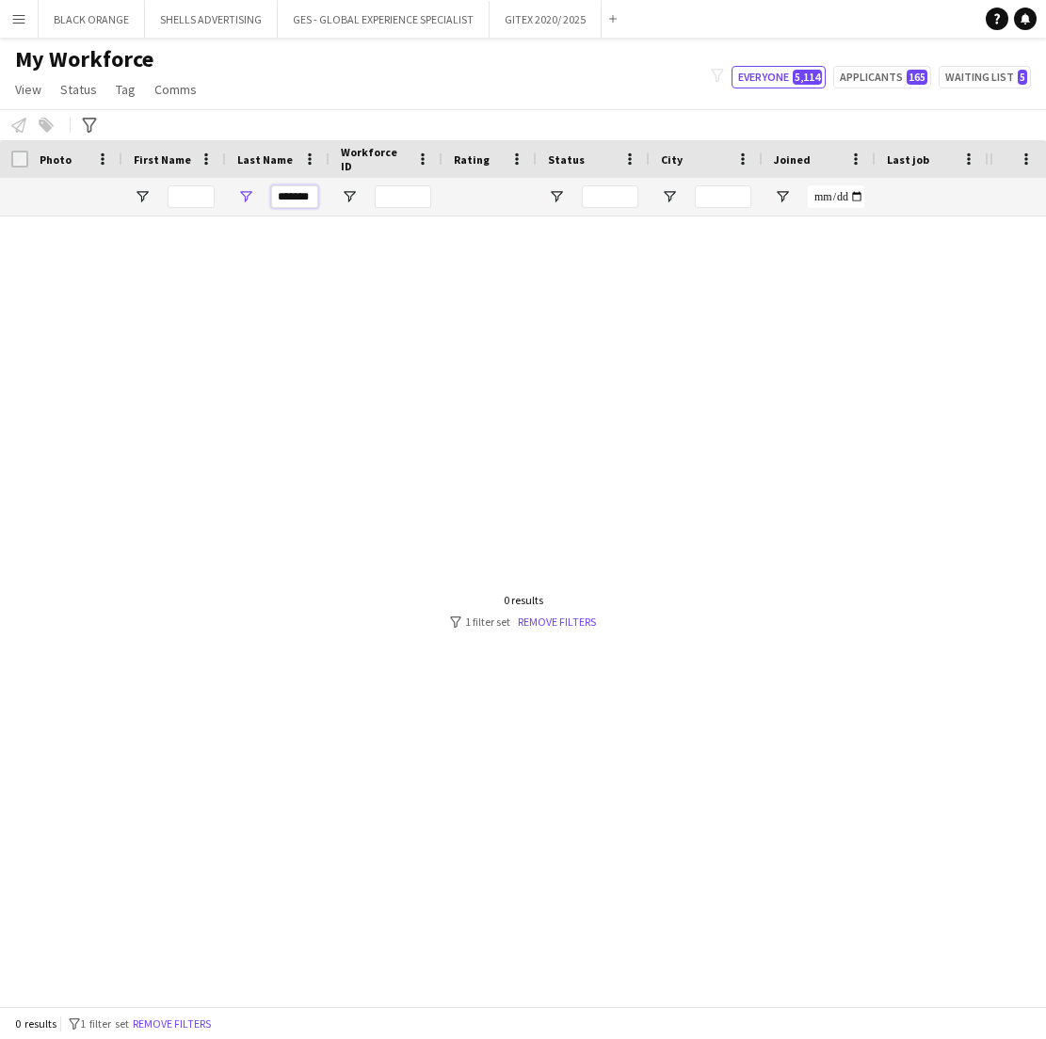
type input "*******"
click at [576, 152] on span "Status" at bounding box center [566, 159] width 37 height 14
click at [533, 618] on link "Remove filters" at bounding box center [557, 622] width 78 height 14
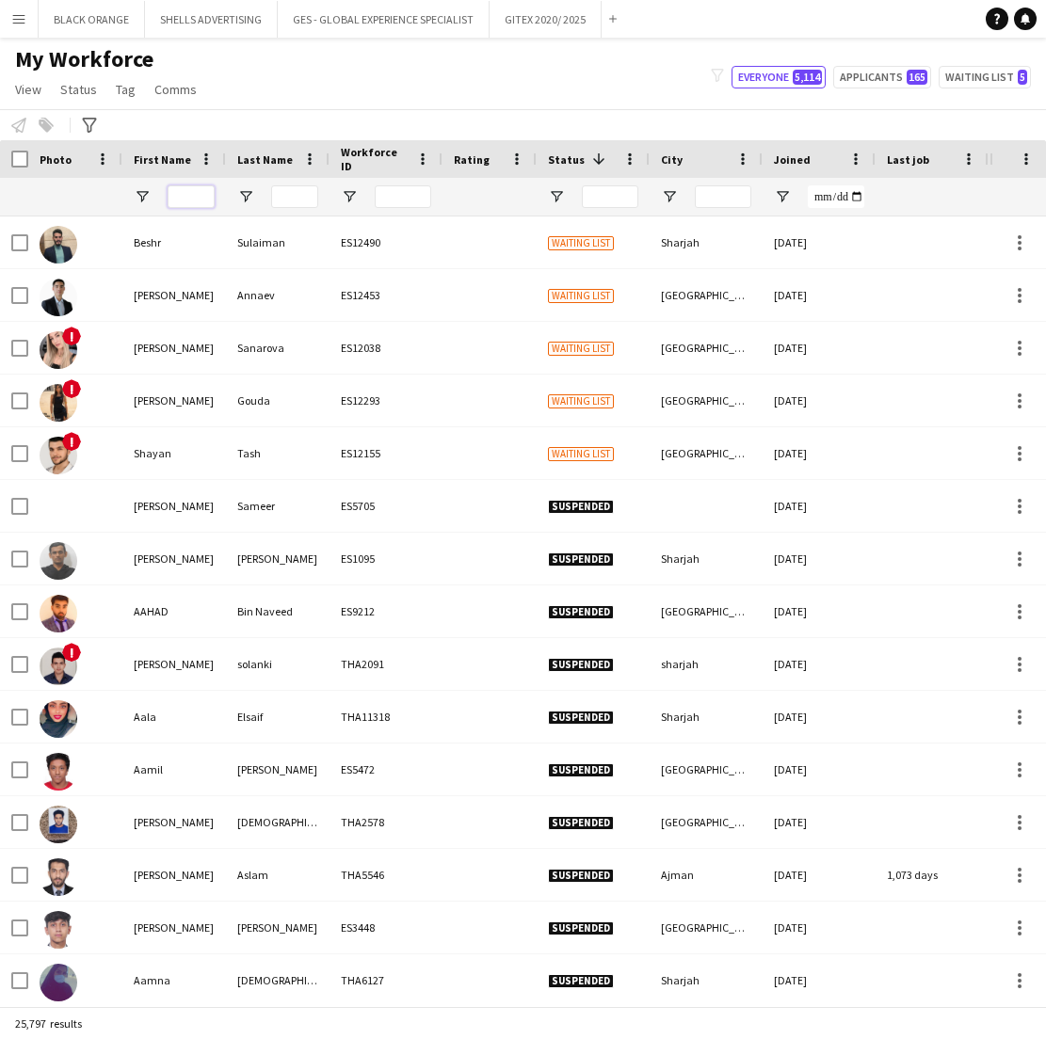
click at [184, 192] on input "First Name Filter Input" at bounding box center [191, 196] width 47 height 23
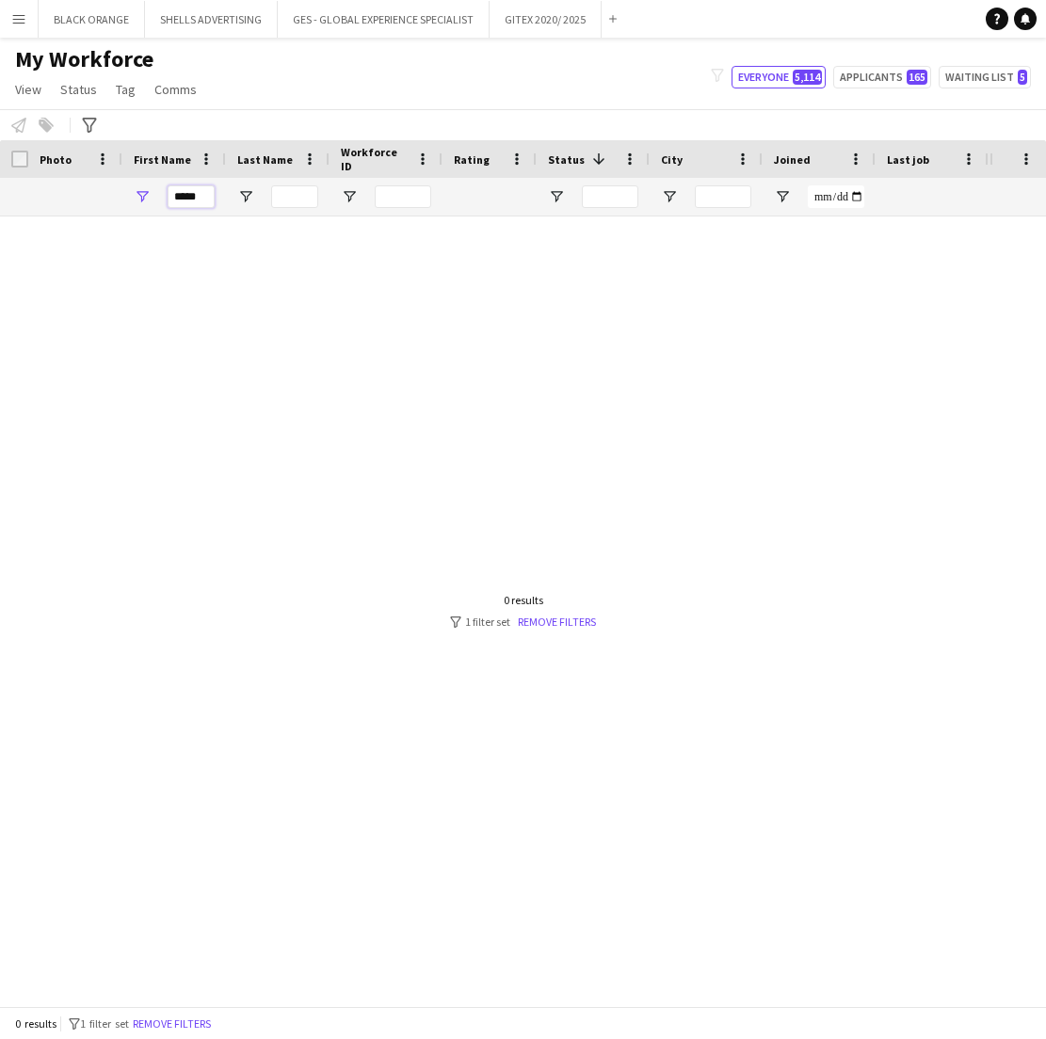
click at [205, 196] on input "*****" at bounding box center [191, 196] width 47 height 23
type input "*****"
click at [779, 78] on button "Everyone 5,114" at bounding box center [778, 77] width 94 height 23
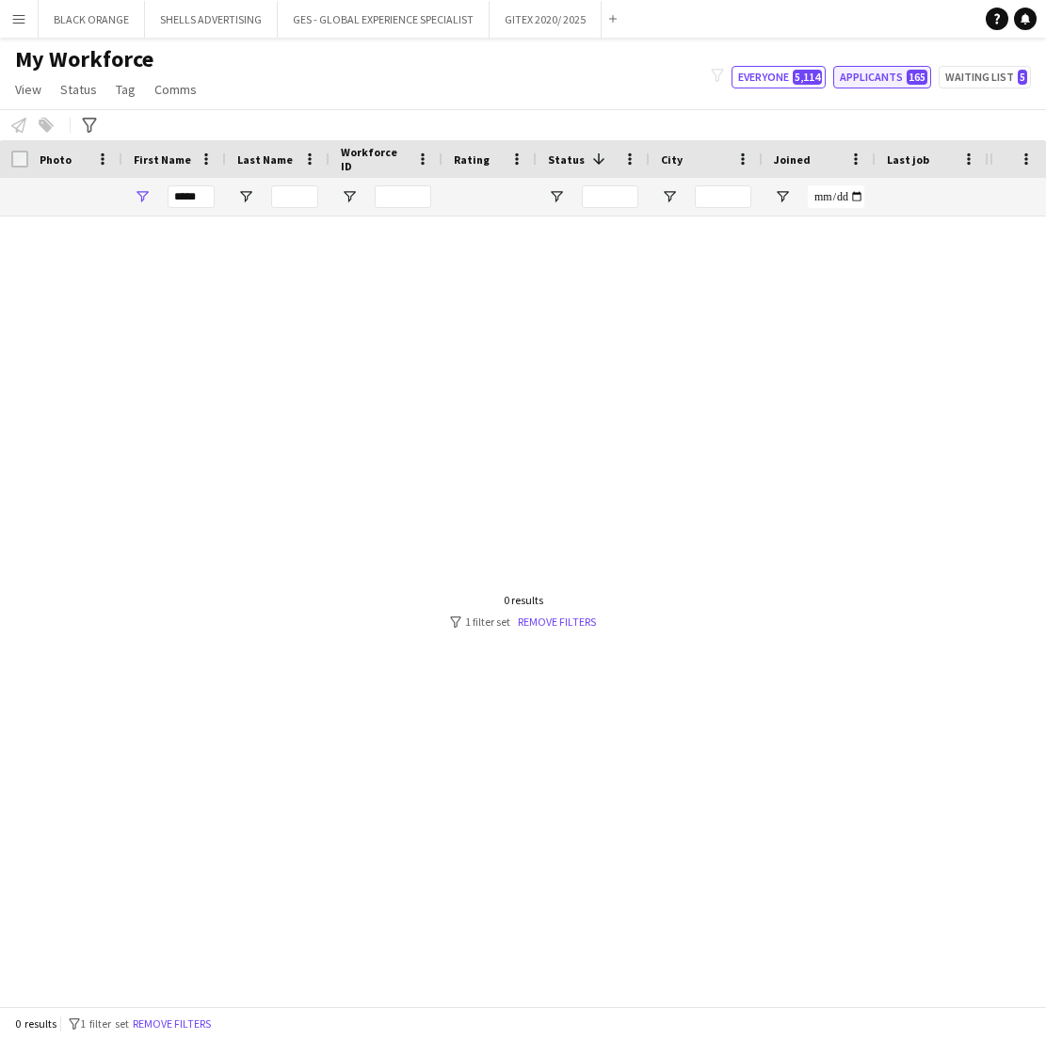
type input "**********"
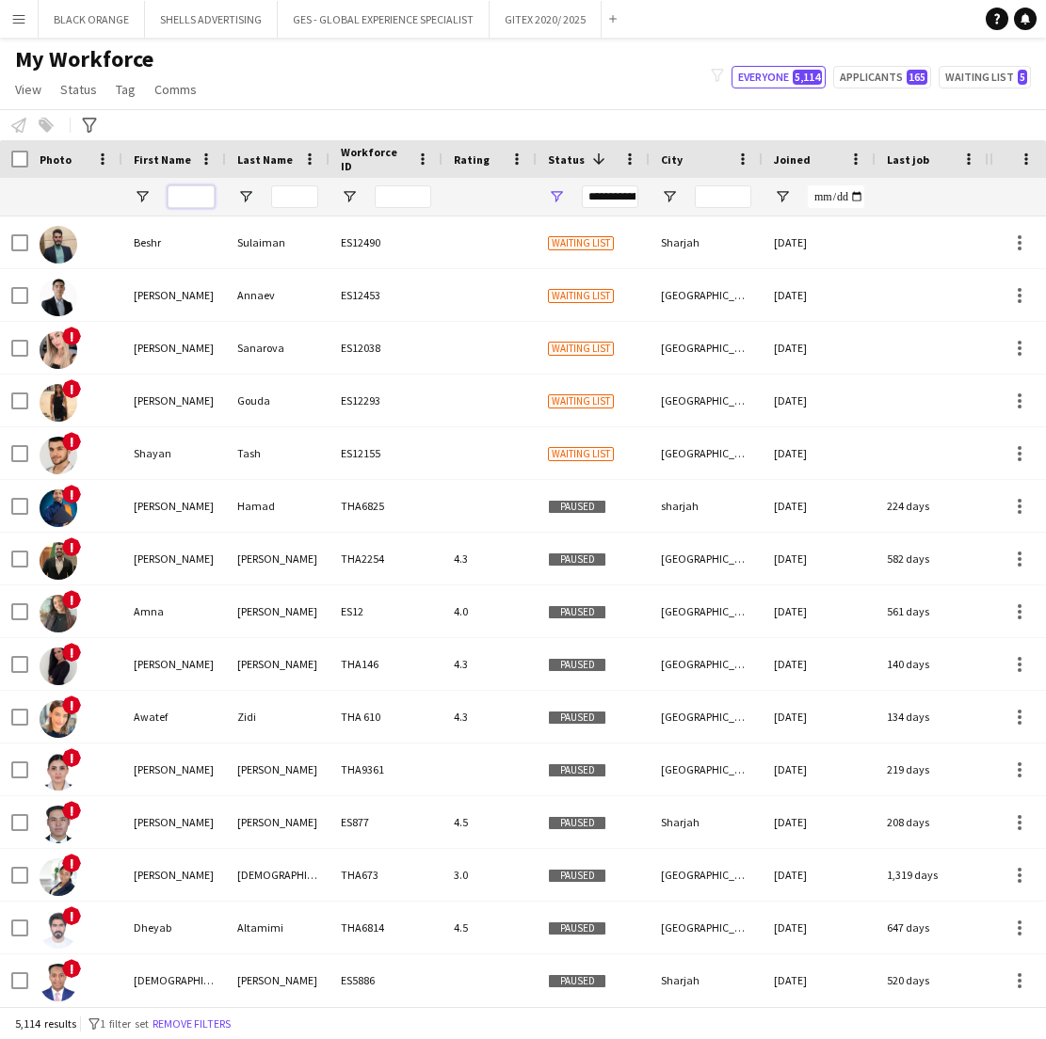
click at [188, 198] on input "First Name Filter Input" at bounding box center [191, 196] width 47 height 23
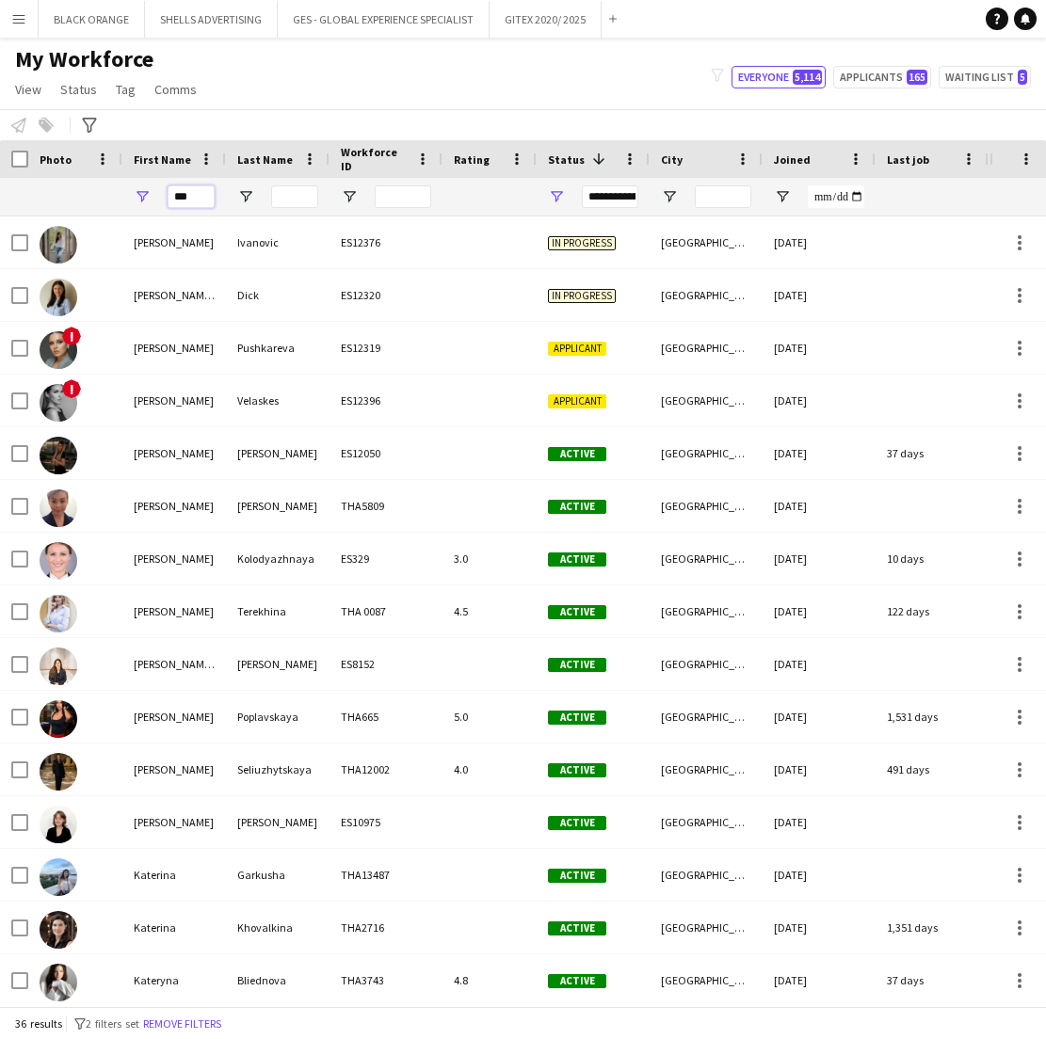
type input "***"
click at [324, 83] on div "My Workforce View Views Default view New view Update view Delete view Edit name…" at bounding box center [523, 77] width 1046 height 64
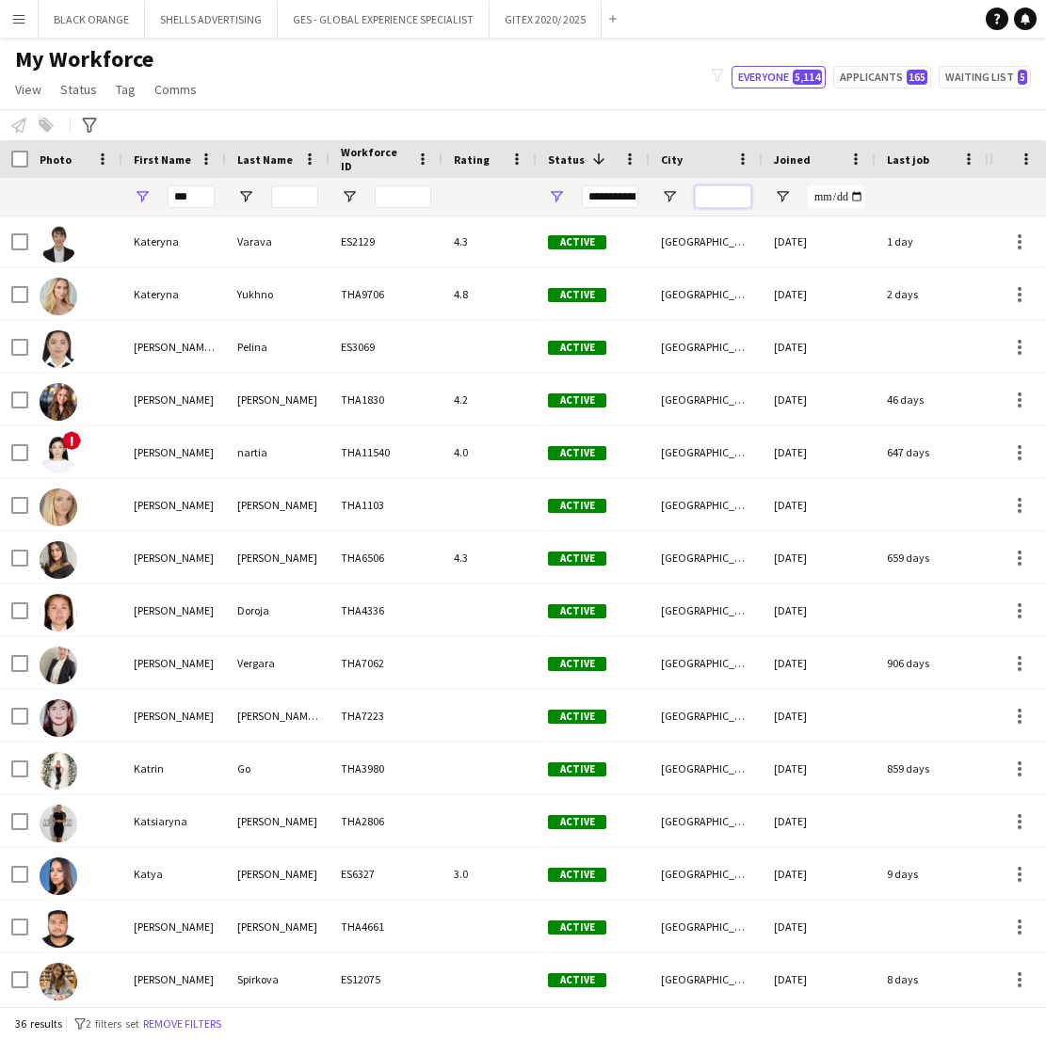
click at [701, 197] on input "City Filter Input" at bounding box center [723, 196] width 56 height 23
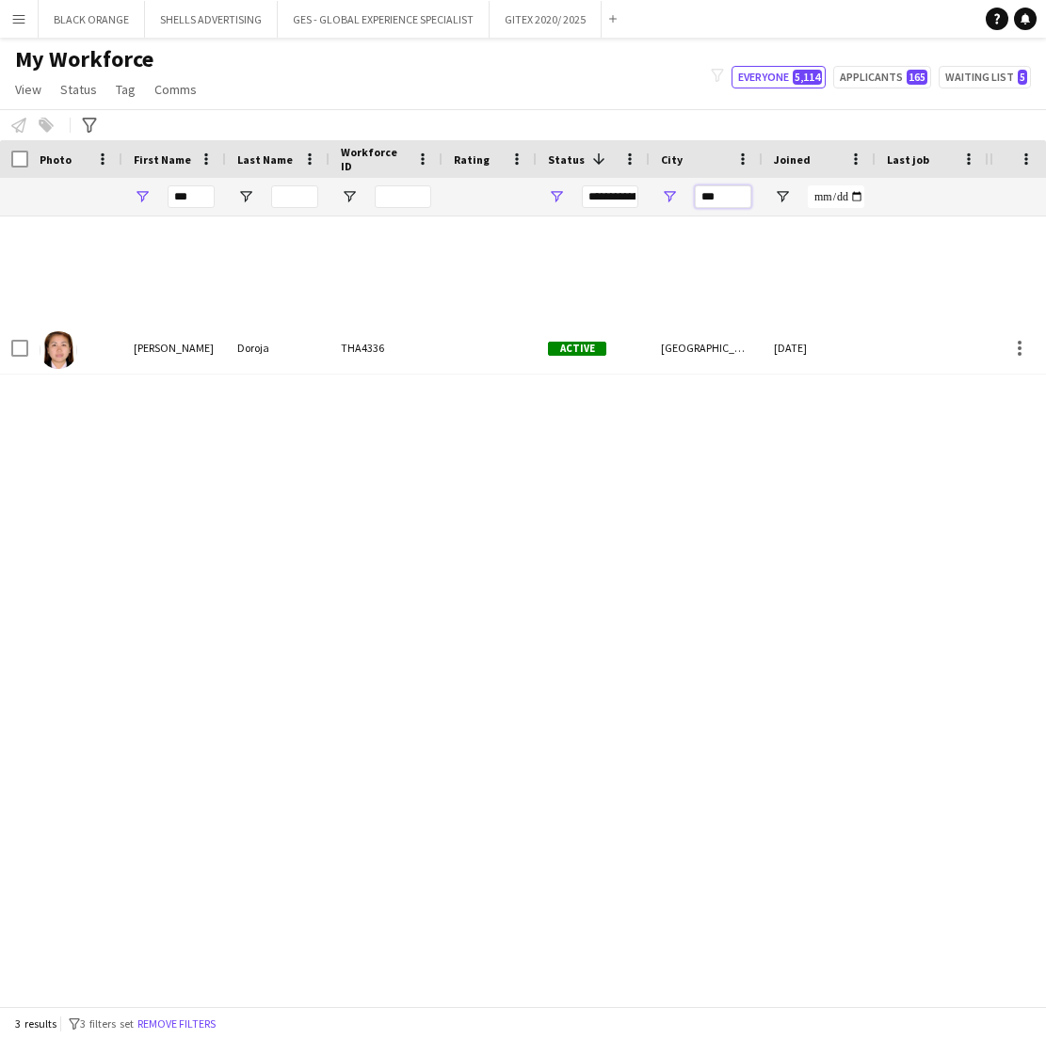
type input "***"
click at [851, 194] on input "Joined Filter Input" at bounding box center [836, 196] width 56 height 23
click at [777, 241] on div "Kathleen Doroja THA4336 Active Abu Dhabi City 12-02-2022 0 Self-employed Crew" at bounding box center [711, 296] width 1423 height 158
